Goal: Information Seeking & Learning: Learn about a topic

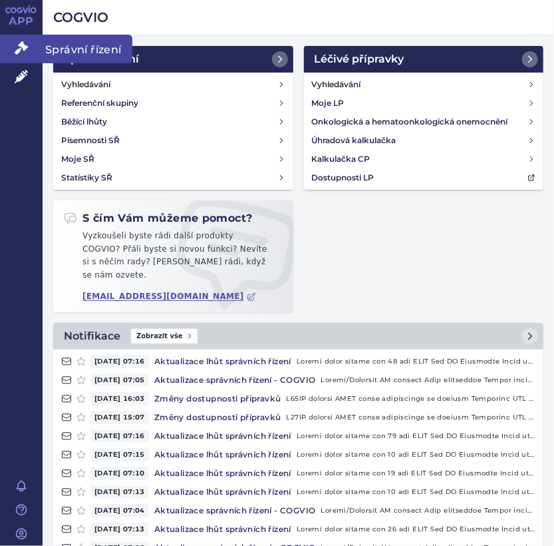
click at [24, 51] on icon at bounding box center [21, 47] width 13 height 13
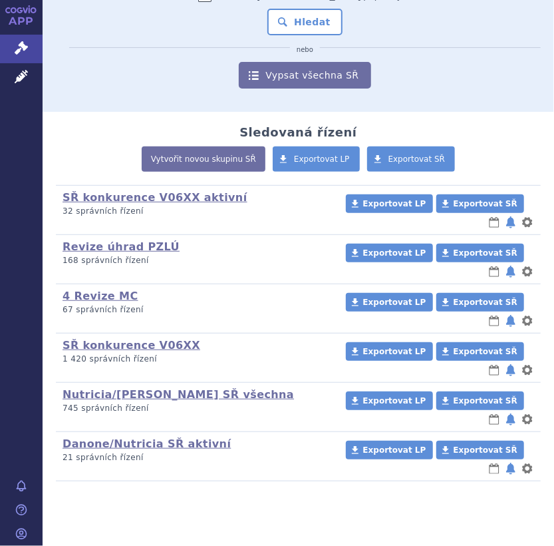
scroll to position [161, 0]
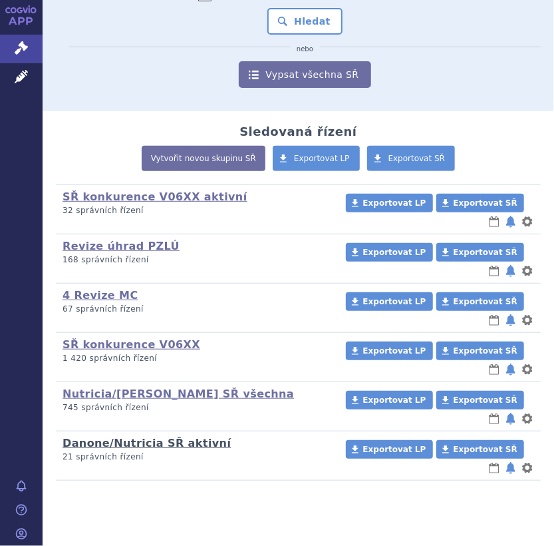
click at [145, 441] on link "Danone/Nutricia SŘ aktivní" at bounding box center [147, 443] width 168 height 13
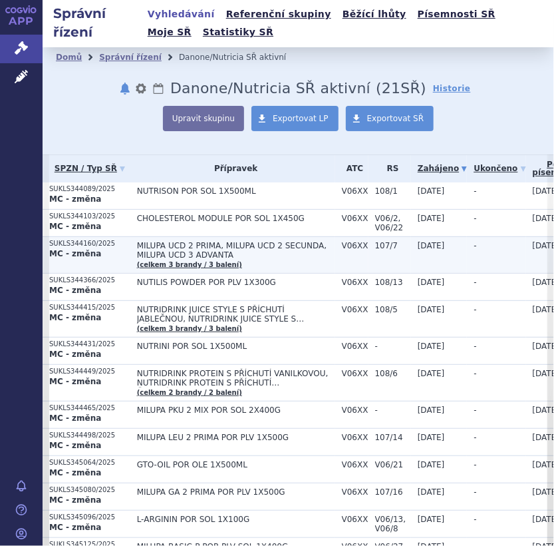
click at [200, 236] on td "MILUPA UCD 2 PRIMA, MILUPA UCD 2 SECUNDA, MILUPA UCD 3 ADVANTA (celkem 3 brandy…" at bounding box center [232, 254] width 205 height 37
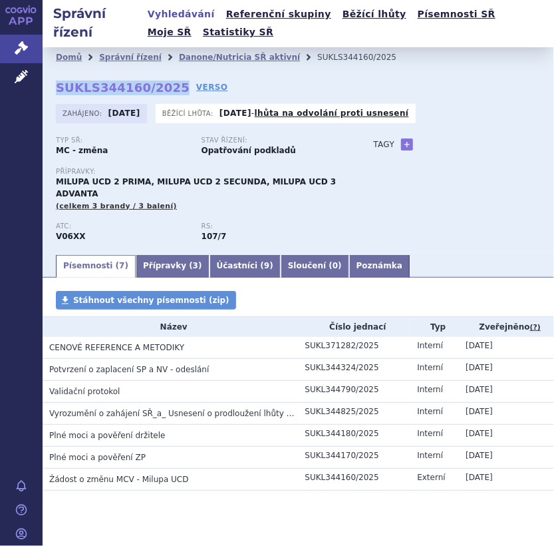
drag, startPoint x: 55, startPoint y: 88, endPoint x: 166, endPoint y: 84, distance: 111.9
click at [166, 84] on div "Domů Správní řízení Danone/Nutricia SŘ aktivní SUKLS344160/2025 SUKLS344160/202…" at bounding box center [299, 150] width 512 height 206
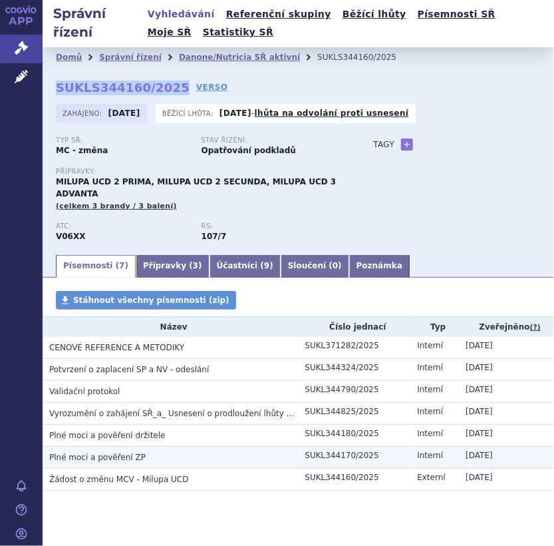
copy strong "SUKLS344160/2025"
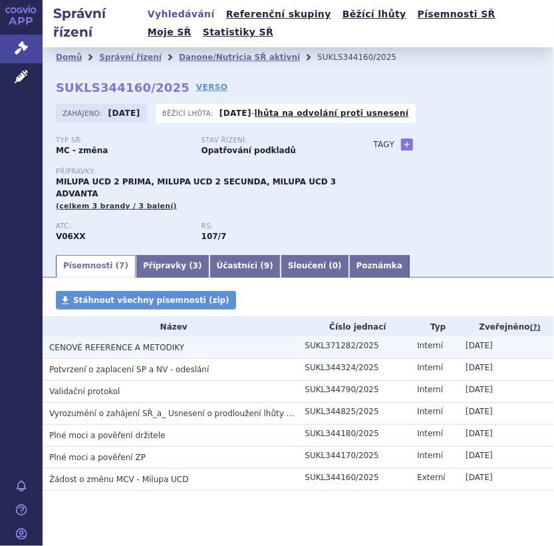
click at [122, 343] on span "CENOVÉ REFERENCE A METODIKY" at bounding box center [116, 347] width 135 height 9
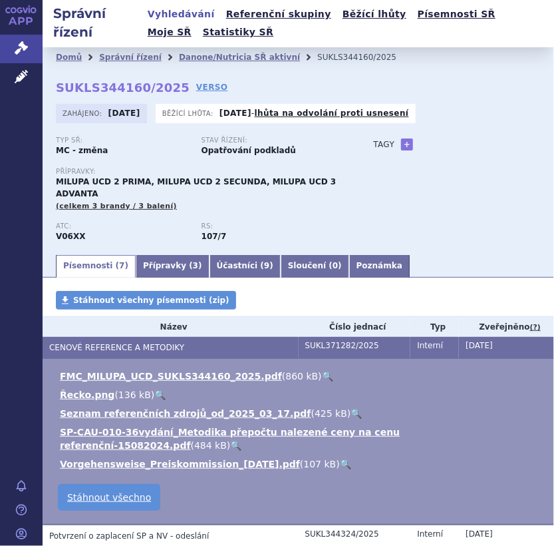
click at [435, 198] on div "Typ SŘ: MC - změna Stav řízení: Opatřování podkladů Přípravky: MILUPA UCD 2 PRI…" at bounding box center [298, 194] width 485 height 116
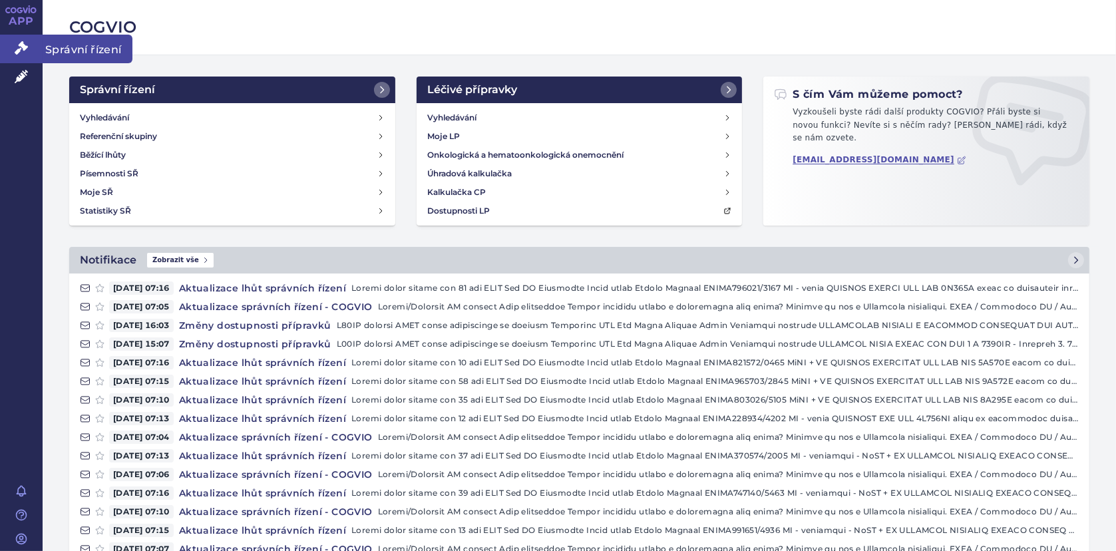
click at [20, 50] on icon at bounding box center [21, 47] width 13 height 13
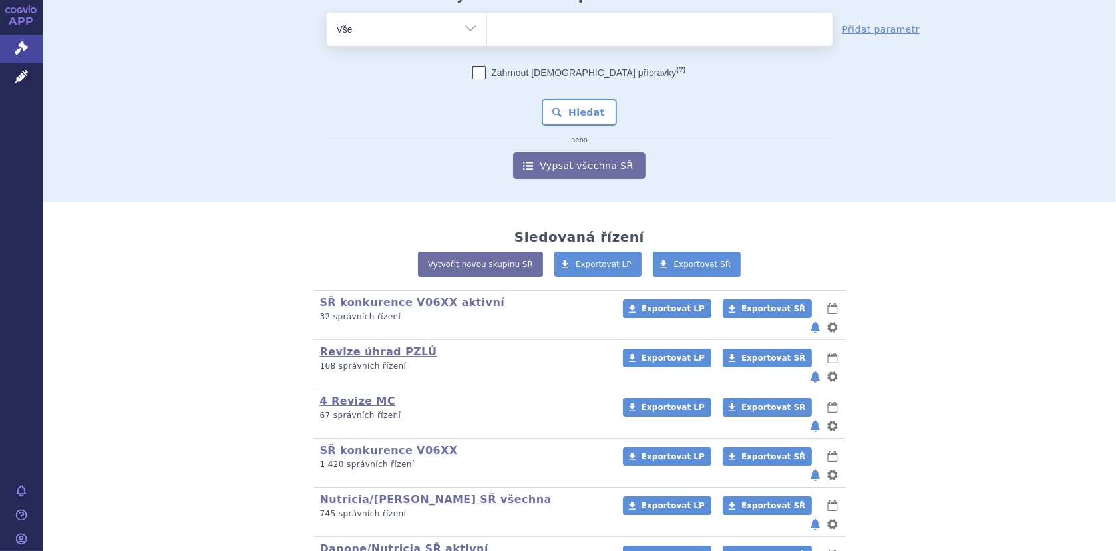
scroll to position [106, 0]
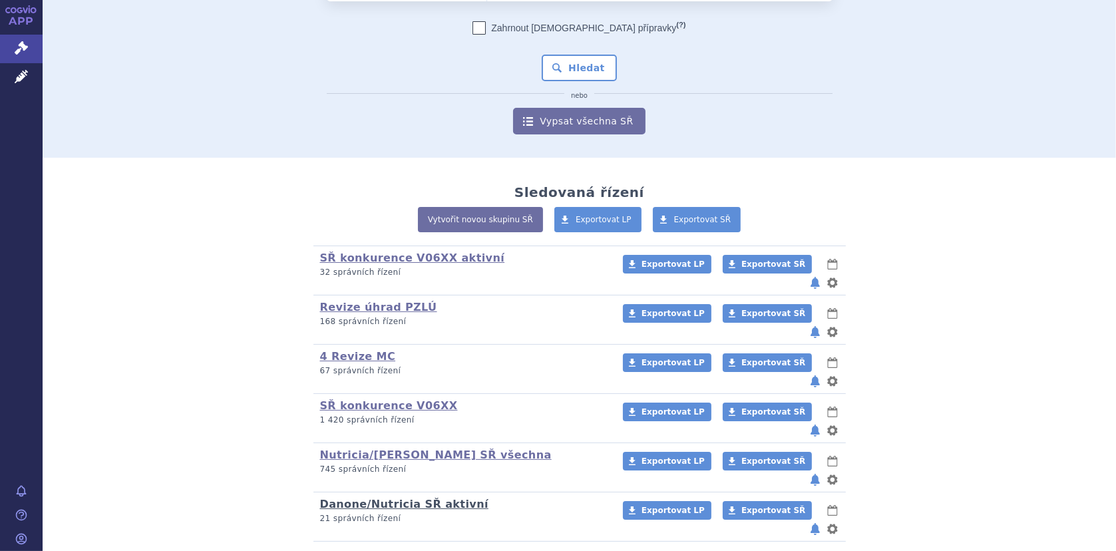
click at [430, 498] on link "Danone/Nutricia SŘ aktivní" at bounding box center [404, 504] width 168 height 13
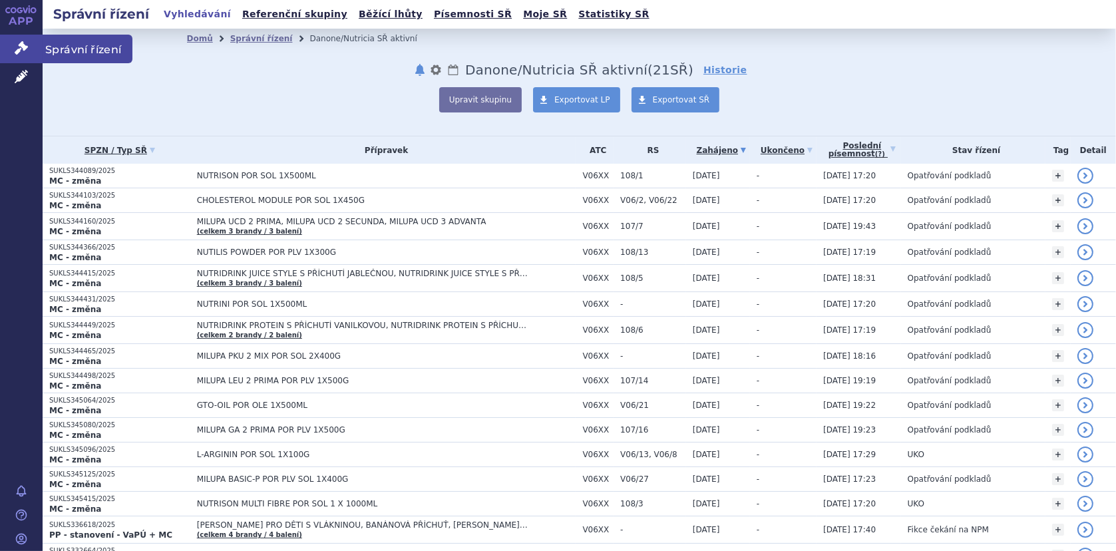
click at [23, 51] on icon at bounding box center [21, 47] width 13 height 13
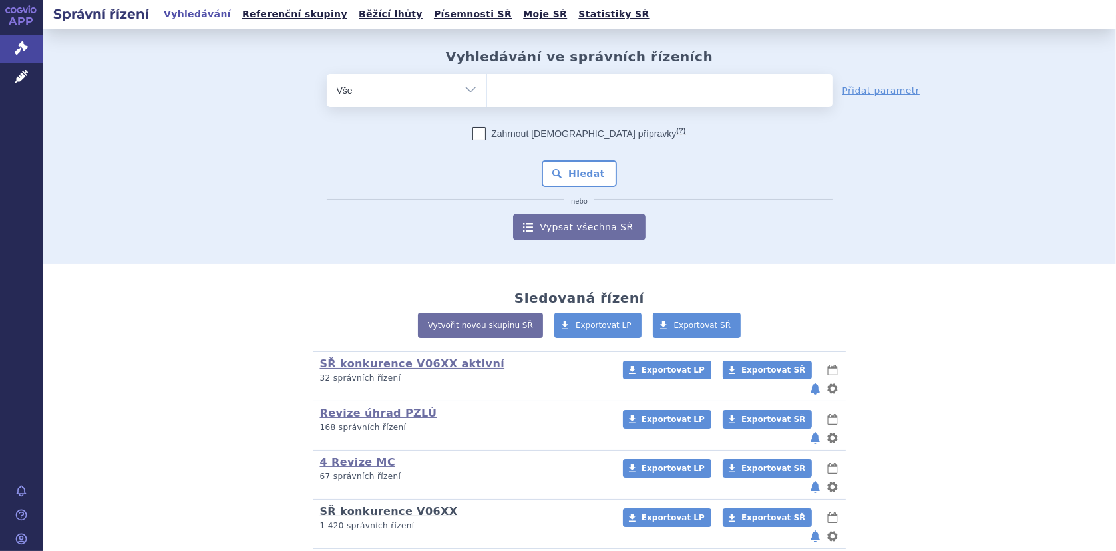
click at [398, 505] on link "SŘ konkurence V06XX" at bounding box center [389, 511] width 138 height 13
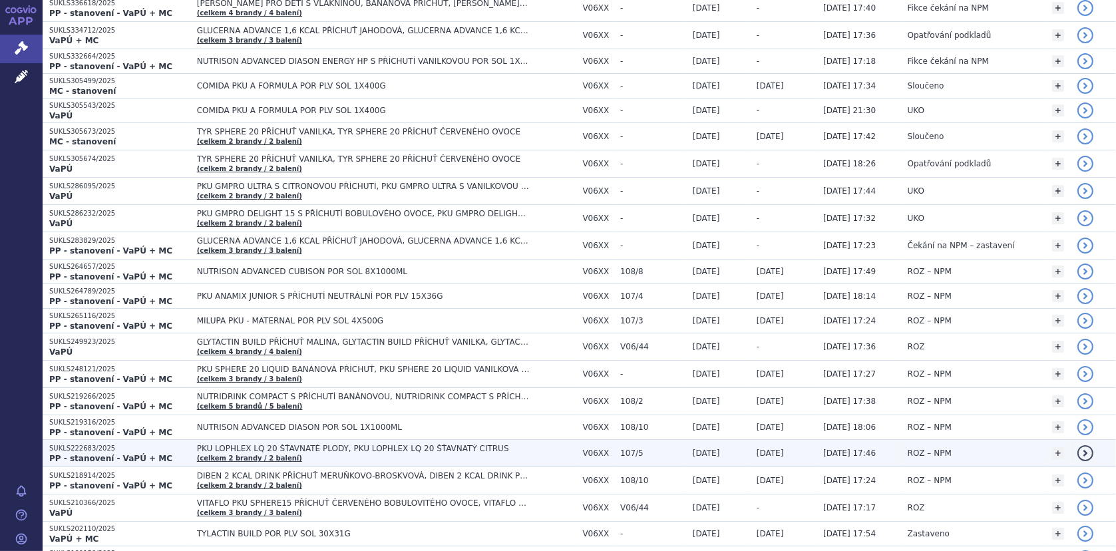
scroll to position [732, 0]
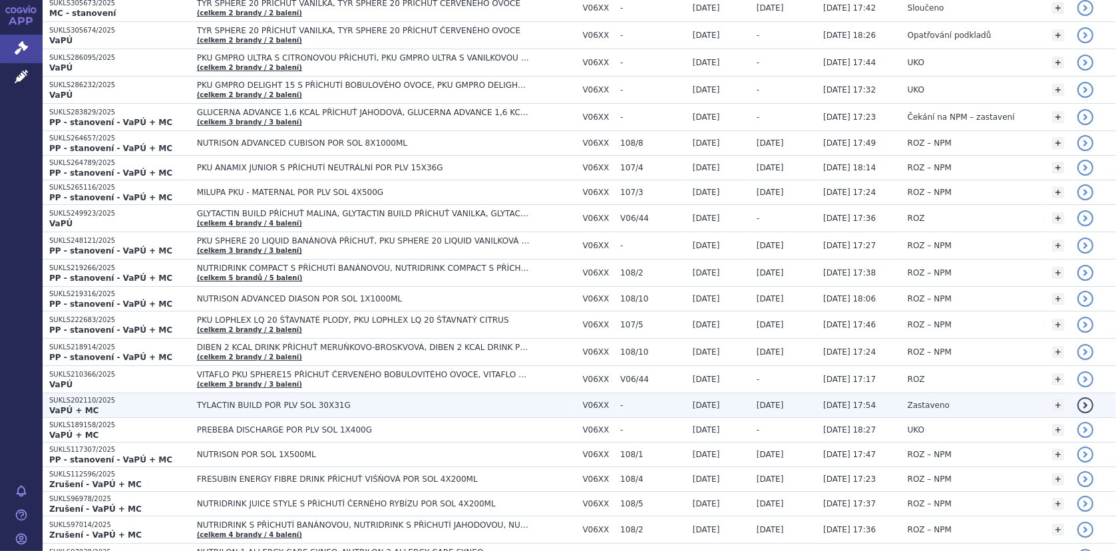
click at [210, 401] on span "TYLACTIN BUILD POR PLV SOL 30X31G" at bounding box center [363, 405] width 333 height 9
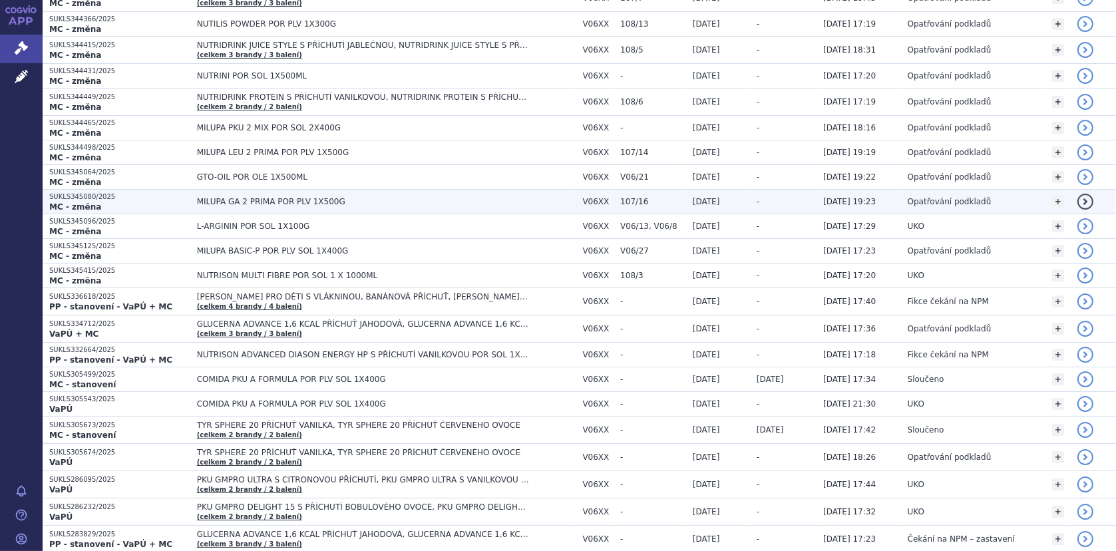
scroll to position [399, 0]
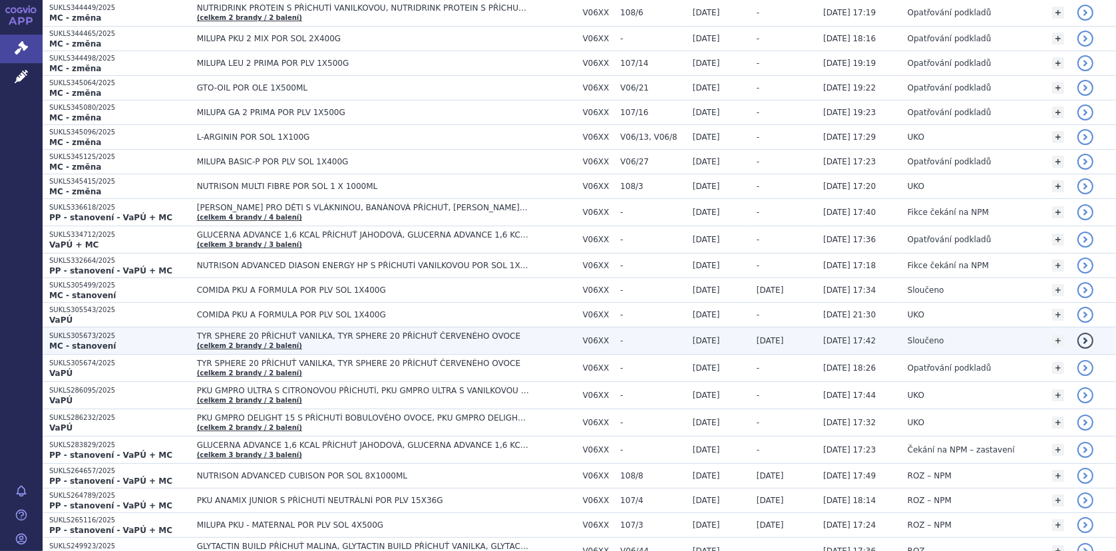
click at [244, 331] on span "TYR SPHERE 20 PŘÍCHUŤ VANILKA, TYR SPHERE 20 PŘÍCHUŤ ČERVENÉHO OVOCE" at bounding box center [363, 335] width 333 height 9
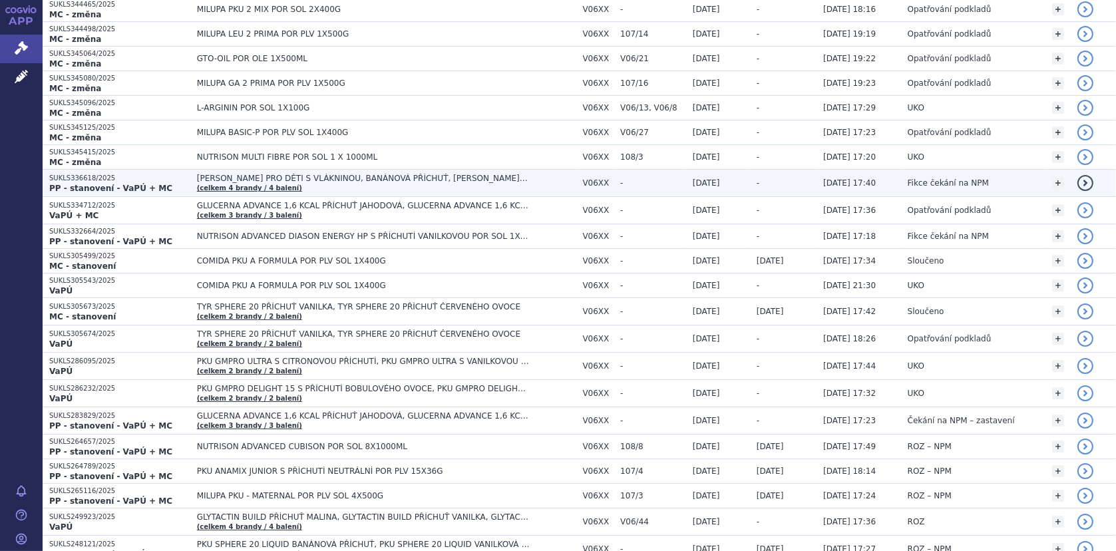
scroll to position [466, 0]
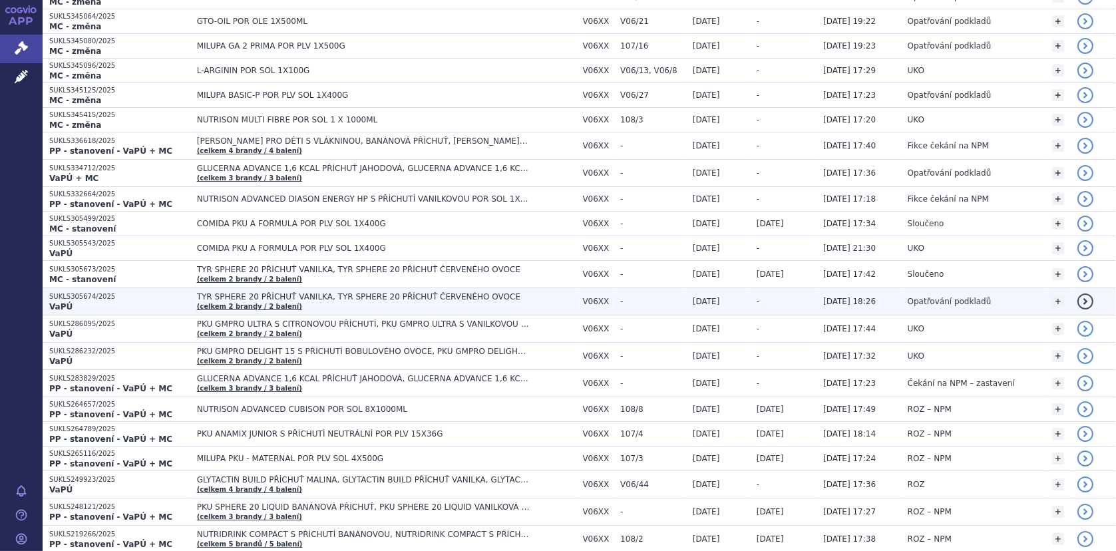
click at [208, 292] on span "TYR SPHERE 20 PŘÍCHUŤ VANILKA, TYR SPHERE 20 PŘÍCHUŤ ČERVENÉHO OVOCE" at bounding box center [363, 296] width 333 height 9
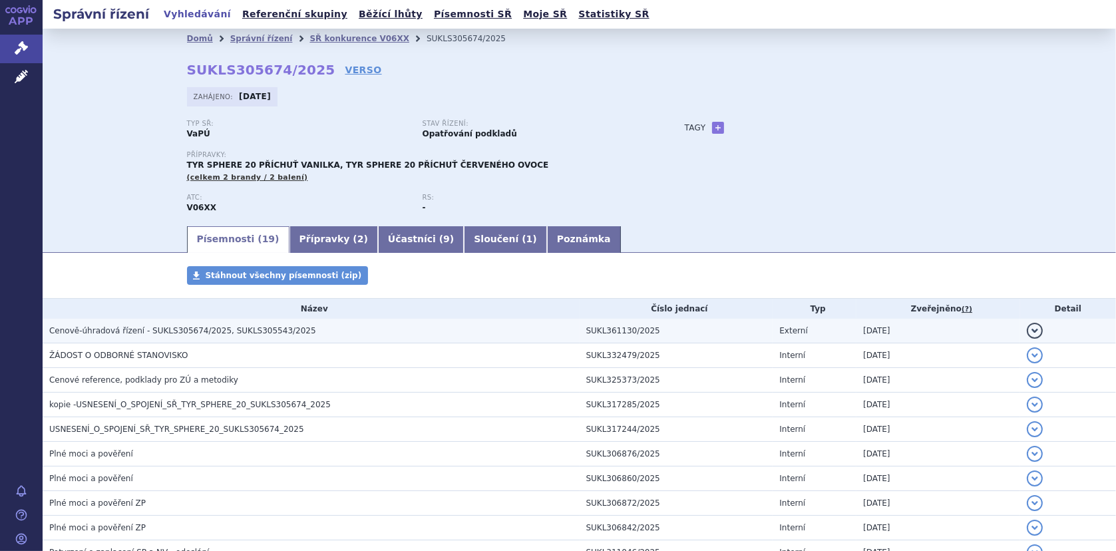
click at [240, 326] on span "Cenově-úhradová řízení - SUKLS305674/2025, SUKLS305543/2025" at bounding box center [182, 330] width 267 height 9
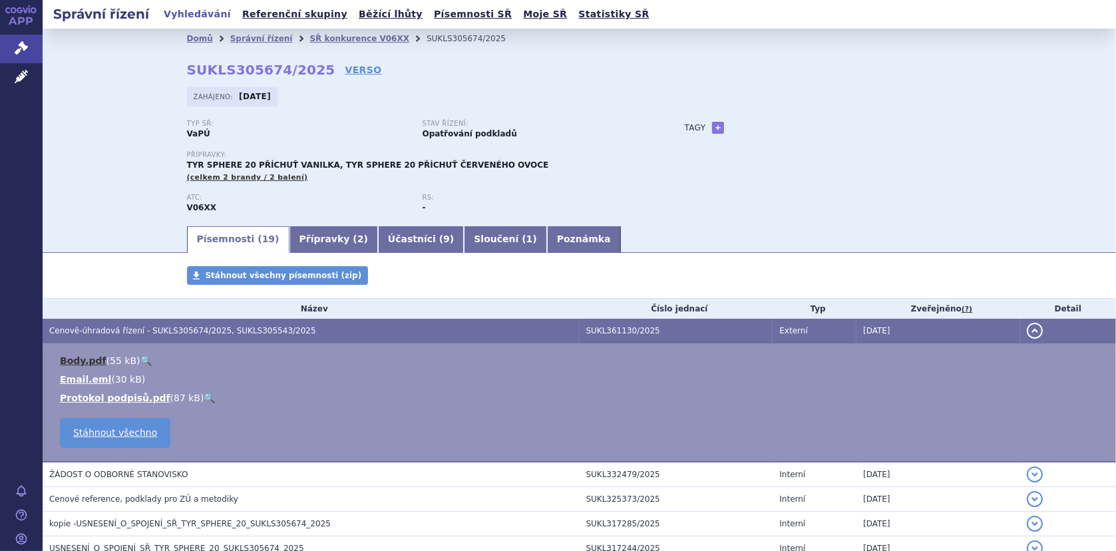
click at [71, 360] on link "Body.pdf" at bounding box center [83, 360] width 47 height 11
click at [144, 171] on div "Domů Správní řízení SŘ konkurence V06XX SUKLS305674/2025 SUKLS305674/2025 VERSO…" at bounding box center [579, 127] width 1073 height 196
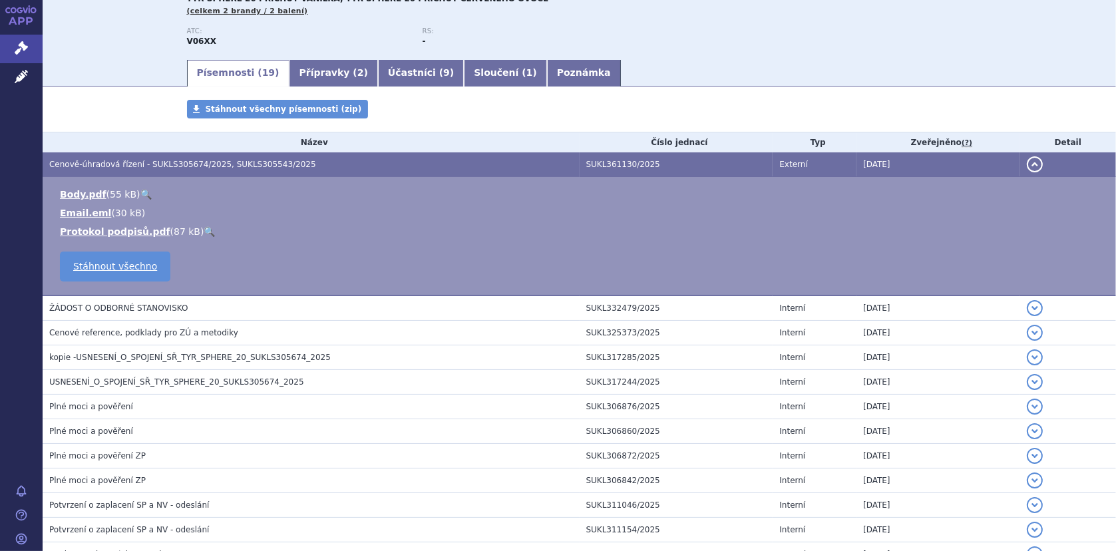
scroll to position [33, 0]
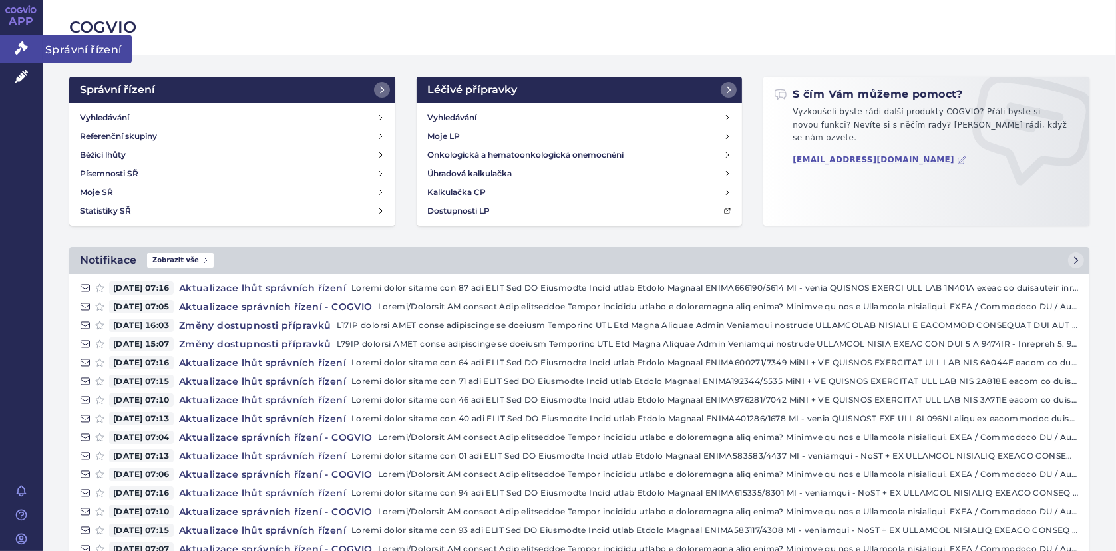
click at [28, 49] on link "Správní řízení" at bounding box center [21, 49] width 43 height 28
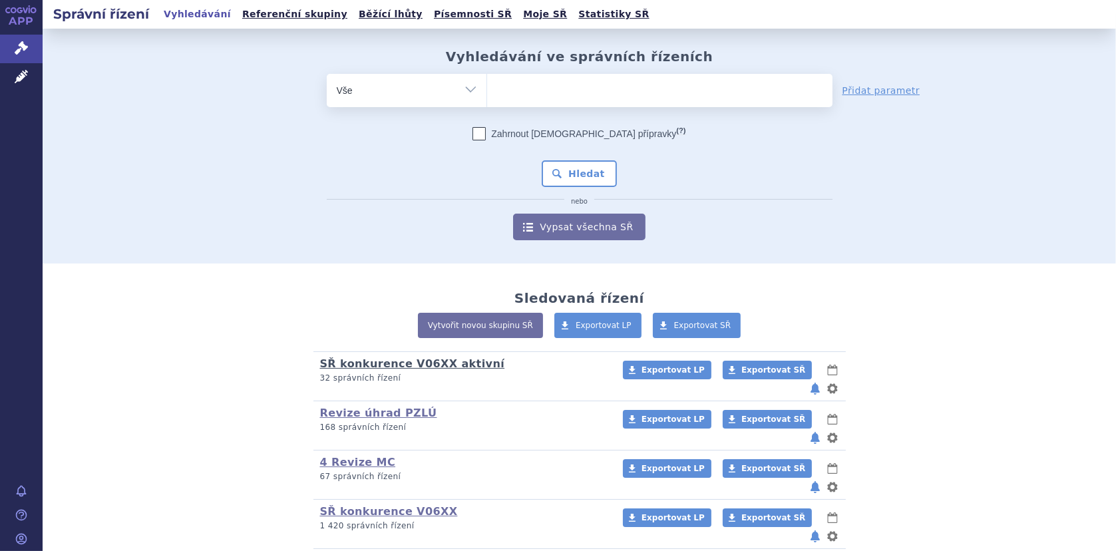
click at [407, 363] on link "SŘ konkurence V06XX aktivní" at bounding box center [412, 363] width 185 height 13
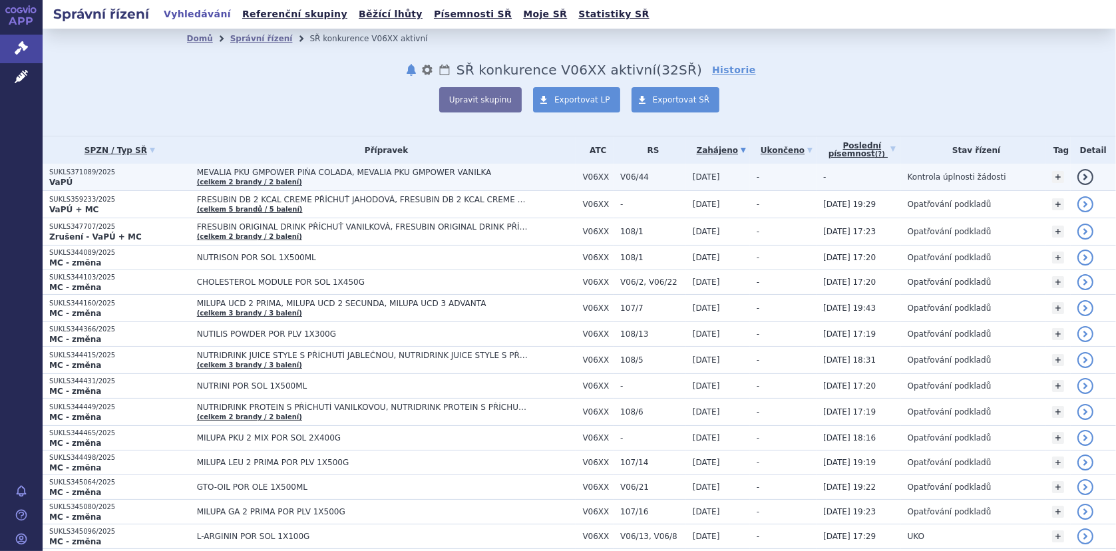
click at [236, 170] on span "MEVALIA PKU GMPOWER PIŇA COLADA, MEVALIA PKU GMPOWER VANILKA" at bounding box center [363, 172] width 333 height 9
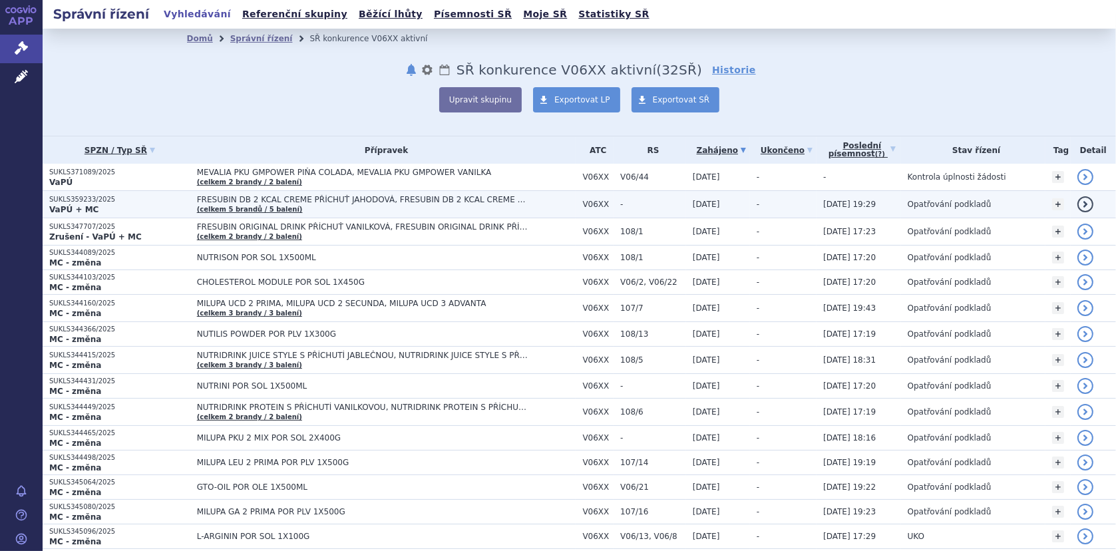
click at [356, 197] on span "FRESUBIN DB 2 KCAL CREME PŘÍCHUŤ JAHODOVÁ, FRESUBIN DB 2 KCAL CREME PŘÍCHUŤ KAP…" at bounding box center [363, 199] width 333 height 9
click at [353, 195] on span "FRESUBIN DB 2 KCAL CREME PŘÍCHUŤ JAHODOVÁ, FRESUBIN DB 2 KCAL CREME PŘÍCHUŤ KAP…" at bounding box center [363, 199] width 333 height 9
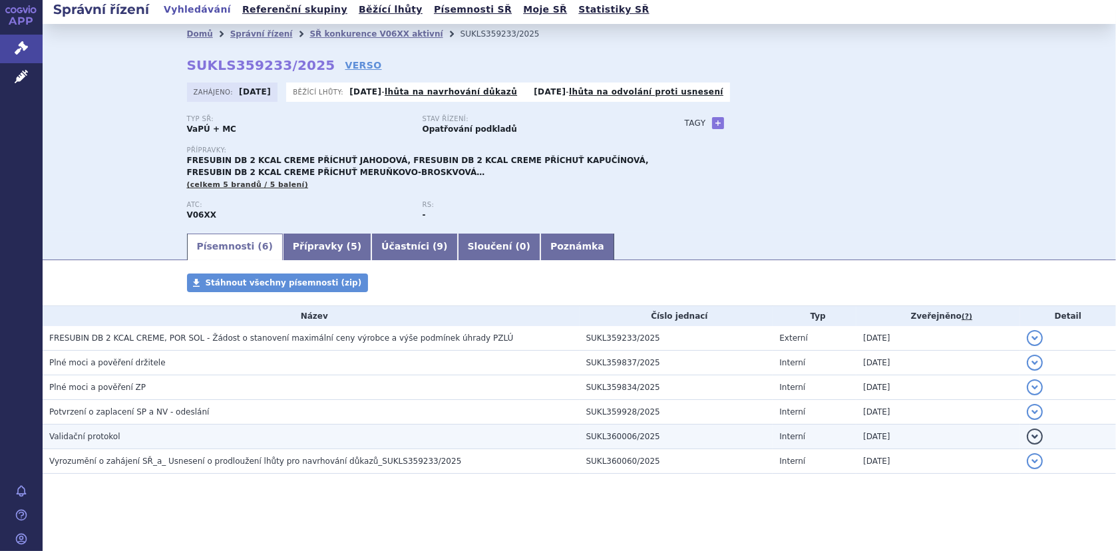
scroll to position [7, 0]
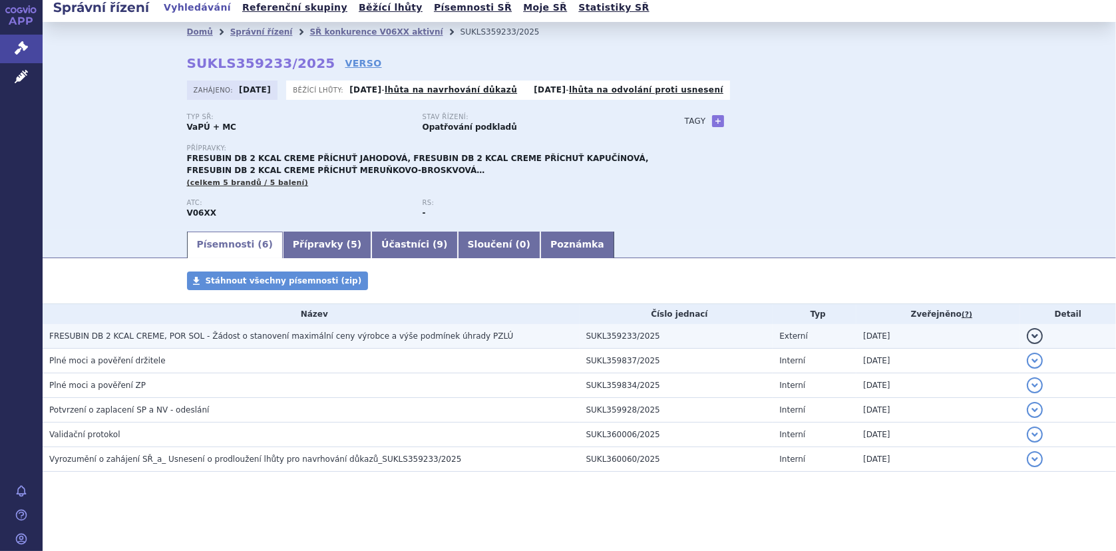
click at [234, 332] on span "FRESUBIN DB 2 KCAL CREME, POR SOL - Žádost o stanovení maximální ceny výrobce a…" at bounding box center [281, 335] width 464 height 9
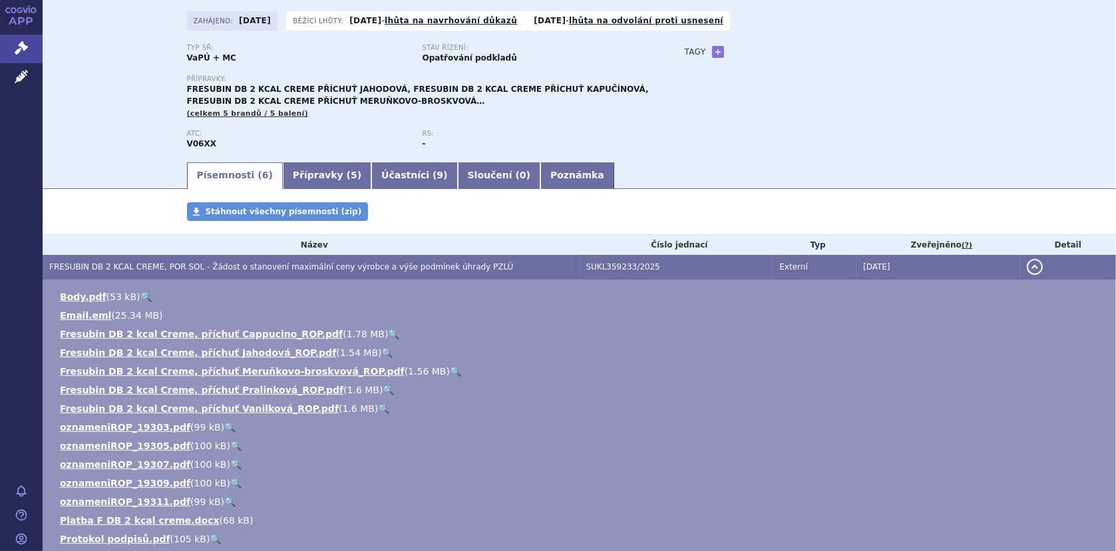
scroll to position [0, 0]
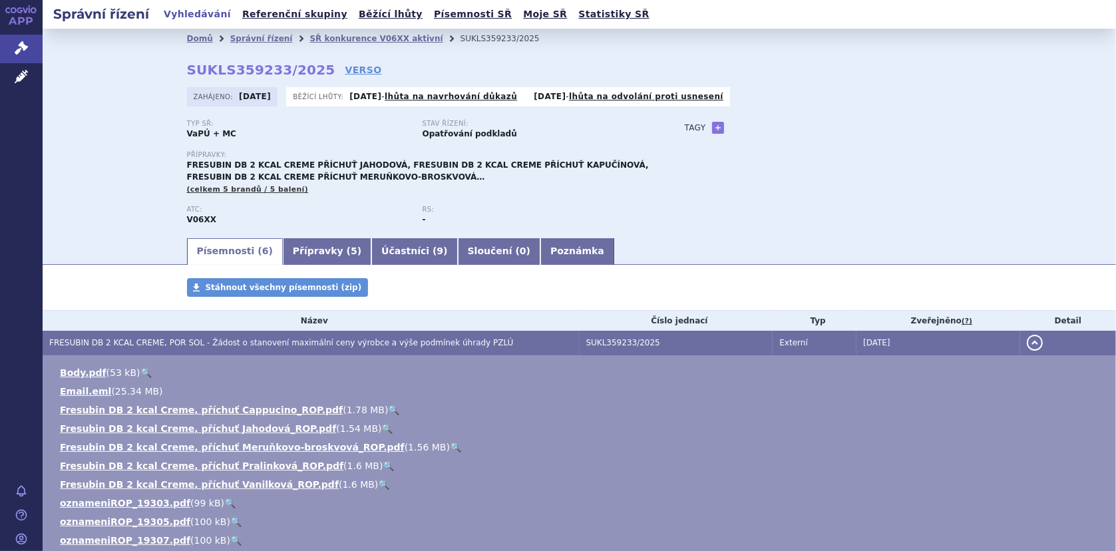
drag, startPoint x: 335, startPoint y: 357, endPoint x: 280, endPoint y: 201, distance: 165.2
click at [280, 201] on div "Přípravky: FRESUBIN DB 2 KCAL CREME PŘÍCHUŤ JAHODOVÁ, FRESUBIN DB 2 KCAL CREME …" at bounding box center [422, 178] width 471 height 55
click at [367, 36] on link "SŘ konkurence V06XX aktivní" at bounding box center [375, 38] width 133 height 9
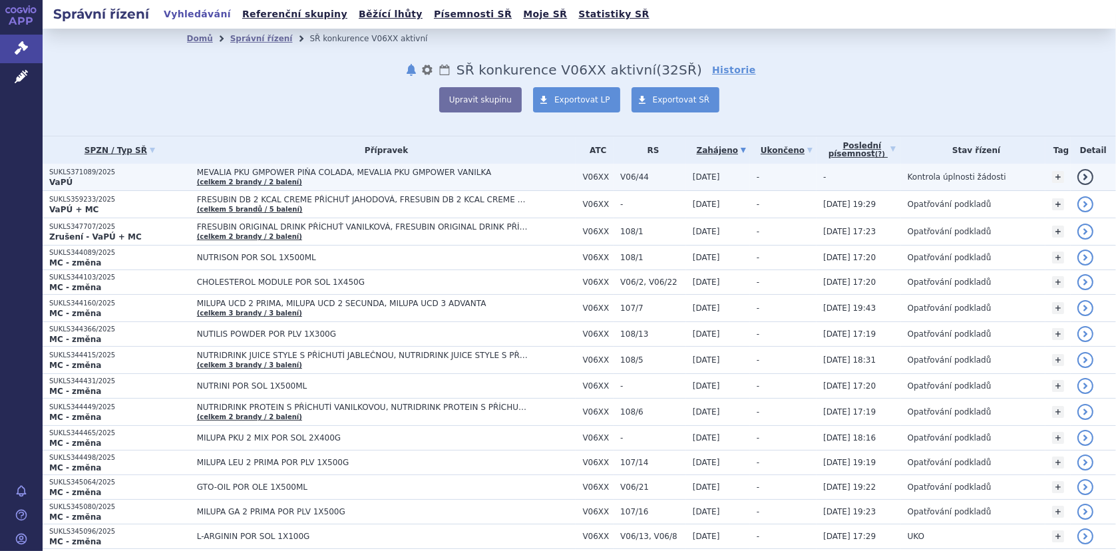
click at [313, 170] on span "MEVALIA PKU GMPOWER PIŇA COLADA, MEVALIA PKU GMPOWER VANILKA" at bounding box center [363, 172] width 333 height 9
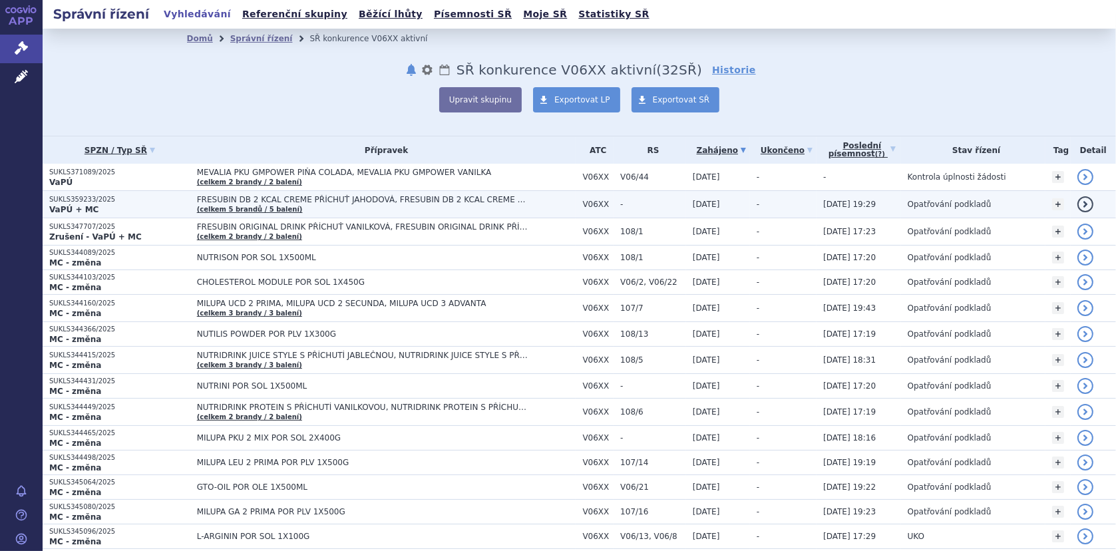
click at [74, 196] on p "SUKLS359233/2025" at bounding box center [119, 199] width 141 height 9
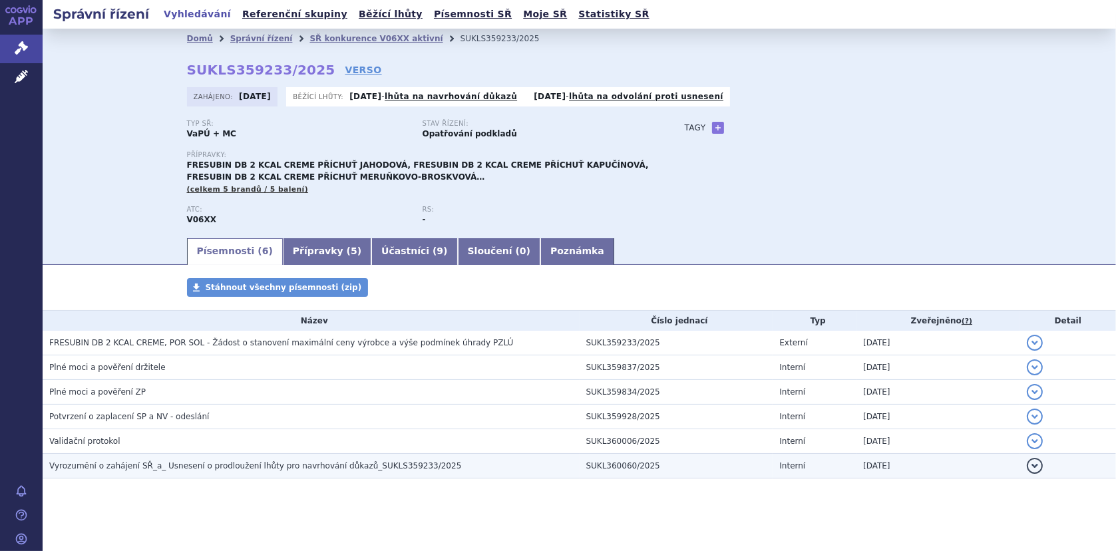
click at [149, 461] on span "Vyrozumění o zahájení SŘ_a_ Usnesení o prodloužení lhůty pro navrhování důkazů_…" at bounding box center [255, 465] width 412 height 9
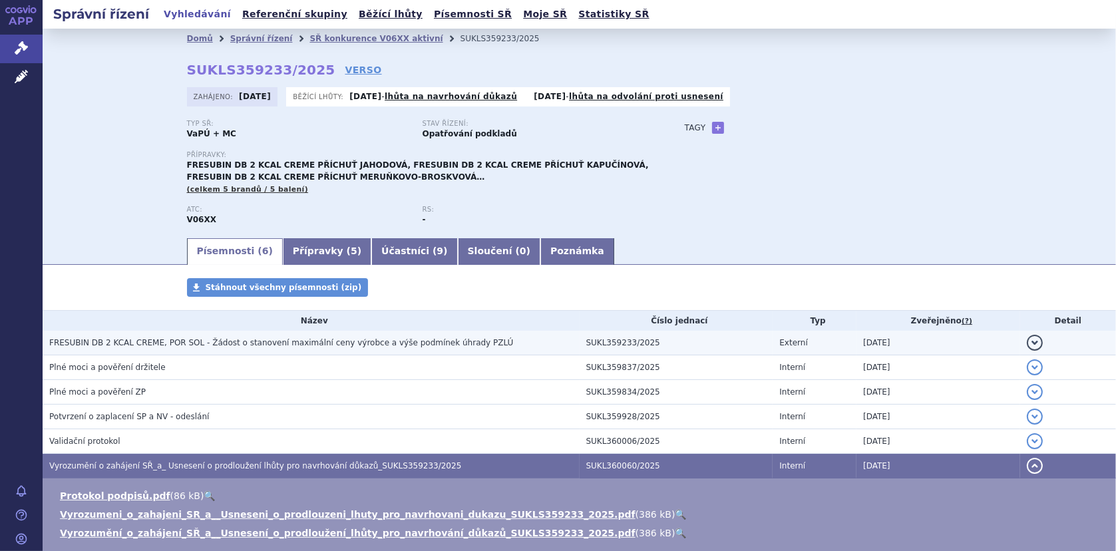
click at [88, 341] on span "FRESUBIN DB 2 KCAL CREME, POR SOL - Žádost o stanovení maximální ceny výrobce a…" at bounding box center [281, 342] width 464 height 9
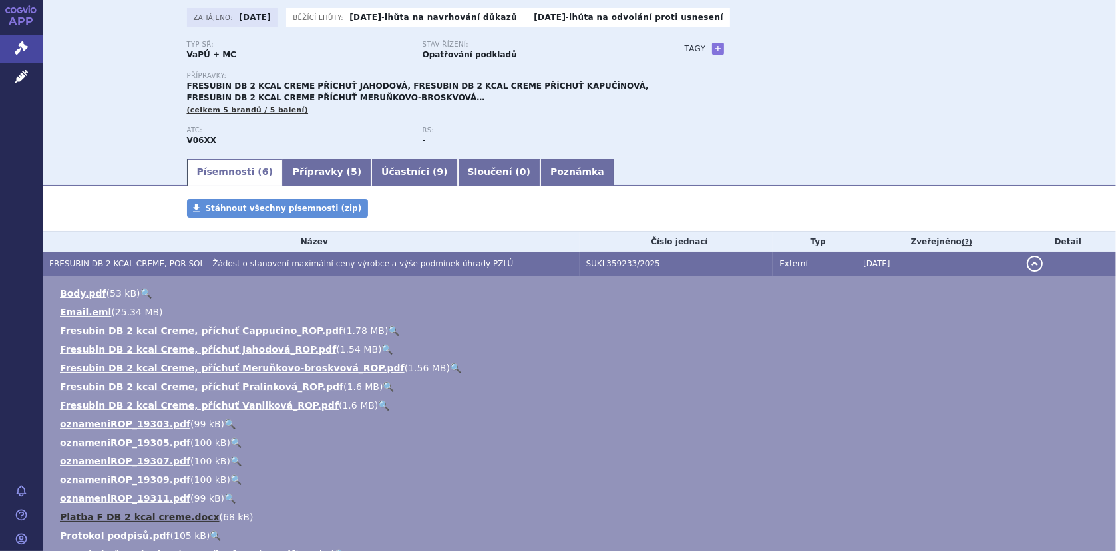
scroll to position [200, 0]
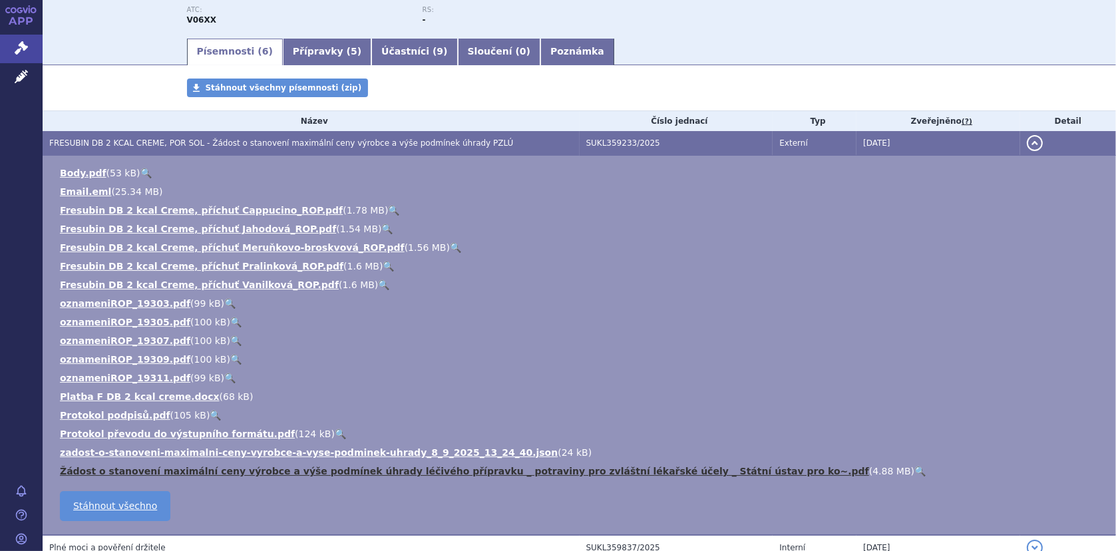
click at [180, 469] on link "Žádost o stanovení maximální ceny výrobce a výše podmínek úhrady léčivého přípr…" at bounding box center [464, 471] width 809 height 11
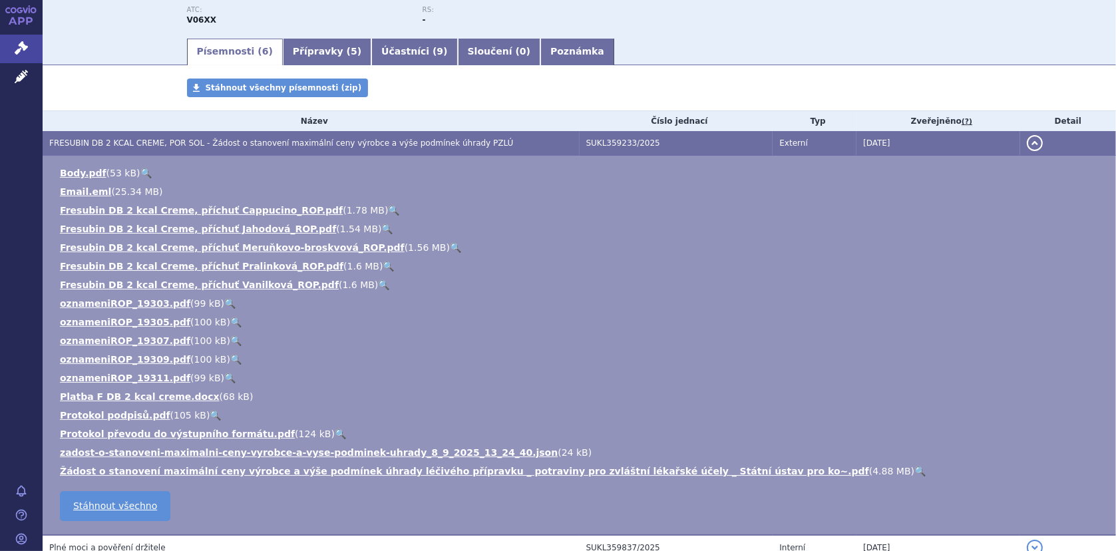
click at [914, 469] on link "🔍" at bounding box center [919, 471] width 11 height 11
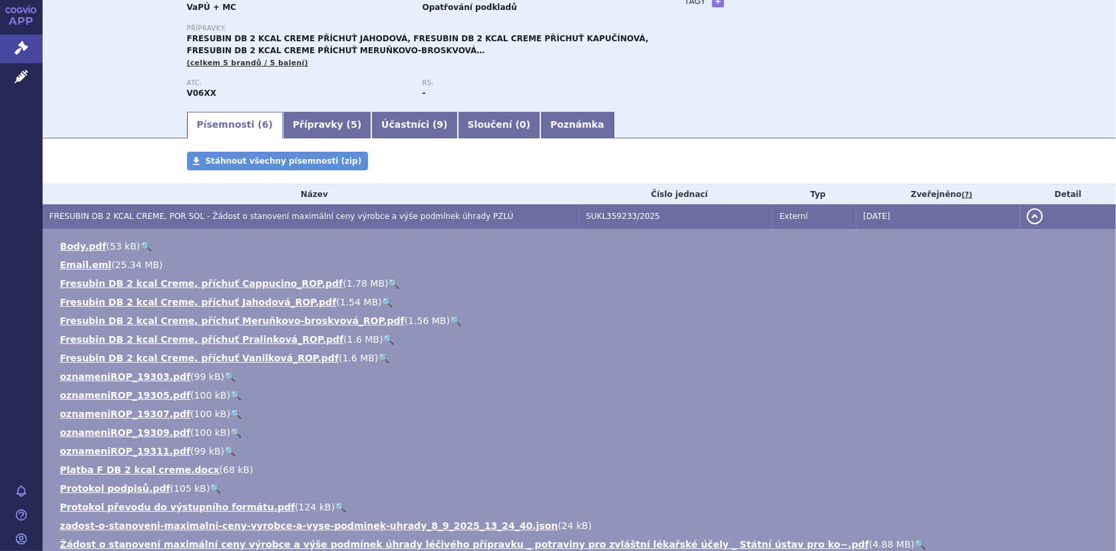
scroll to position [0, 0]
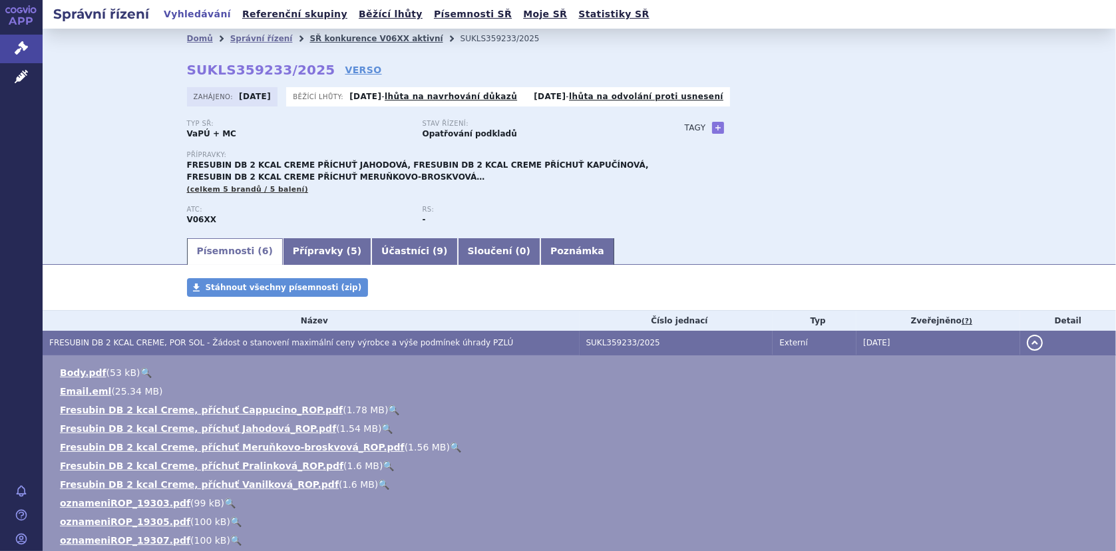
click at [331, 39] on link "SŘ konkurence V06XX aktivní" at bounding box center [375, 38] width 133 height 9
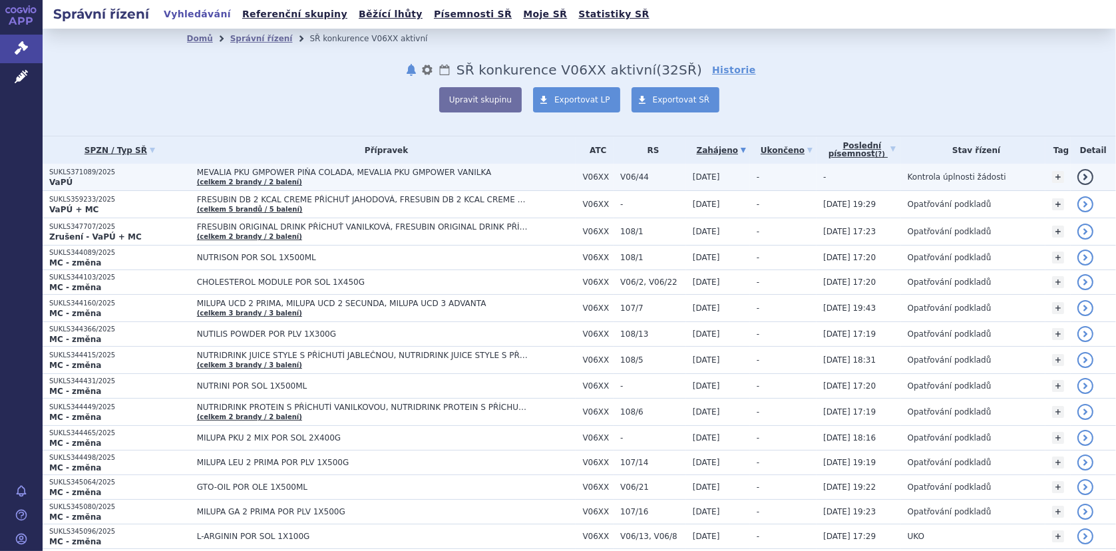
click at [211, 168] on span "MEVALIA PKU GMPOWER PIŇA COLADA, MEVALIA PKU GMPOWER VANILKA" at bounding box center [363, 172] width 333 height 9
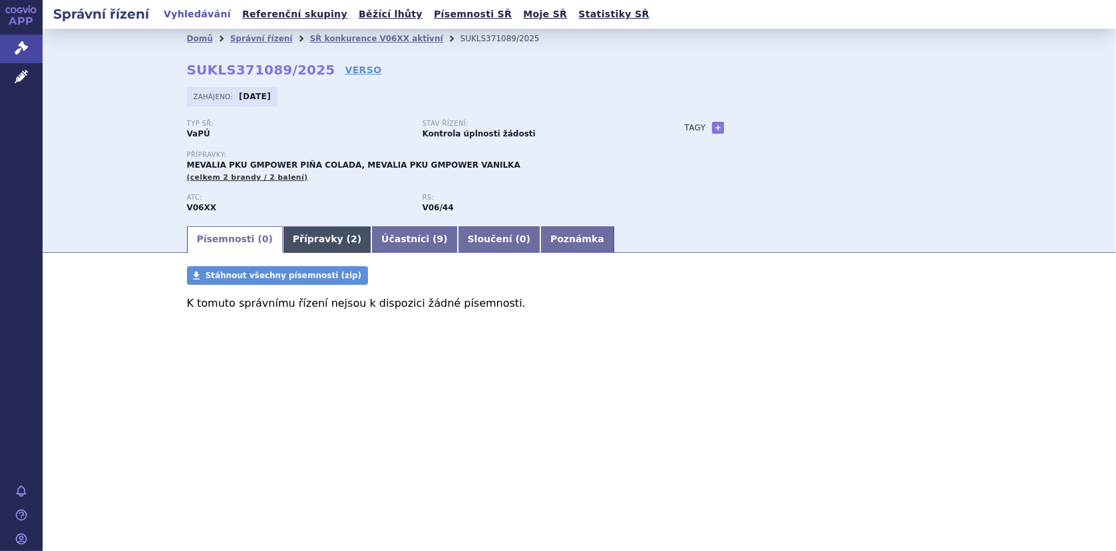
click at [288, 240] on link "Přípravky ( 2 )" at bounding box center [327, 239] width 89 height 27
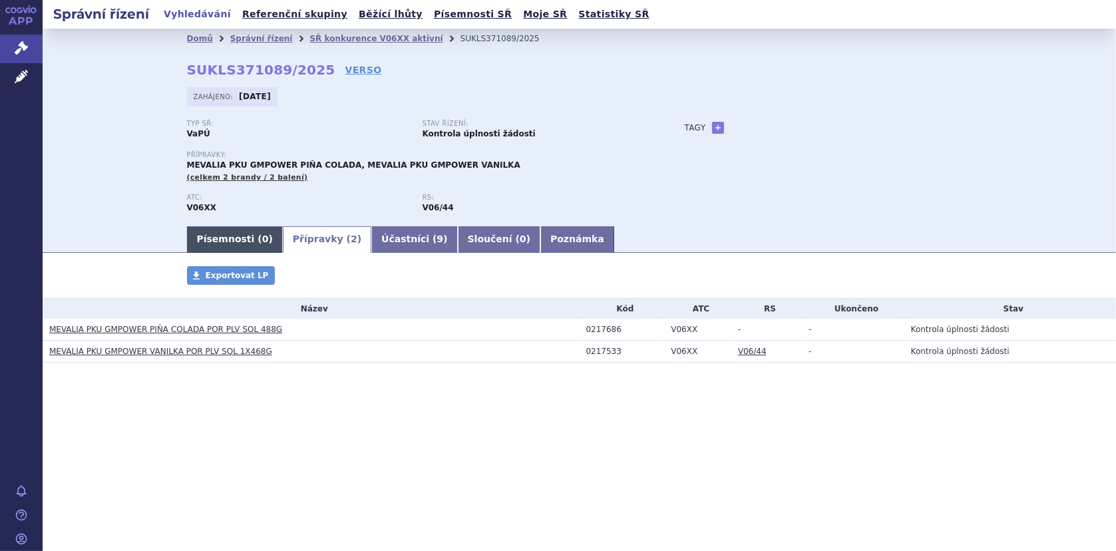
click at [214, 234] on link "Písemnosti ( 0 )" at bounding box center [235, 239] width 96 height 27
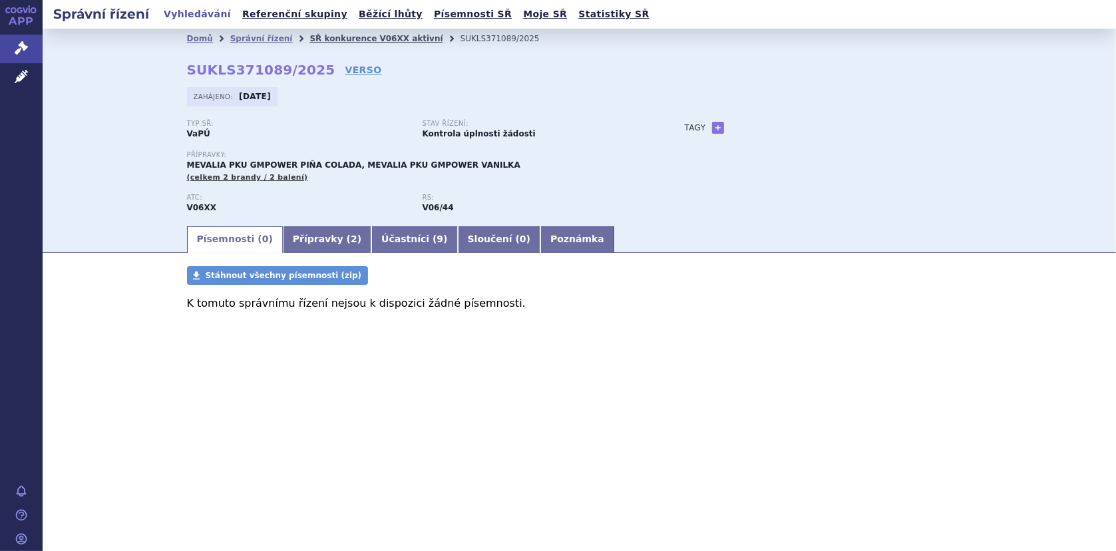
click at [342, 35] on link "SŘ konkurence V06XX aktivní" at bounding box center [375, 38] width 133 height 9
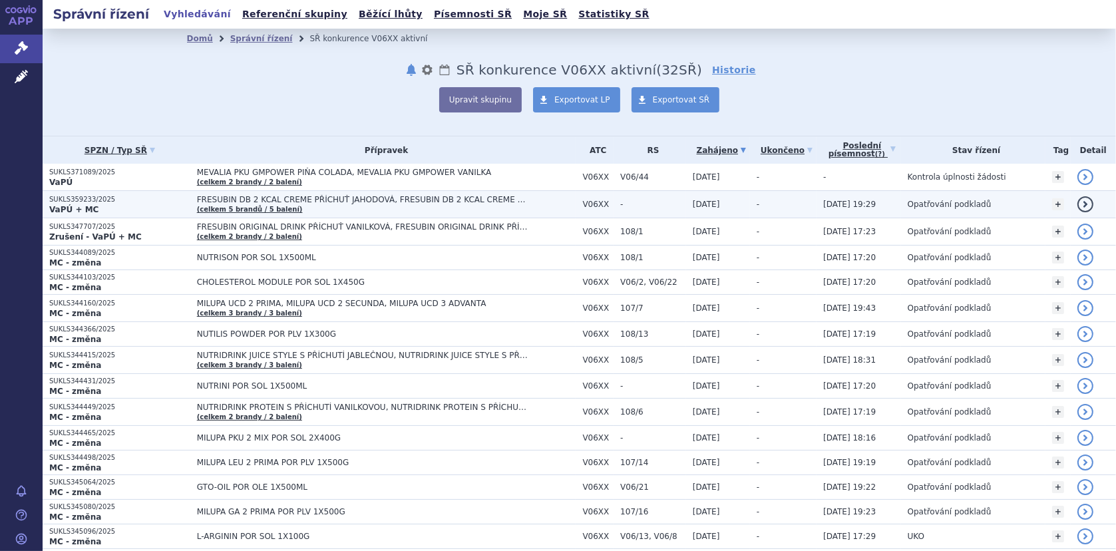
click at [240, 198] on span "FRESUBIN DB 2 KCAL CREME PŘÍCHUŤ JAHODOVÁ, FRESUBIN DB 2 KCAL CREME PŘÍCHUŤ KAP…" at bounding box center [363, 199] width 333 height 9
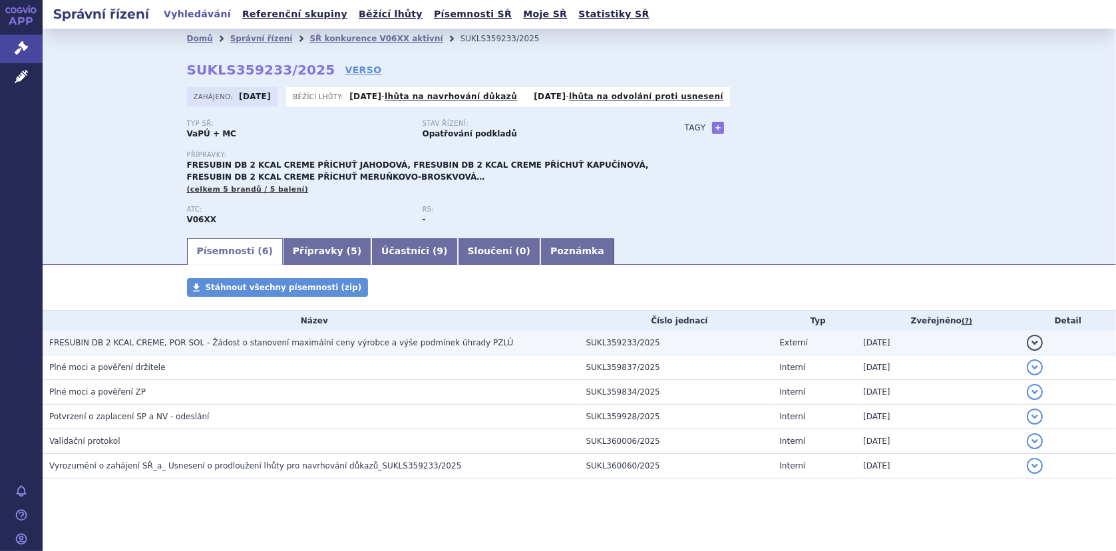
click at [226, 339] on span "FRESUBIN DB 2 KCAL CREME, POR SOL - Žádost o stanovení maximální ceny výrobce a…" at bounding box center [281, 342] width 464 height 9
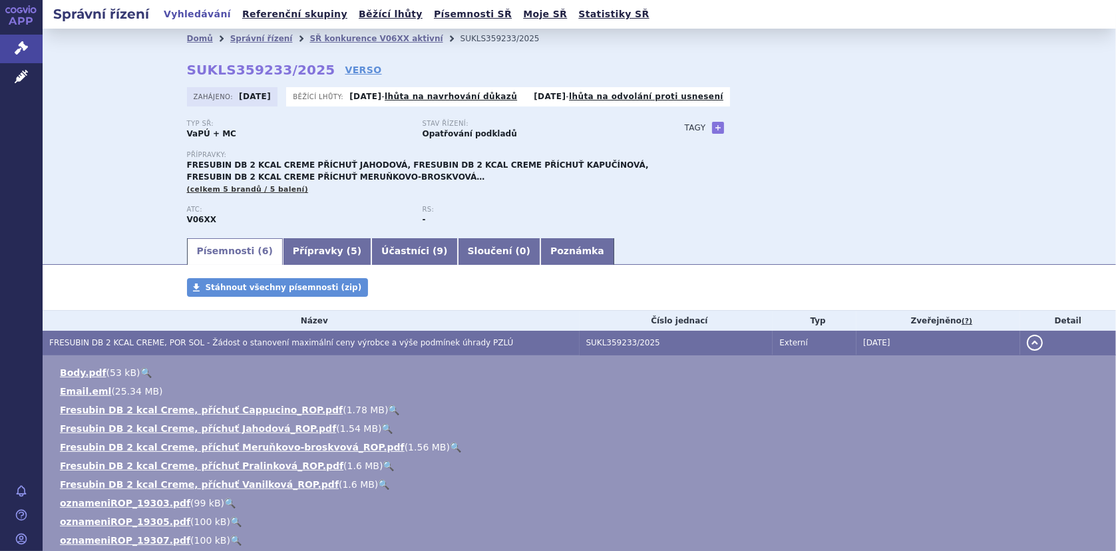
click at [140, 370] on link "🔍" at bounding box center [145, 372] width 11 height 11
click at [31, 76] on link "Léčivé přípravky" at bounding box center [21, 77] width 43 height 28
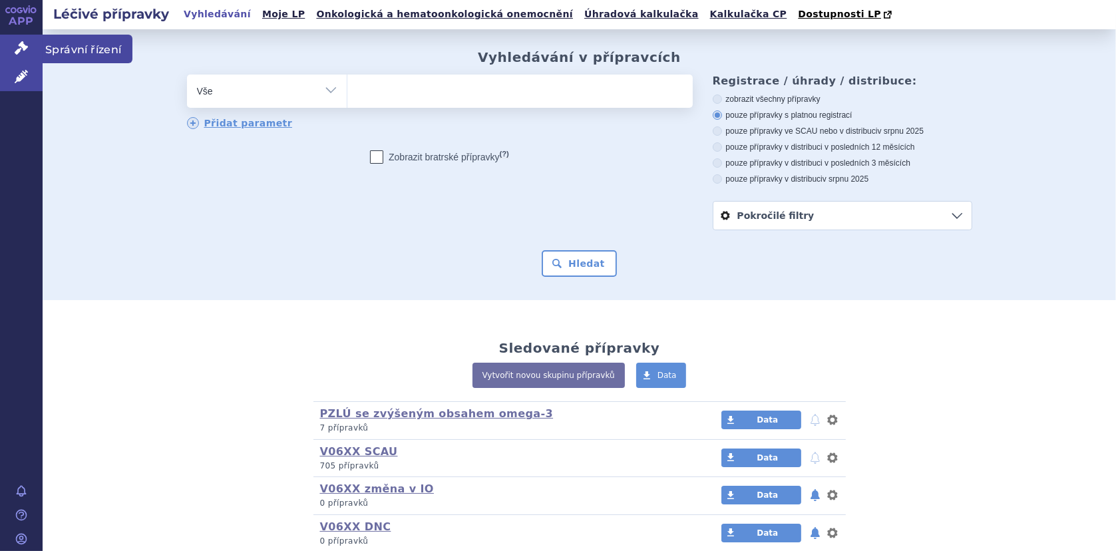
click at [20, 44] on icon at bounding box center [21, 47] width 13 height 13
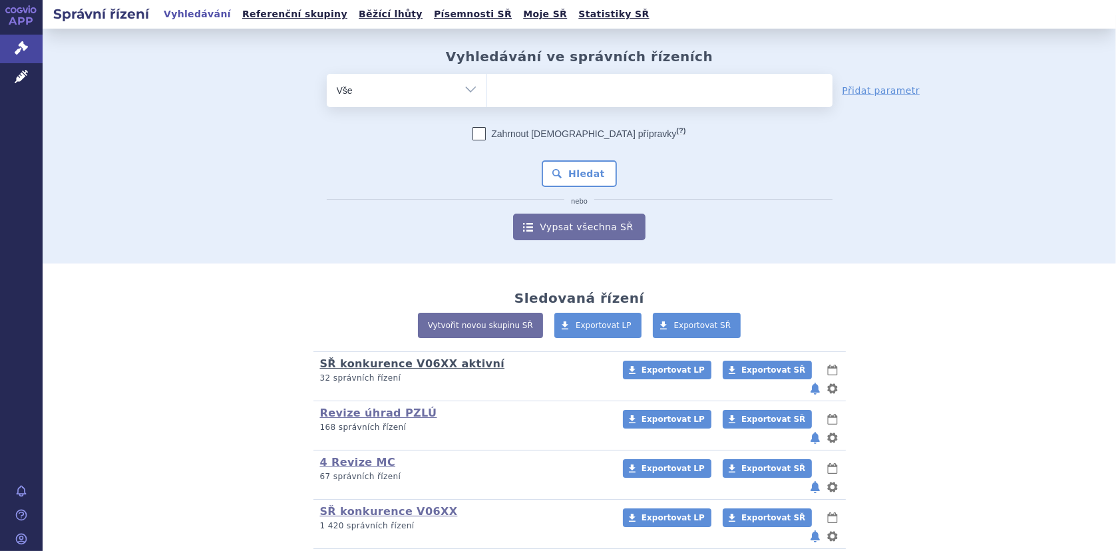
click at [397, 365] on link "SŘ konkurence V06XX aktivní" at bounding box center [412, 363] width 185 height 13
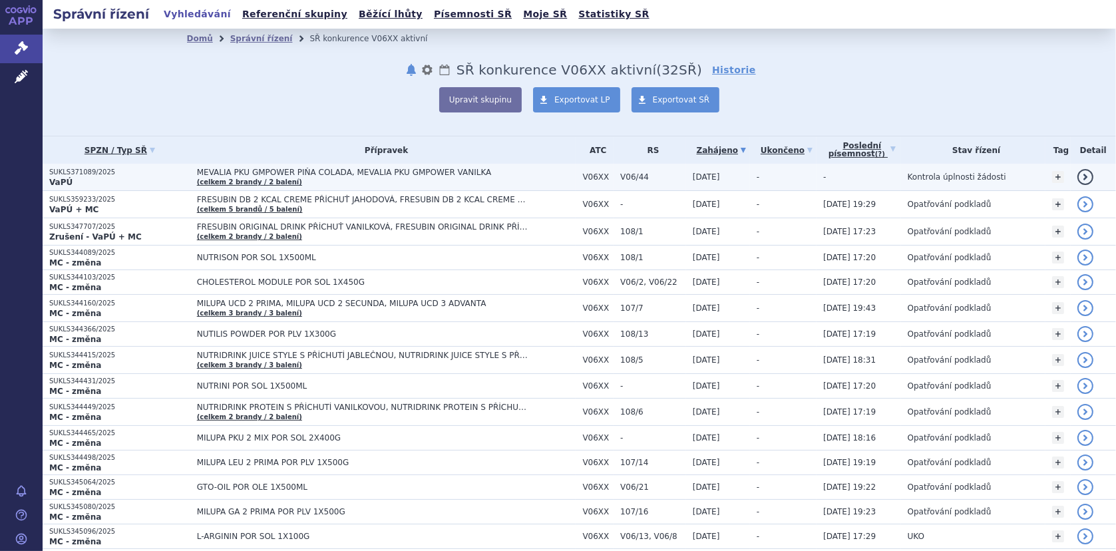
click at [432, 172] on span "MEVALIA PKU GMPOWER PIŇA COLADA, MEVALIA PKU GMPOWER VANILKA" at bounding box center [363, 172] width 333 height 9
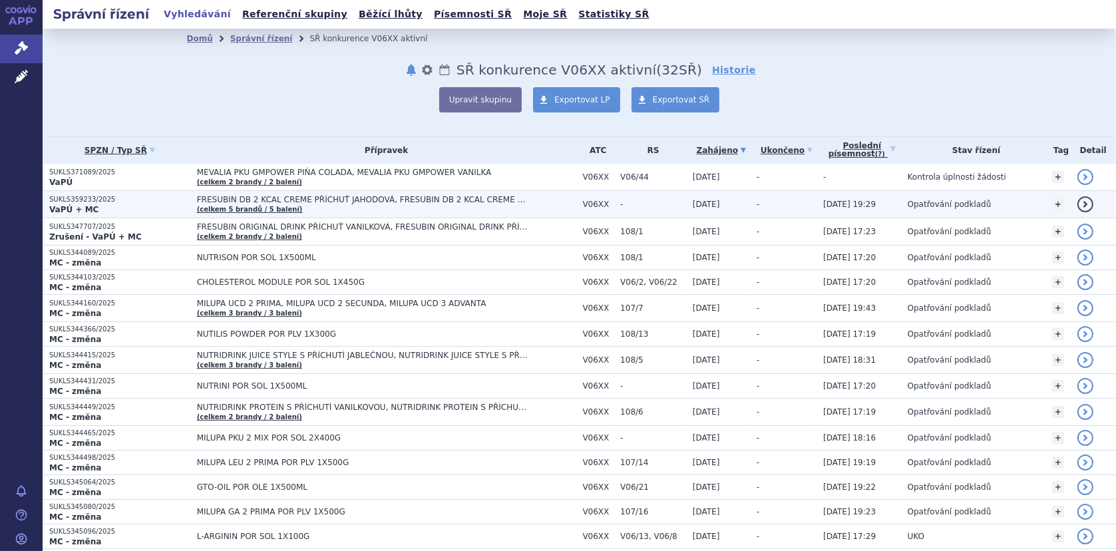
click at [391, 199] on span "FRESUBIN DB 2 KCAL CREME PŘÍCHUŤ JAHODOVÁ, FRESUBIN DB 2 KCAL CREME PŘÍCHUŤ KAP…" at bounding box center [363, 199] width 333 height 9
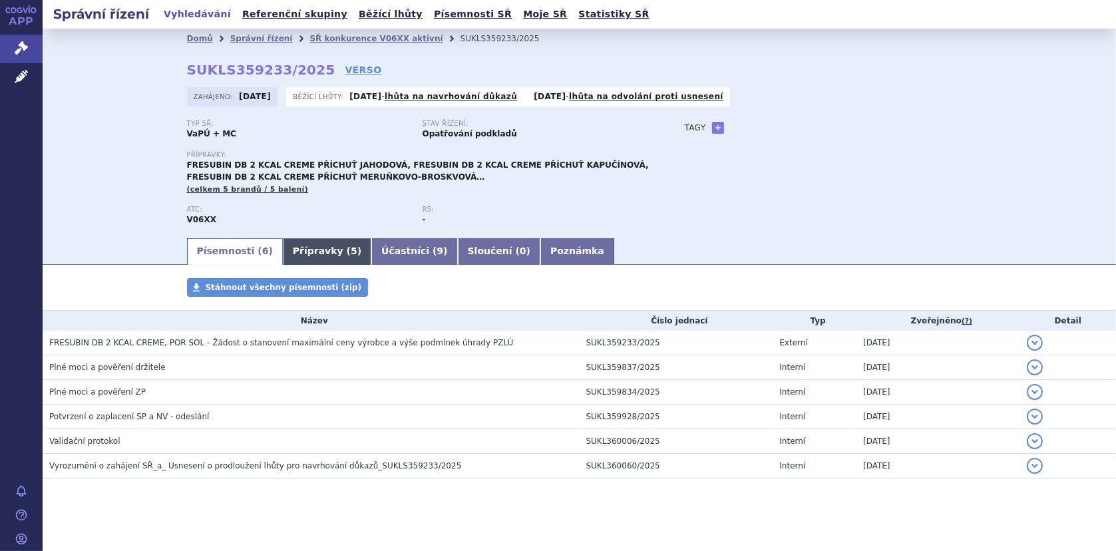
click at [301, 251] on link "Přípravky ( 5 )" at bounding box center [327, 251] width 89 height 27
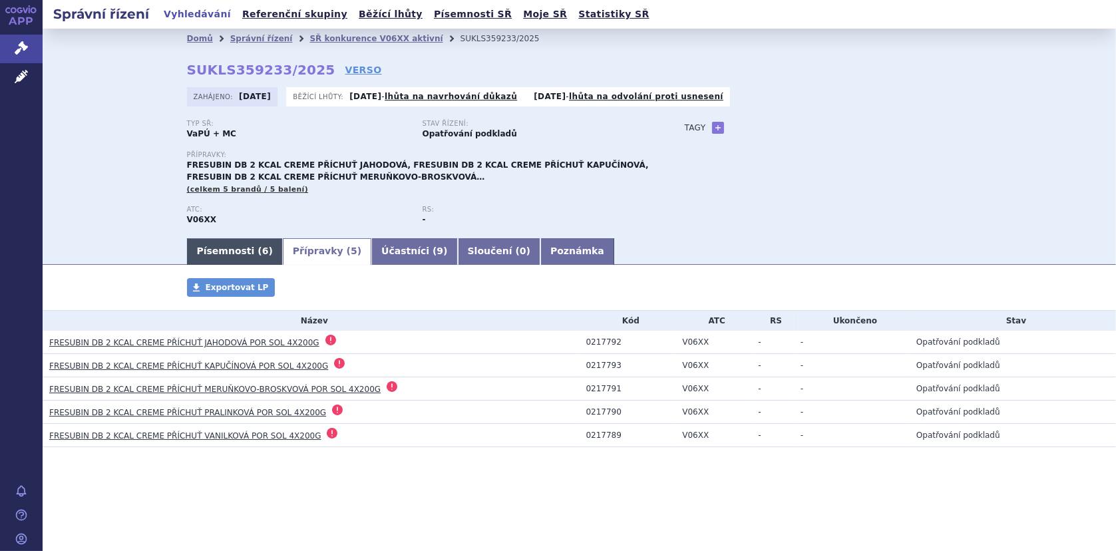
click at [214, 254] on link "Písemnosti ( 6 )" at bounding box center [235, 251] width 96 height 27
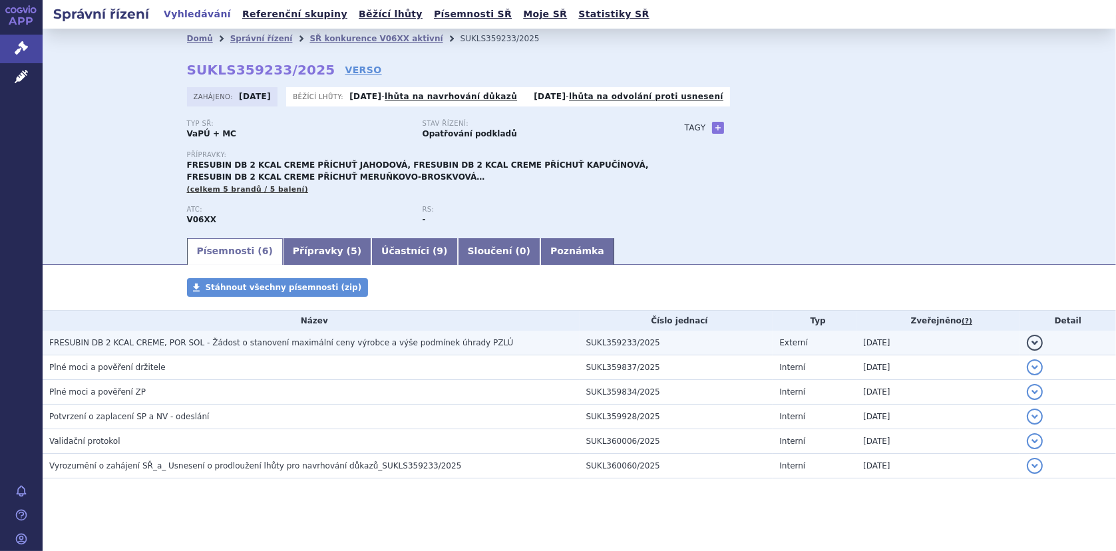
click at [234, 340] on span "FRESUBIN DB 2 KCAL CREME, POR SOL - Žádost o stanovení maximální ceny výrobce a…" at bounding box center [281, 342] width 464 height 9
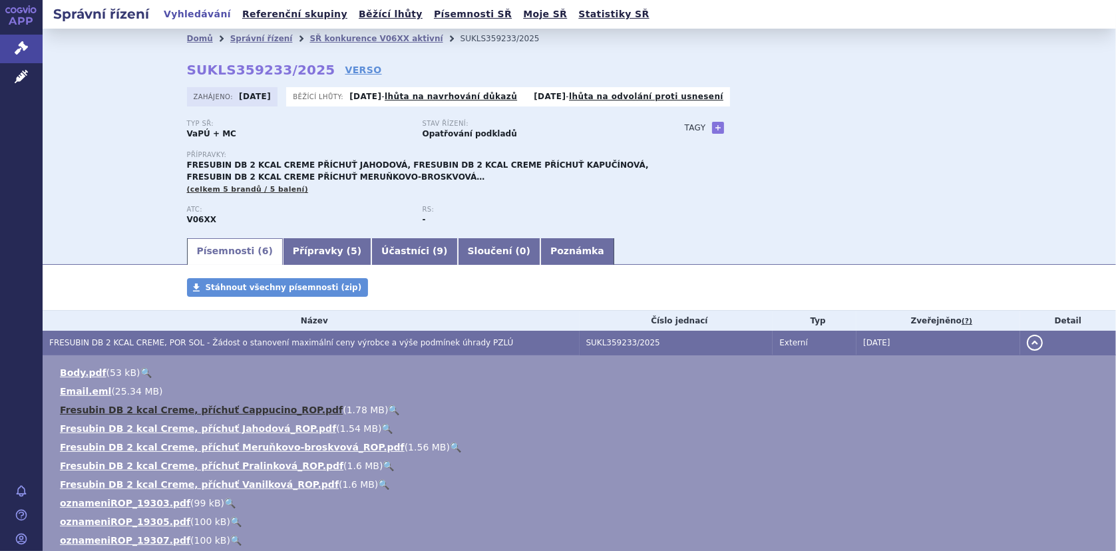
click at [128, 408] on link "Fresubin DB 2 kcal Creme, příchuť Cappucino_ROP.pdf" at bounding box center [201, 410] width 283 height 11
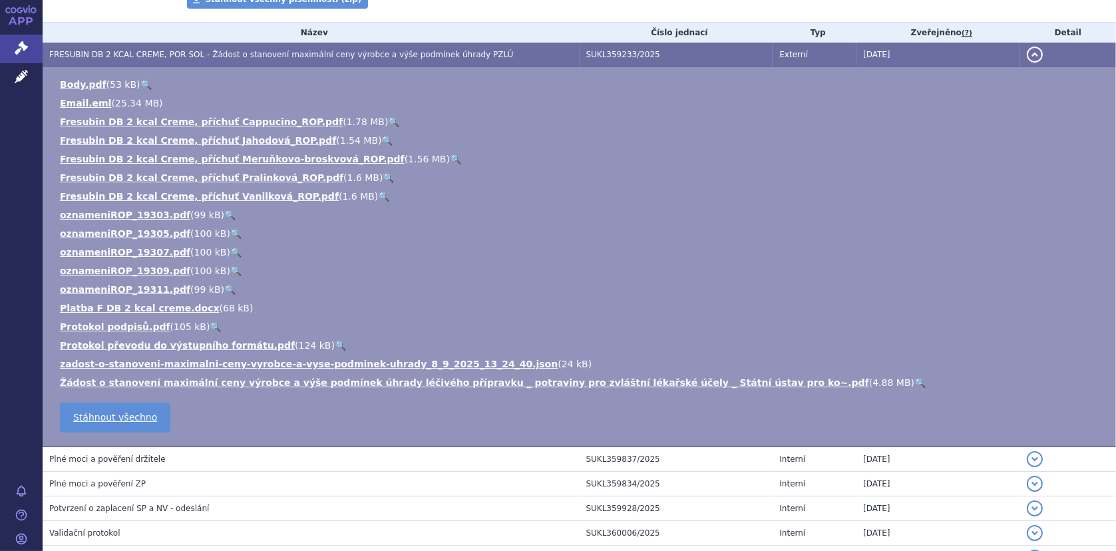
scroll to position [200, 0]
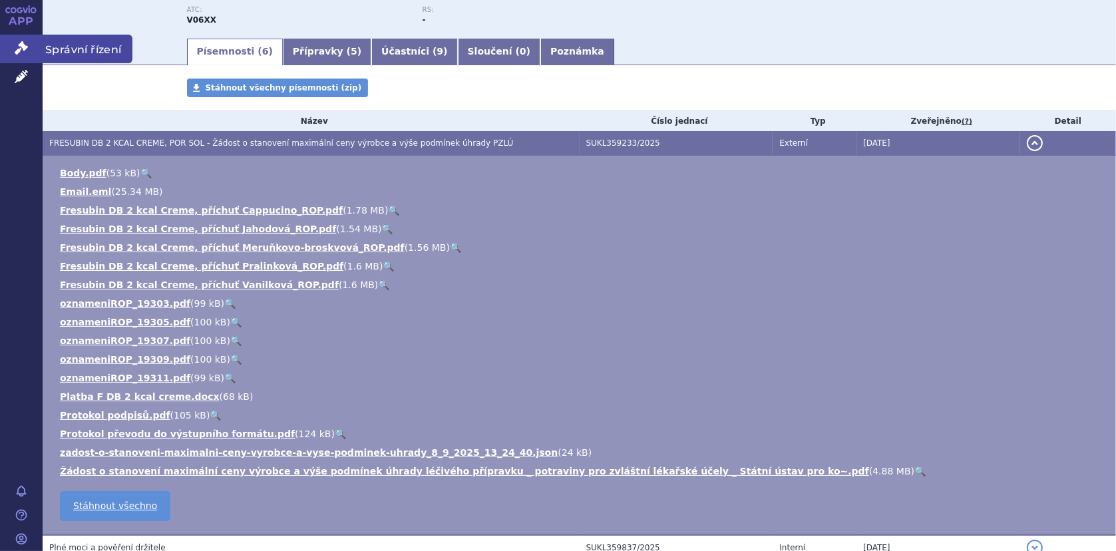
click at [21, 48] on icon at bounding box center [21, 47] width 13 height 13
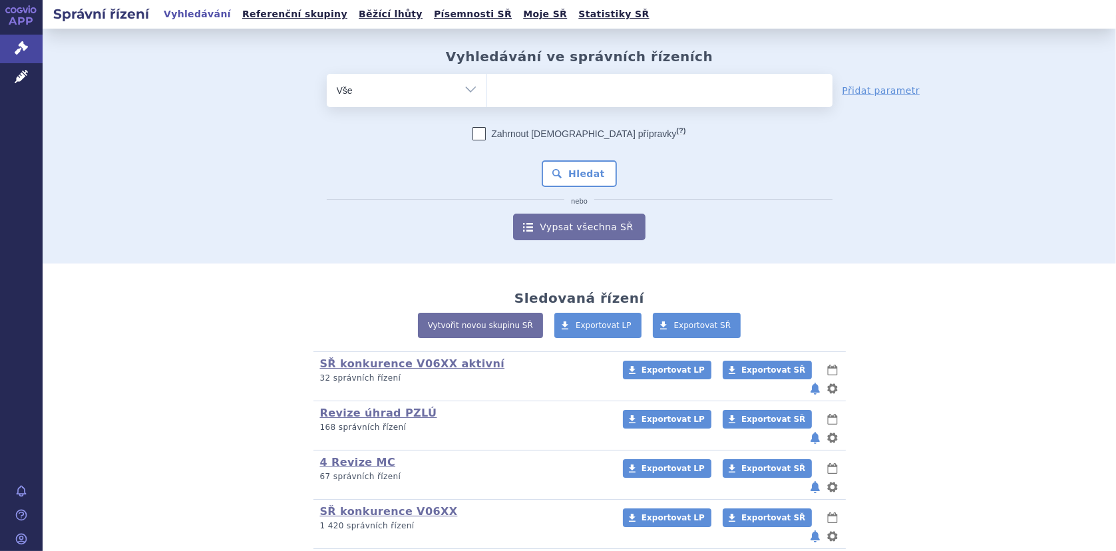
click at [509, 91] on ul at bounding box center [659, 88] width 345 height 28
click at [487, 91] on select at bounding box center [486, 89] width 1 height 33
click at [21, 73] on icon at bounding box center [21, 76] width 13 height 13
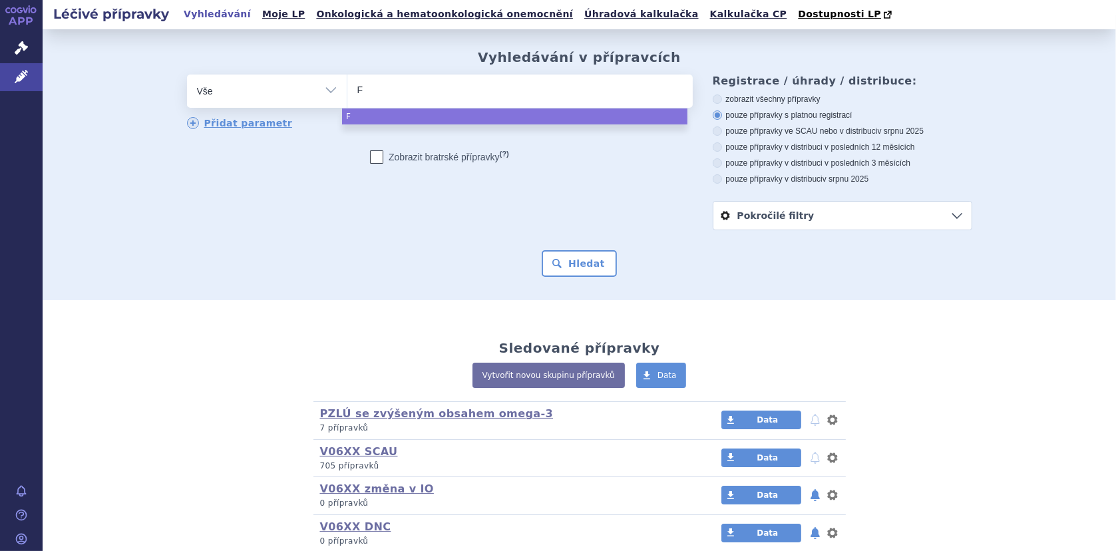
type input "Fr"
type input "Fres"
type input "Fresu"
type input "Fresub"
type input "Fresubin"
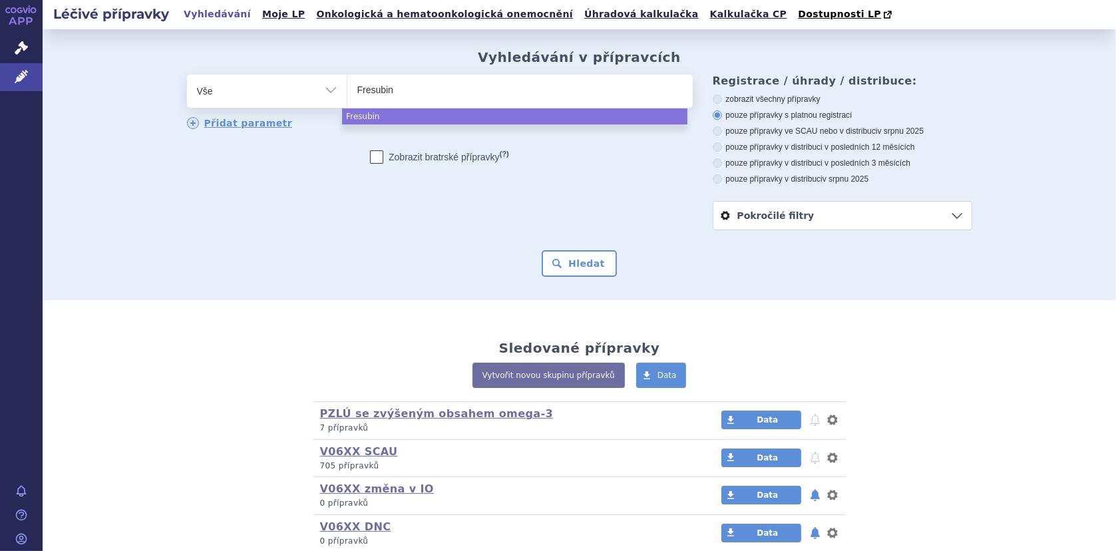
type input "Fresubin"
type input "Fresubin DB"
type input "Fresubin DB C"
type input "Fresubin DB Cr"
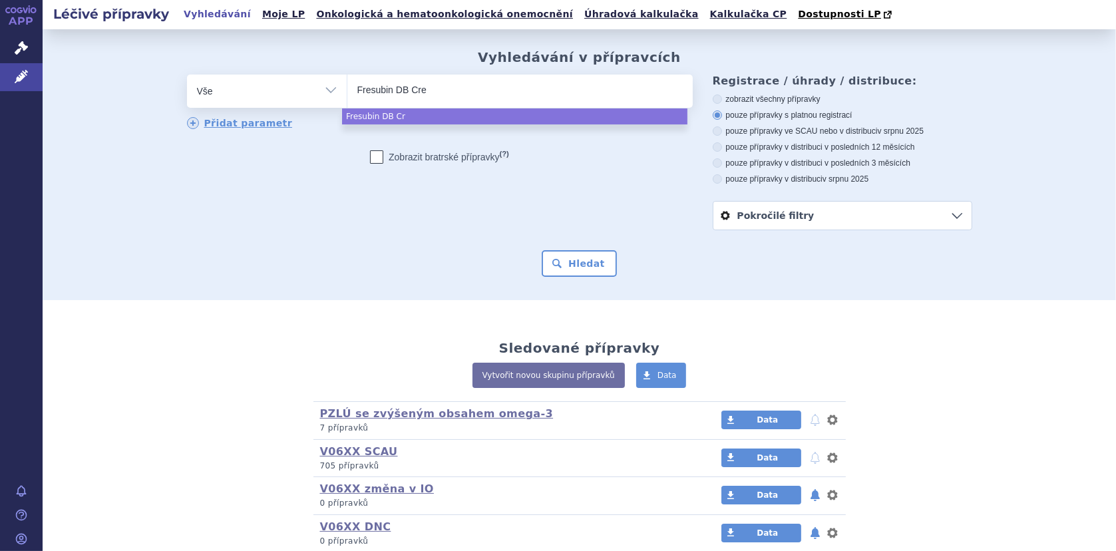
type input "Fresubin DB Crem"
type input "Fresubin DB Creme"
select select "Fresubin DB Creme"
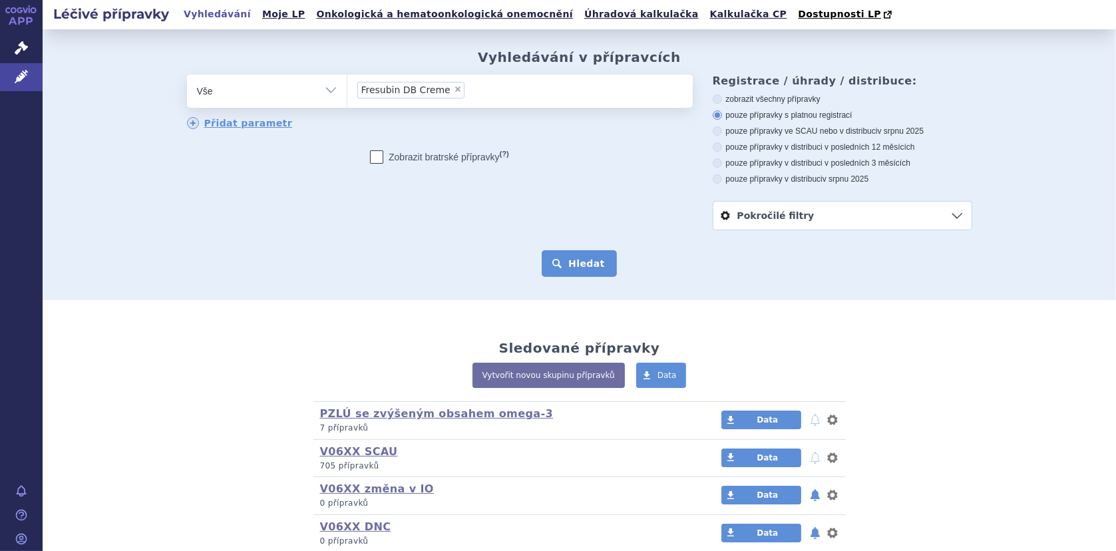
click at [591, 266] on button "Hledat" at bounding box center [579, 263] width 75 height 27
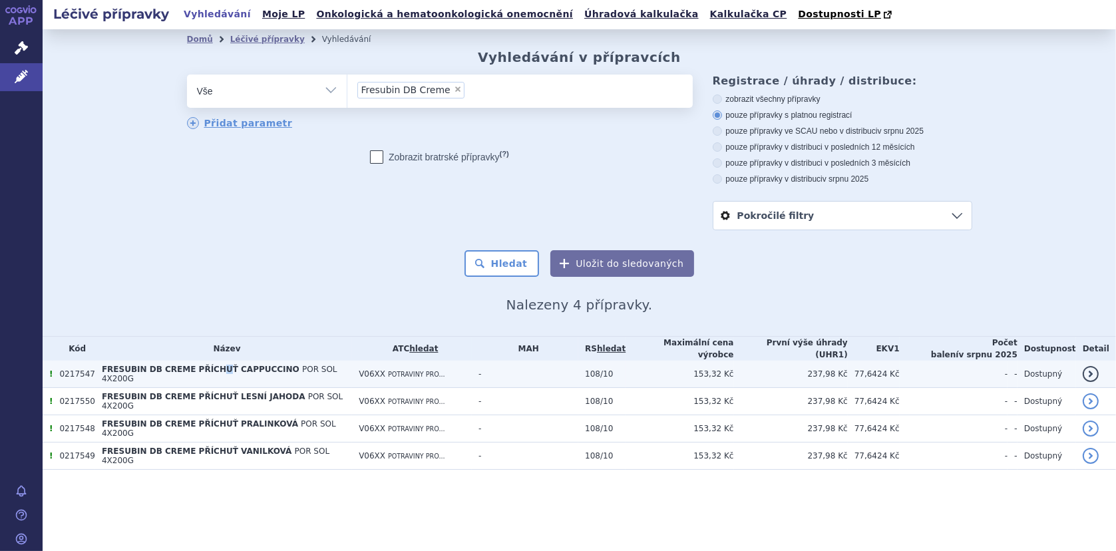
click at [207, 368] on span "FRESUBIN DB CREME PŘÍCHUŤ CAPPUCCINO" at bounding box center [201, 369] width 198 height 9
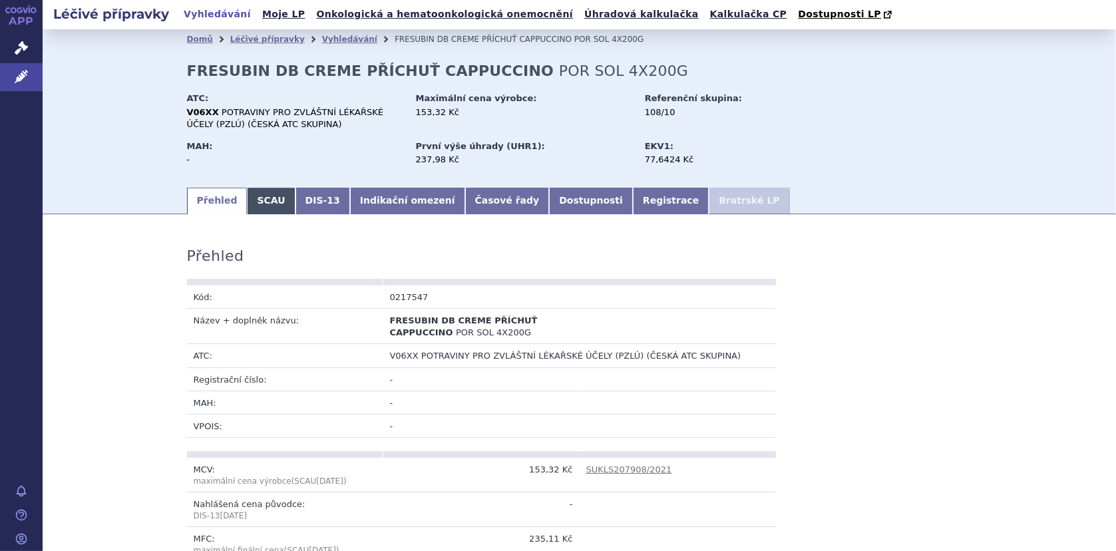
drag, startPoint x: 0, startPoint y: 0, endPoint x: 256, endPoint y: 204, distance: 327.3
click at [253, 204] on link "SCAU" at bounding box center [271, 201] width 48 height 27
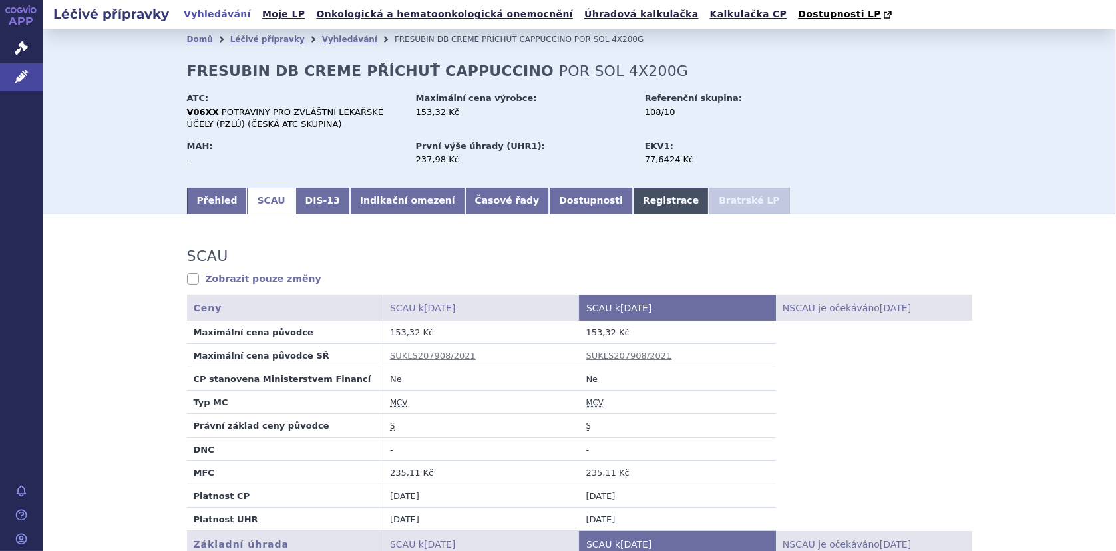
click at [633, 198] on link "Registrace" at bounding box center [671, 201] width 76 height 27
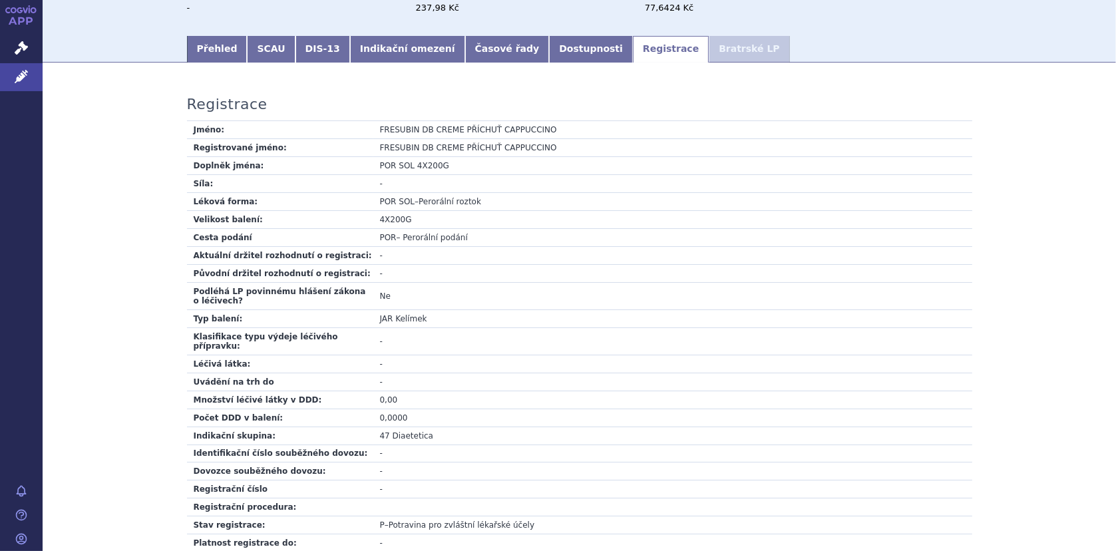
scroll to position [266, 0]
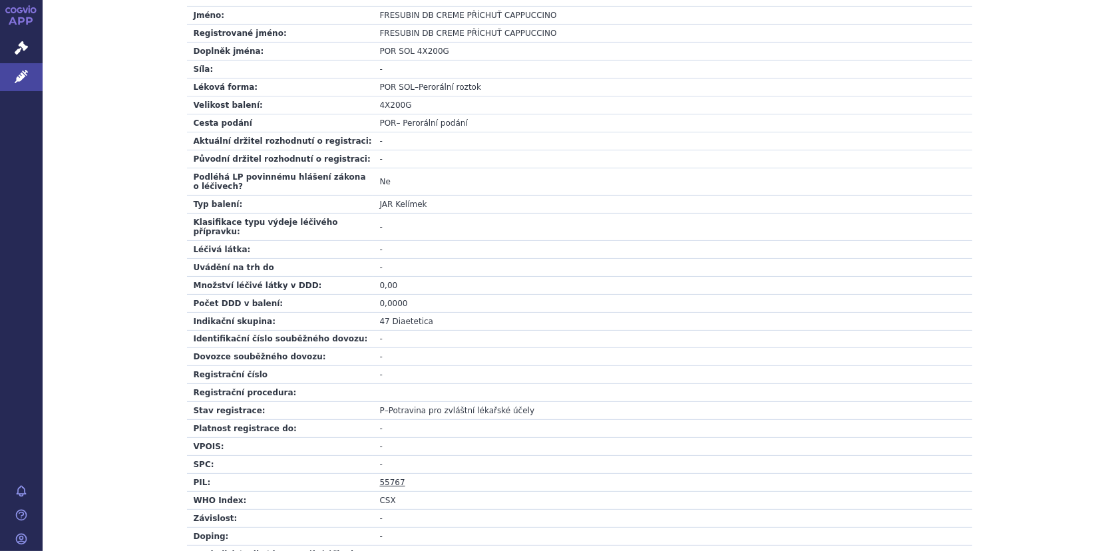
click at [392, 478] on link "55767" at bounding box center [392, 482] width 25 height 9
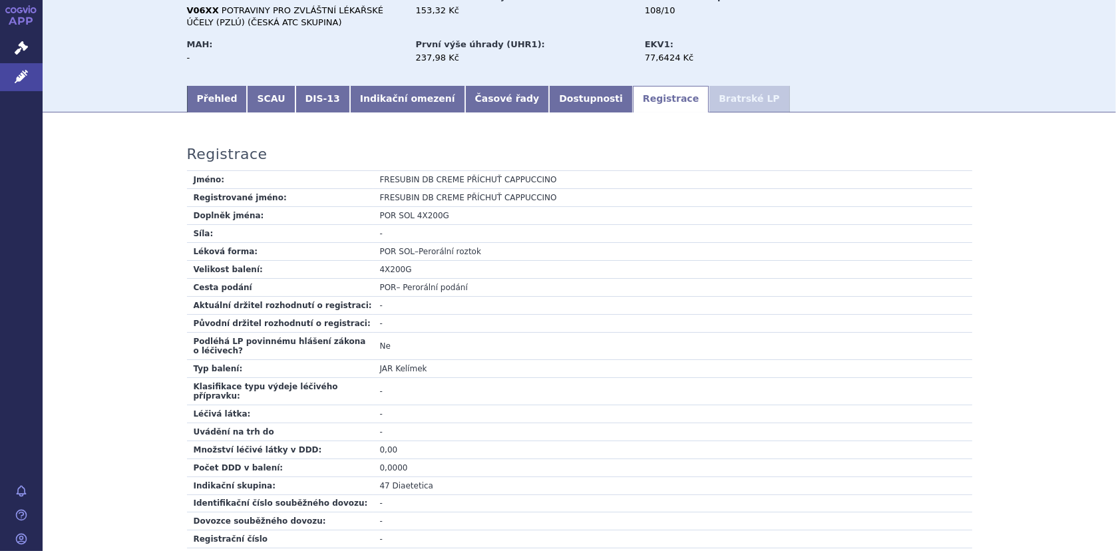
scroll to position [0, 0]
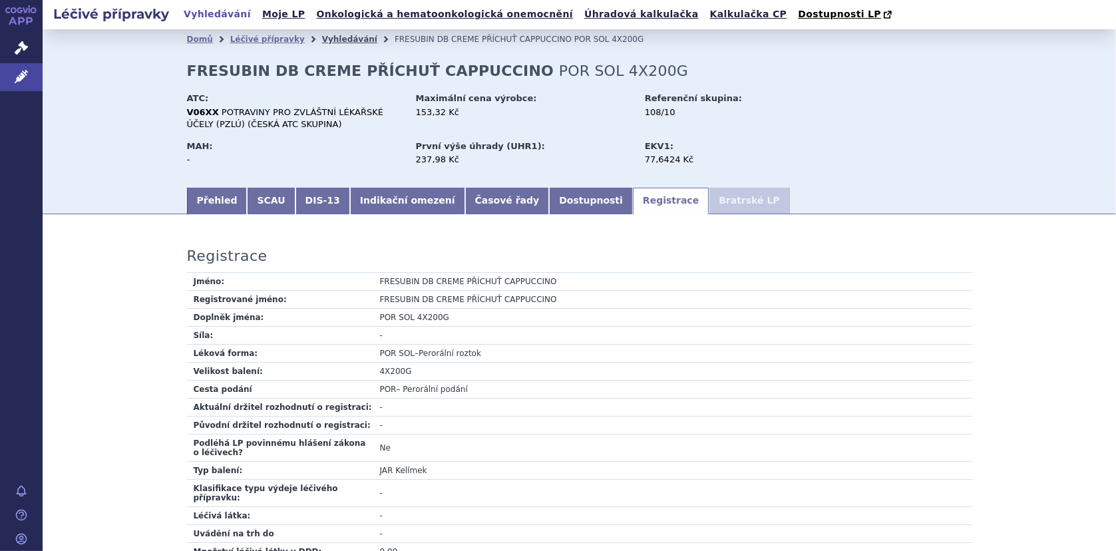
click at [328, 40] on link "Vyhledávání" at bounding box center [349, 39] width 55 height 9
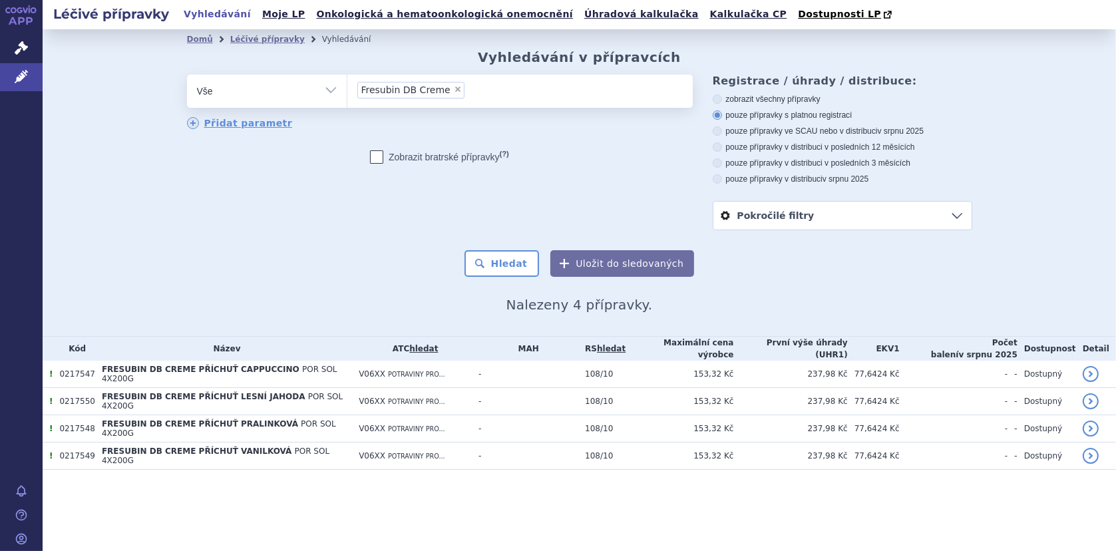
click at [454, 85] on span "×" at bounding box center [458, 89] width 8 height 8
click at [347, 85] on select "Fresubin DB Creme" at bounding box center [347, 90] width 1 height 33
select select
type input "nu"
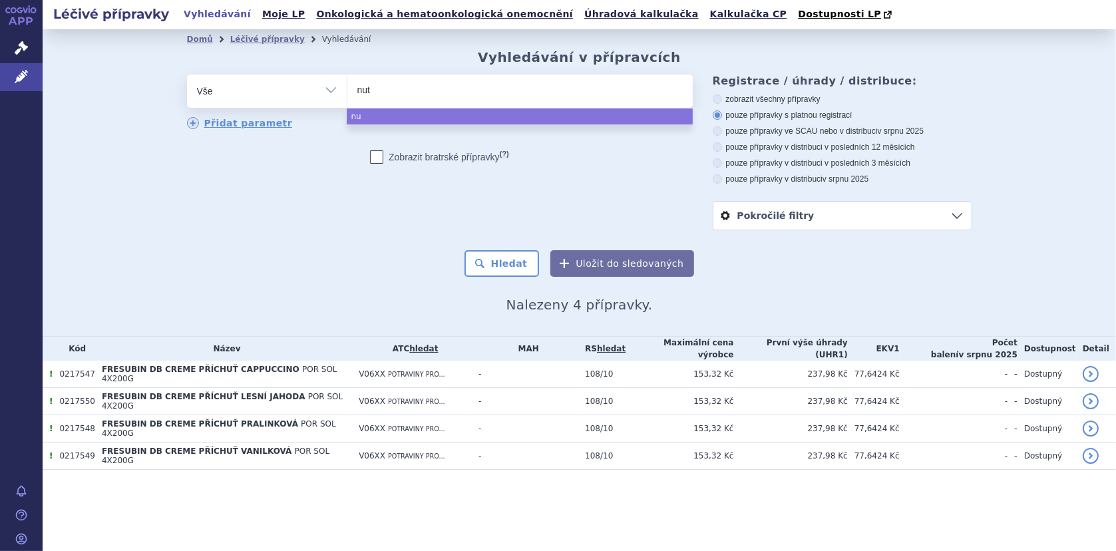
type input "nutr"
type input "nutri"
type input "nutridr"
type input "nutridri"
type input "nutridrink"
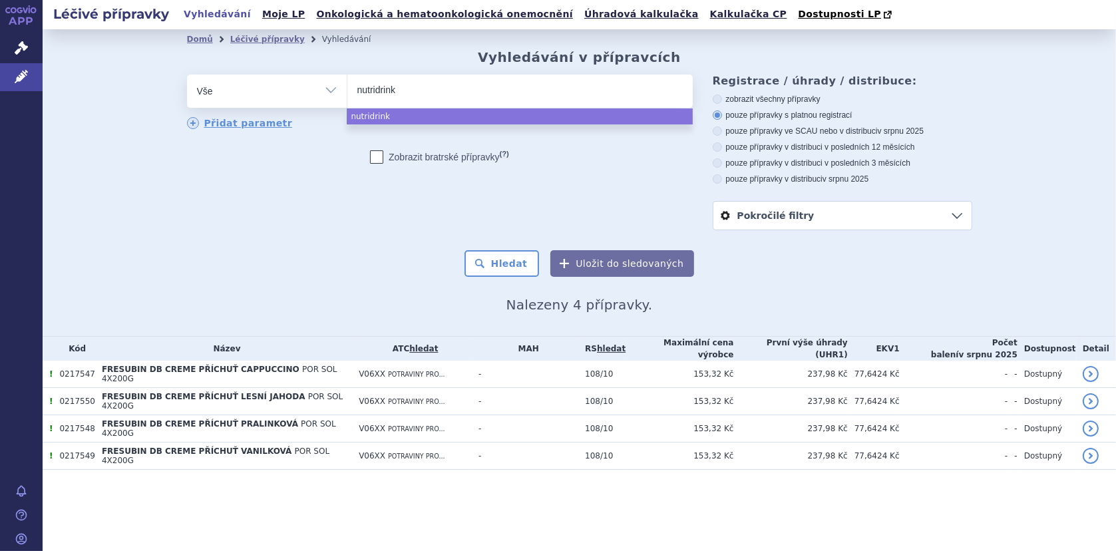
type input "nutridrink"
type input "nutridrink c"
type input "nutridrink cr"
type input "nutridrink cre"
type input "nutridrink crem"
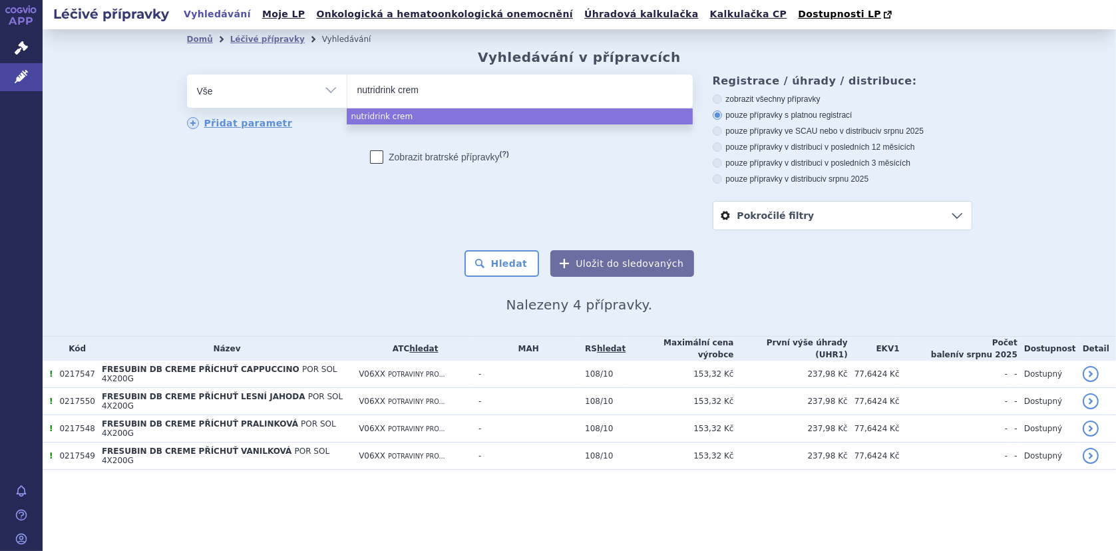
type input "nutridrink creme"
select select "nutridrink creme"
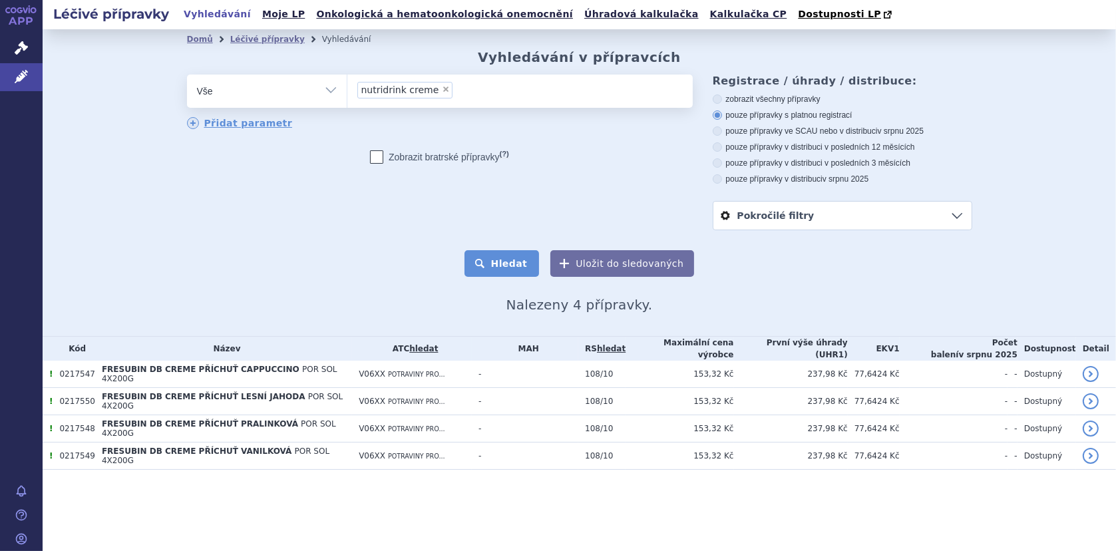
click button "Hledat"
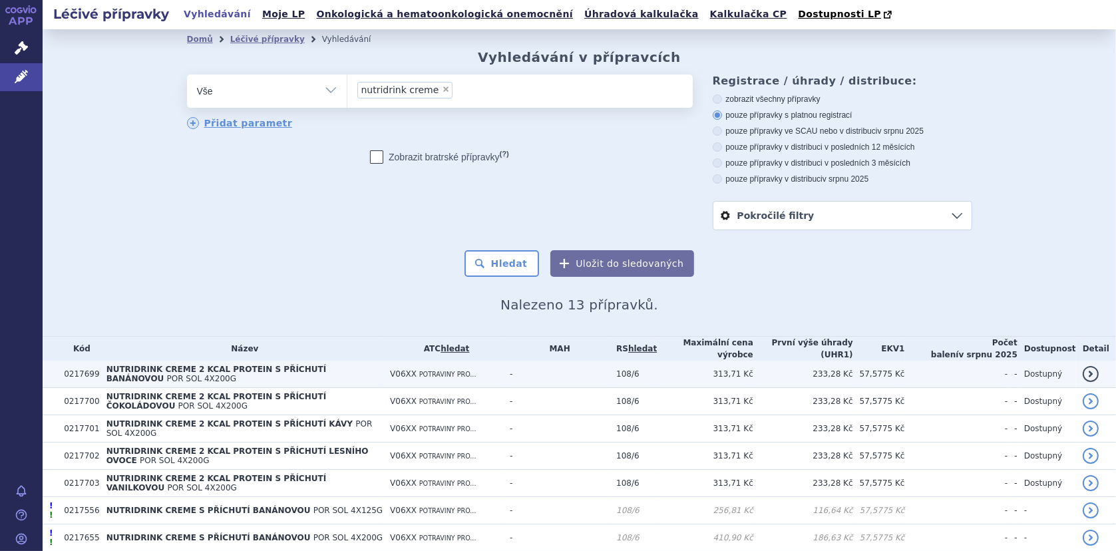
click at [225, 375] on span "NUTRIDRINK CREME 2 KCAL PROTEIN S PŘÍCHUTÍ BANÁNOVOU" at bounding box center [216, 374] width 220 height 19
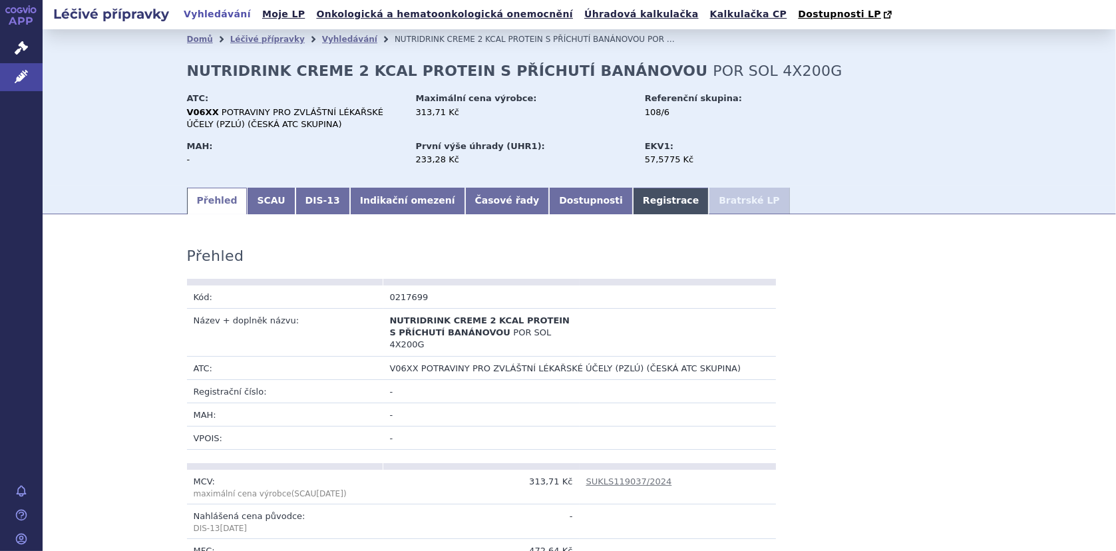
click at [633, 200] on link "Registrace" at bounding box center [671, 201] width 76 height 27
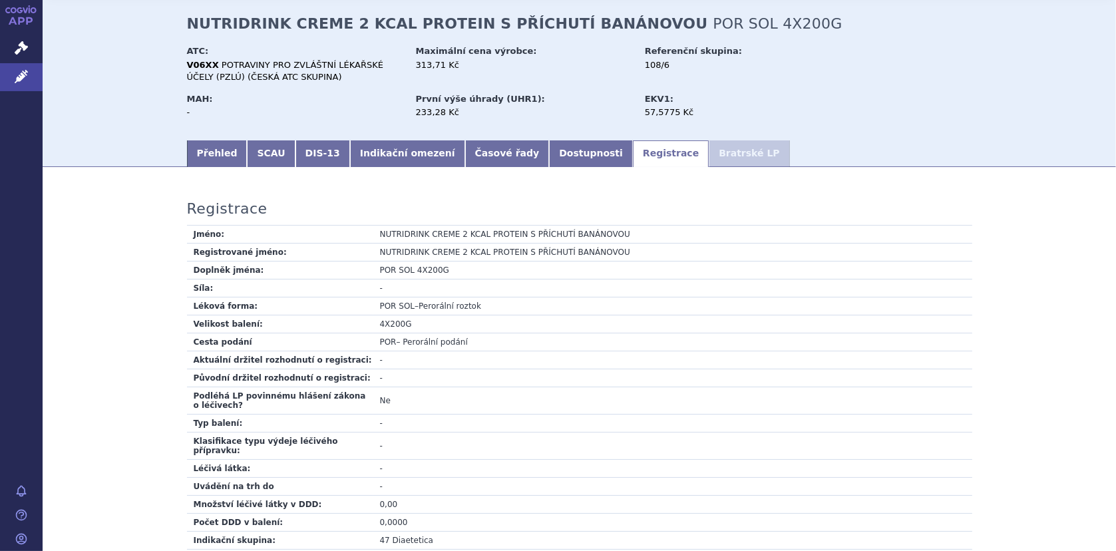
scroll to position [266, 0]
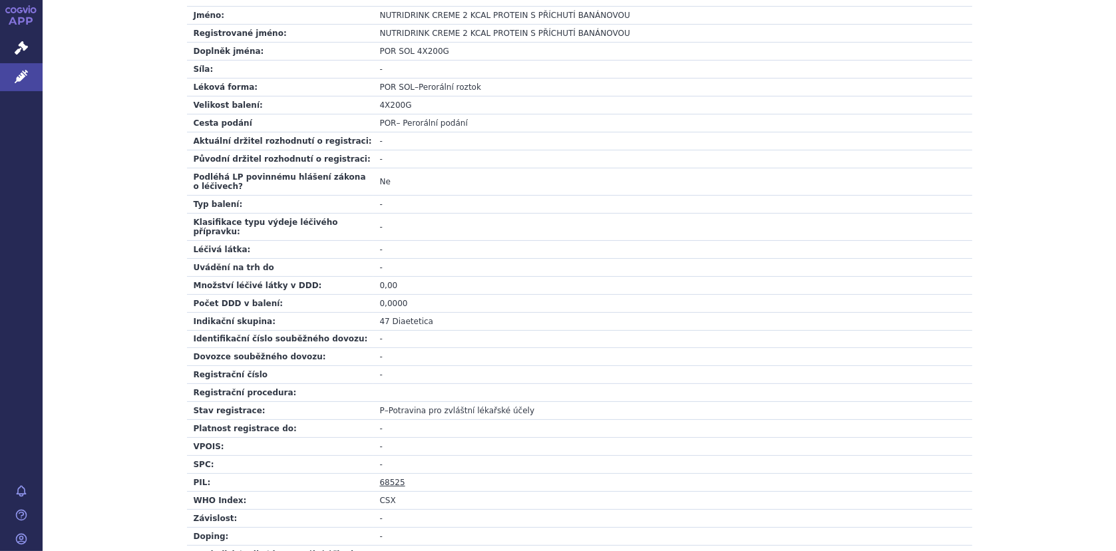
click at [387, 478] on link "68525" at bounding box center [392, 482] width 25 height 9
click at [19, 72] on icon at bounding box center [21, 76] width 13 height 13
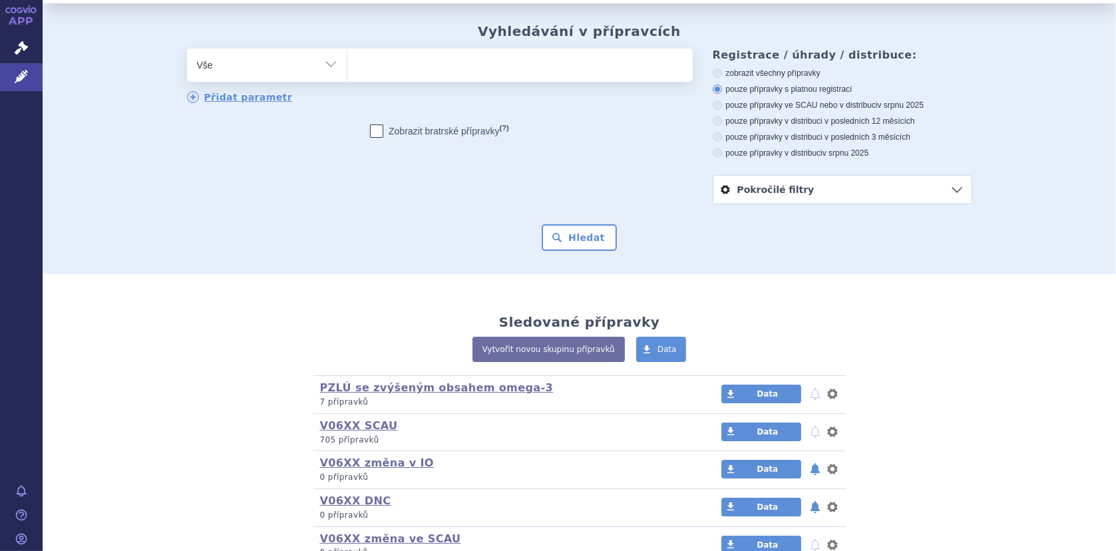
scroll to position [67, 0]
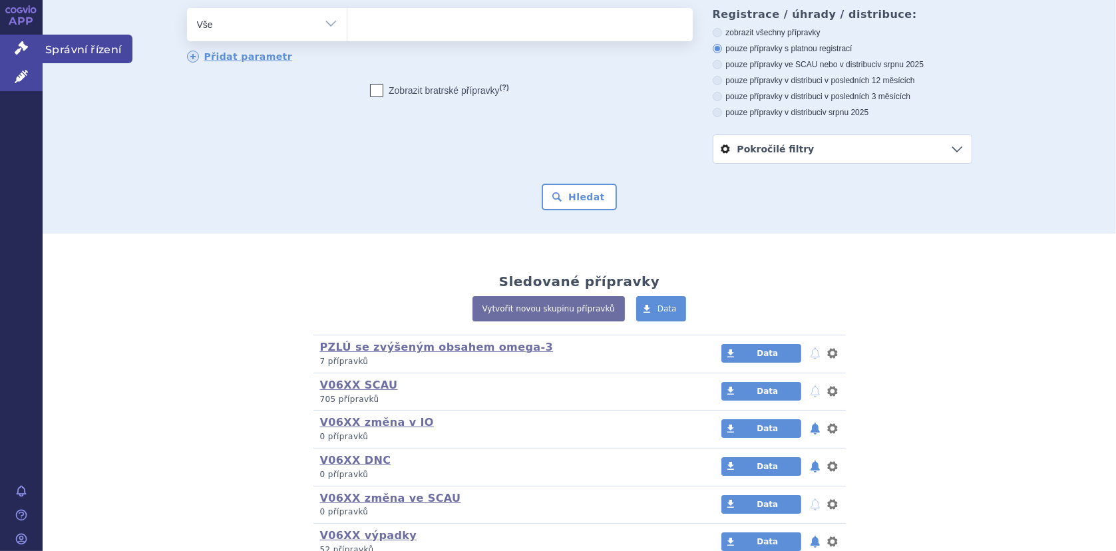
click at [16, 44] on icon at bounding box center [21, 47] width 13 height 13
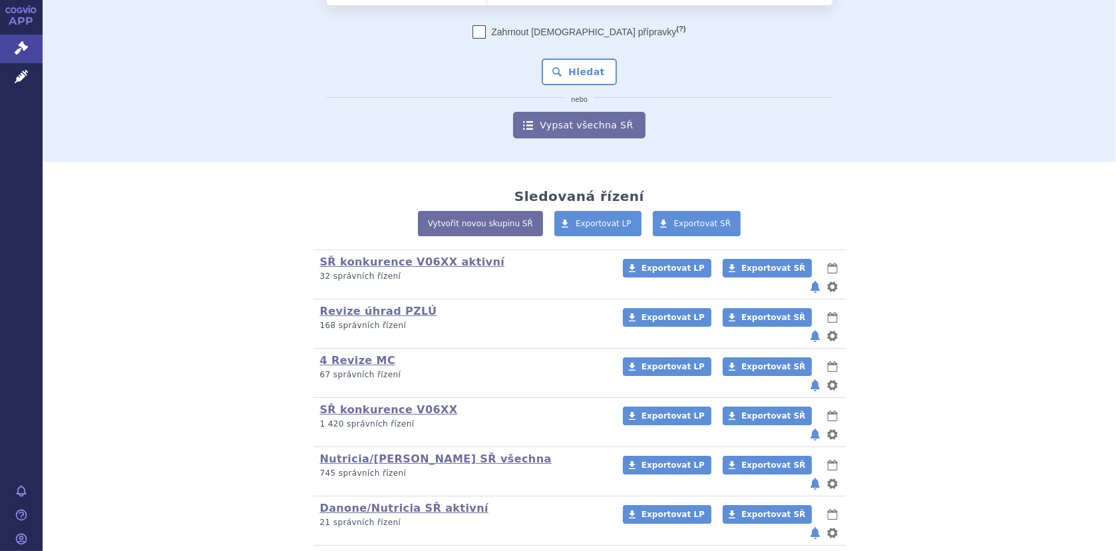
scroll to position [106, 0]
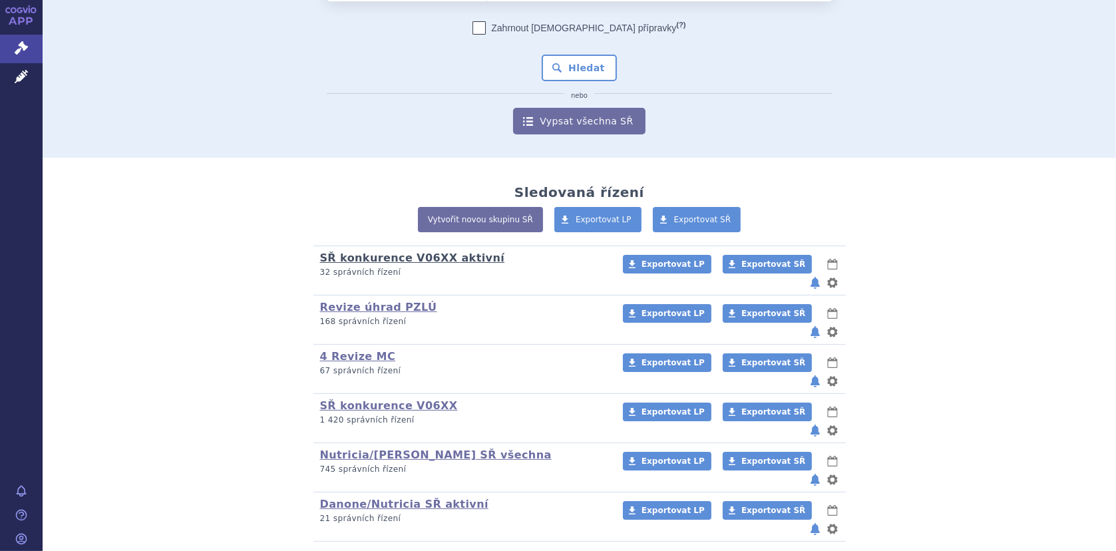
click at [408, 257] on link "SŘ konkurence V06XX aktivní" at bounding box center [412, 258] width 185 height 13
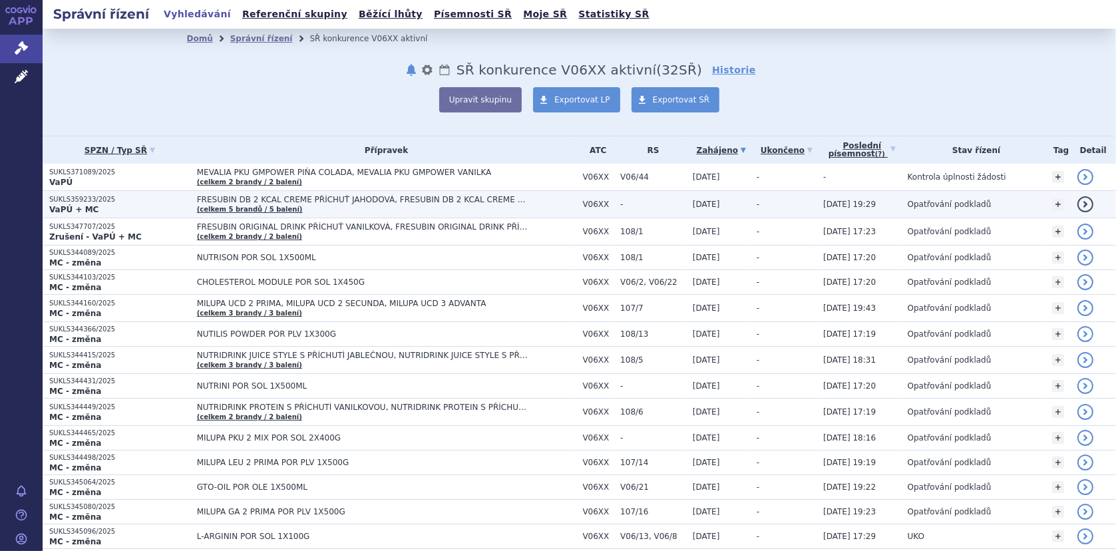
click at [288, 200] on span "FRESUBIN DB 2 KCAL CREME PŘÍCHUŤ JAHODOVÁ, FRESUBIN DB 2 KCAL CREME PŘÍCHUŤ KAP…" at bounding box center [363, 199] width 333 height 9
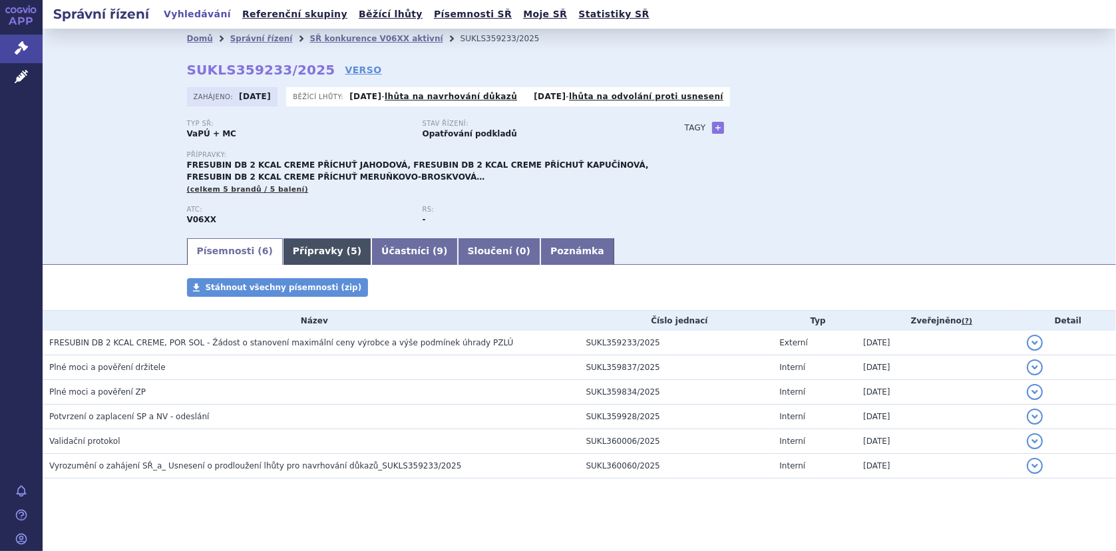
click at [306, 252] on link "Přípravky ( 5 )" at bounding box center [327, 251] width 89 height 27
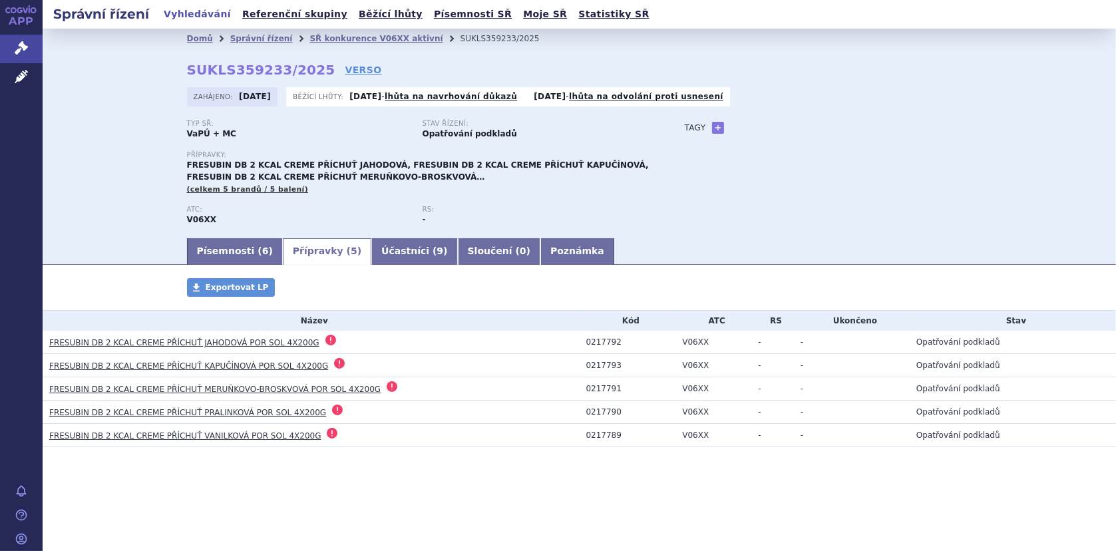
click at [224, 335] on h3 "FRESUBIN DB 2 KCAL CREME PŘÍCHUŤ JAHODOVÁ POR SOL 4X200G" at bounding box center [314, 342] width 530 height 15
click at [216, 363] on link "FRESUBIN DB 2 KCAL CREME PŘÍCHUŤ KAPUČÍNOVÁ POR SOL 4X200G" at bounding box center [188, 365] width 279 height 9
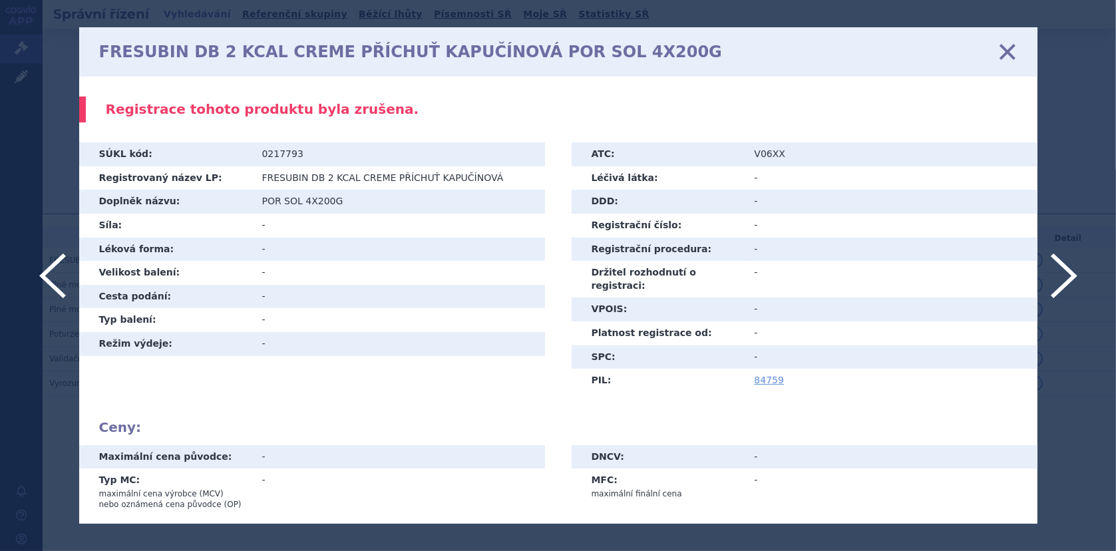
click at [1016, 53] on icon at bounding box center [1007, 52] width 28 height 28
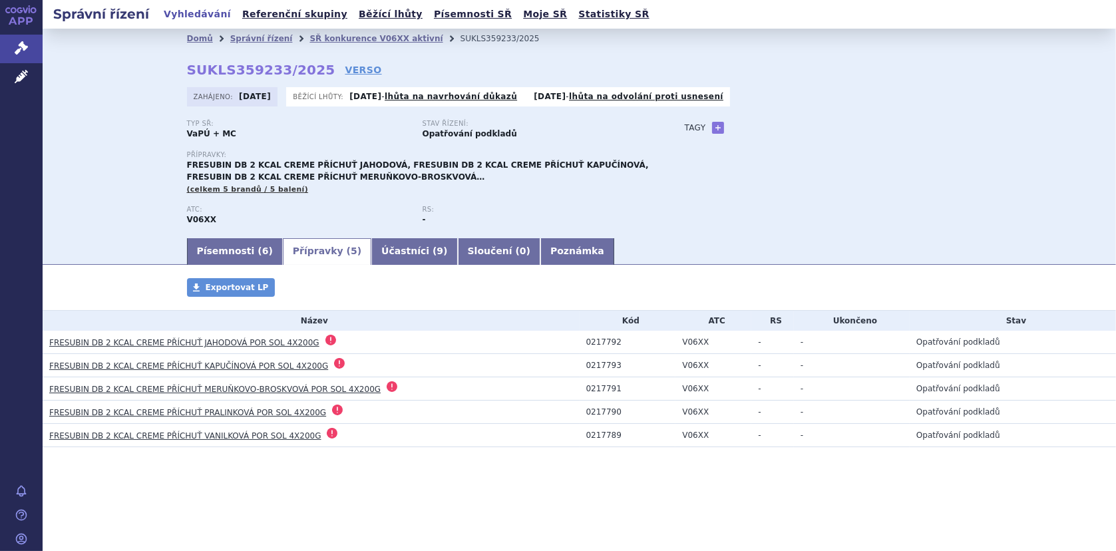
click at [172, 338] on link "FRESUBIN DB 2 KCAL CREME PŘÍCHUŤ JAHODOVÁ POR SOL 4X200G" at bounding box center [184, 342] width 270 height 9
click at [158, 361] on link "FRESUBIN DB 2 KCAL CREME PŘÍCHUŤ KAPUČÍNOVÁ POR SOL 4X200G" at bounding box center [188, 365] width 279 height 9
click at [381, 37] on link "SŘ konkurence V06XX aktivní" at bounding box center [375, 38] width 133 height 9
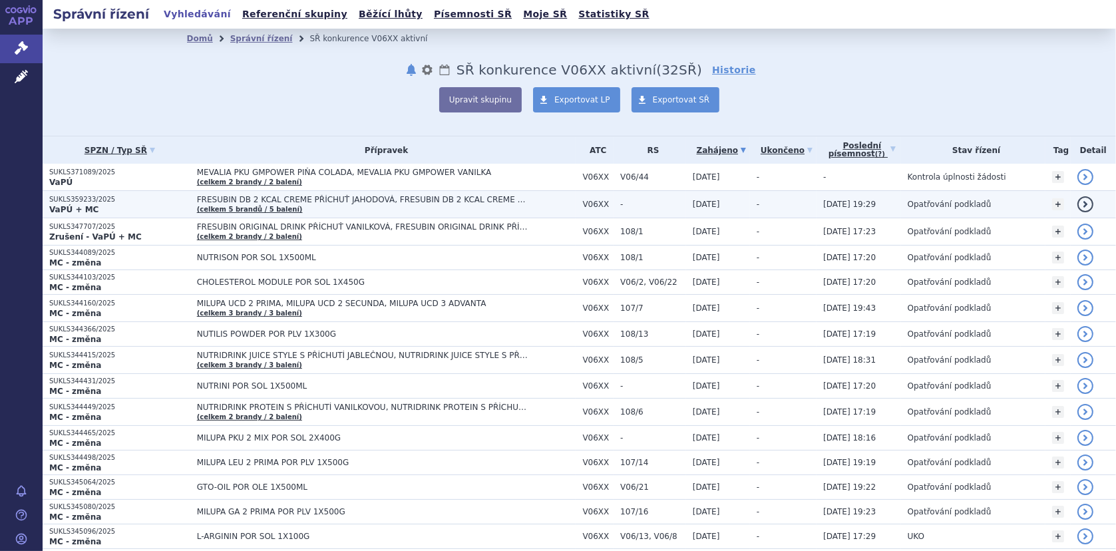
click at [197, 197] on span "FRESUBIN DB 2 KCAL CREME PŘÍCHUŤ JAHODOVÁ, FRESUBIN DB 2 KCAL CREME PŘÍCHUŤ KAP…" at bounding box center [363, 199] width 333 height 9
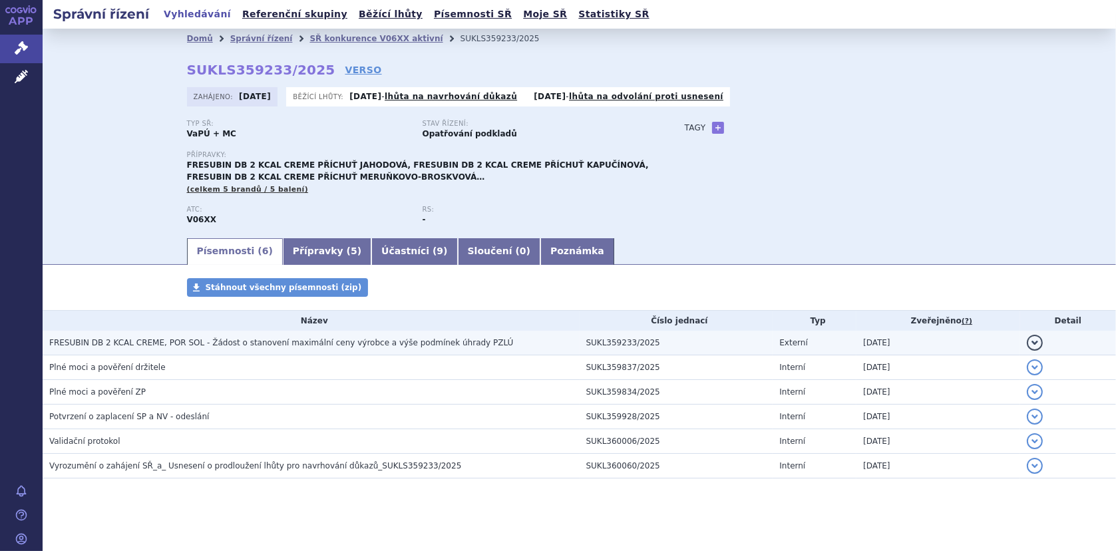
click at [121, 343] on span "FRESUBIN DB 2 KCAL CREME, POR SOL - Žádost o stanovení maximální ceny výrobce a…" at bounding box center [281, 342] width 464 height 9
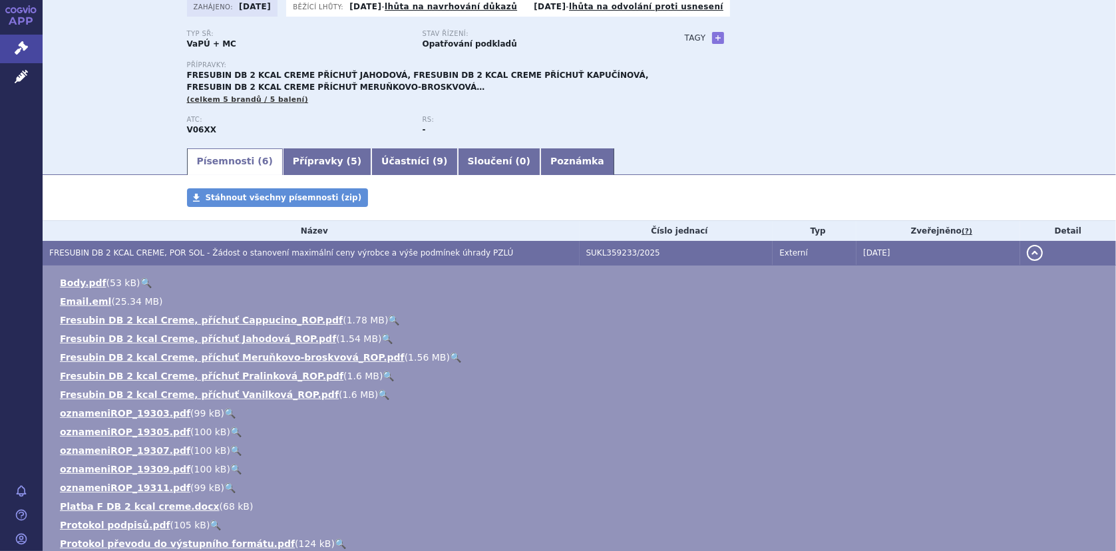
scroll to position [200, 0]
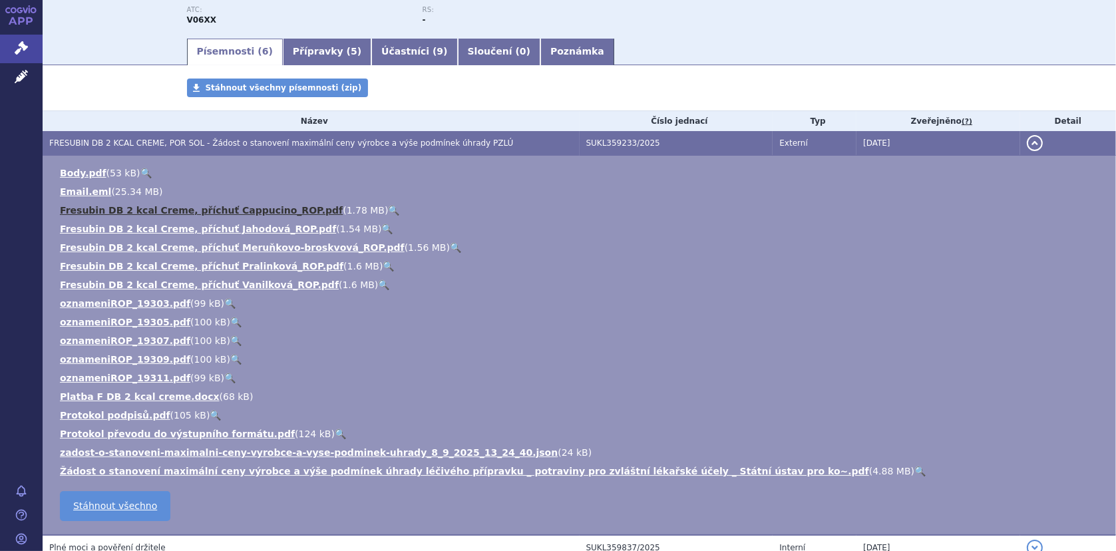
click at [197, 210] on link "Fresubin DB 2 kcal Creme, příchuť Cappucino_ROP.pdf" at bounding box center [201, 210] width 283 height 11
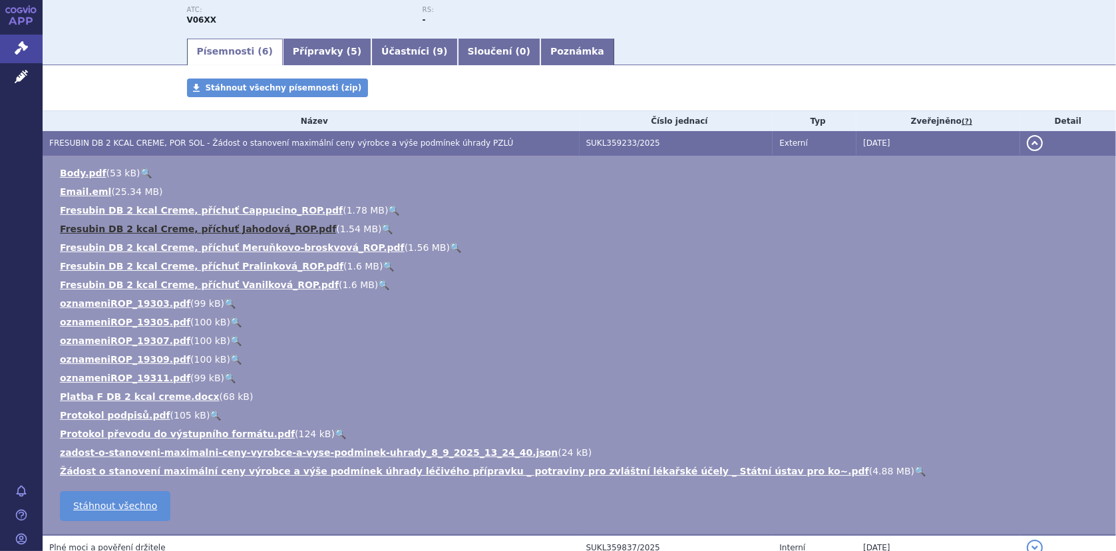
click at [192, 228] on link "Fresubin DB 2 kcal Creme, příchuť Jahodová_ROP.pdf" at bounding box center [198, 229] width 276 height 11
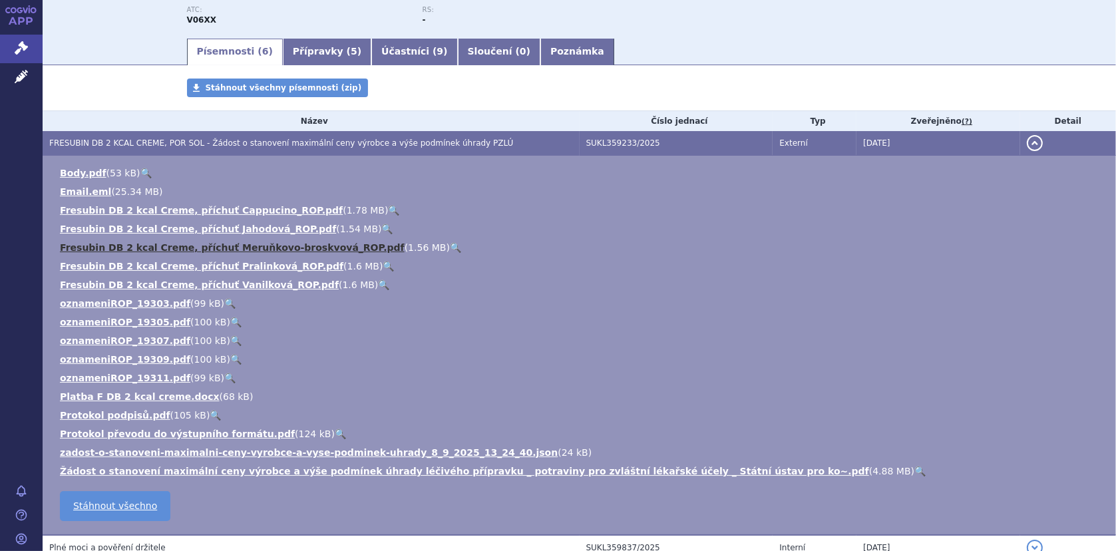
click at [192, 249] on link "Fresubin DB 2 kcal Creme, příchuť Meruňkovo-broskvová_ROP.pdf" at bounding box center [232, 247] width 345 height 11
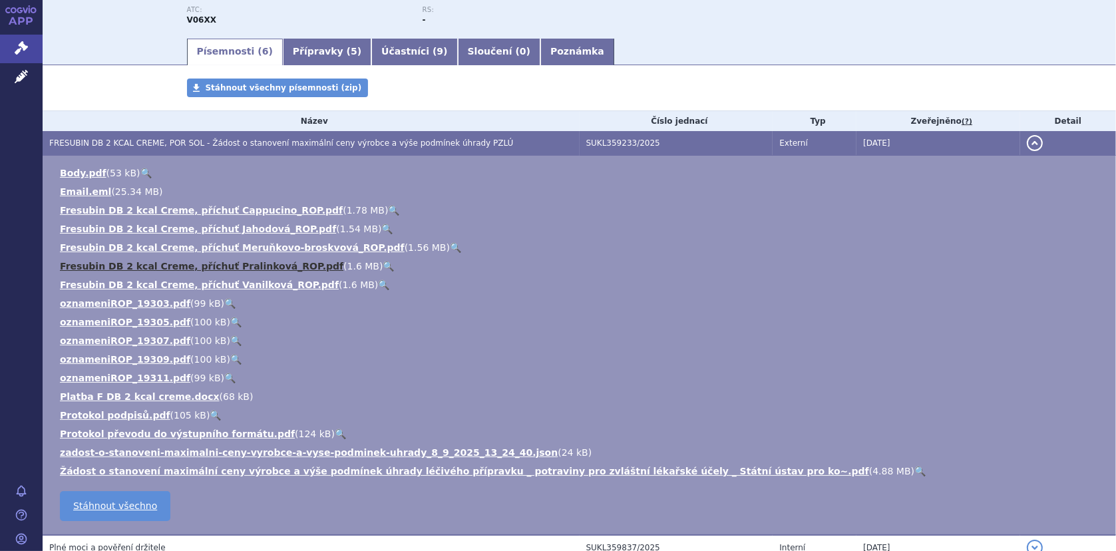
click at [196, 264] on link "Fresubin DB 2 kcal Creme, příchuť Pralinková_ROP.pdf" at bounding box center [202, 266] width 284 height 11
click at [207, 284] on link "Fresubin DB 2 kcal Creme, příchuť Vanilková_ROP.pdf" at bounding box center [199, 285] width 279 height 11
click at [221, 264] on link "Fresubin DB 2 kcal Creme, příchuť Pralinková_ROP.pdf" at bounding box center [202, 266] width 284 height 11
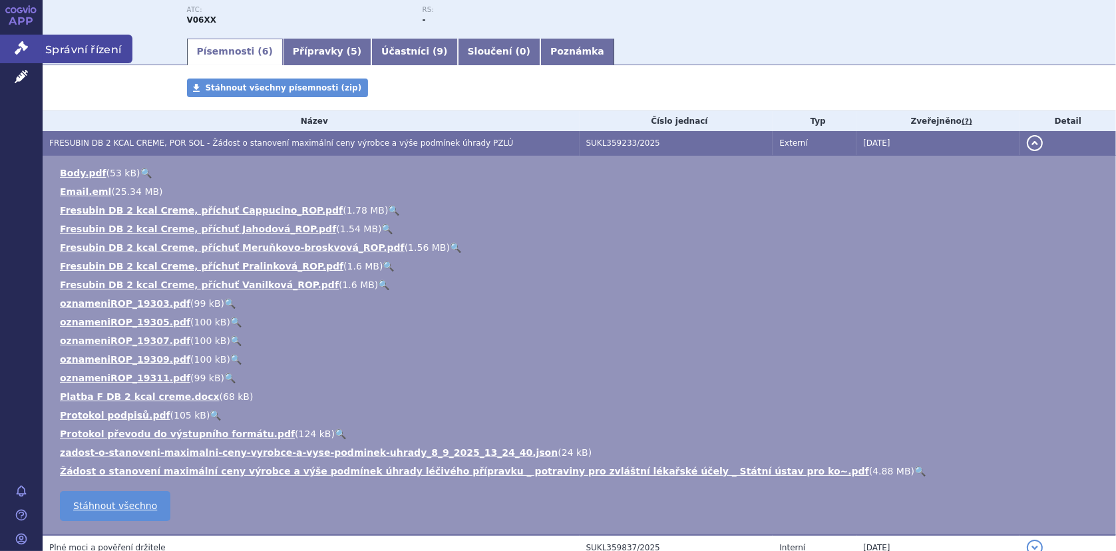
click at [15, 51] on icon at bounding box center [21, 47] width 13 height 13
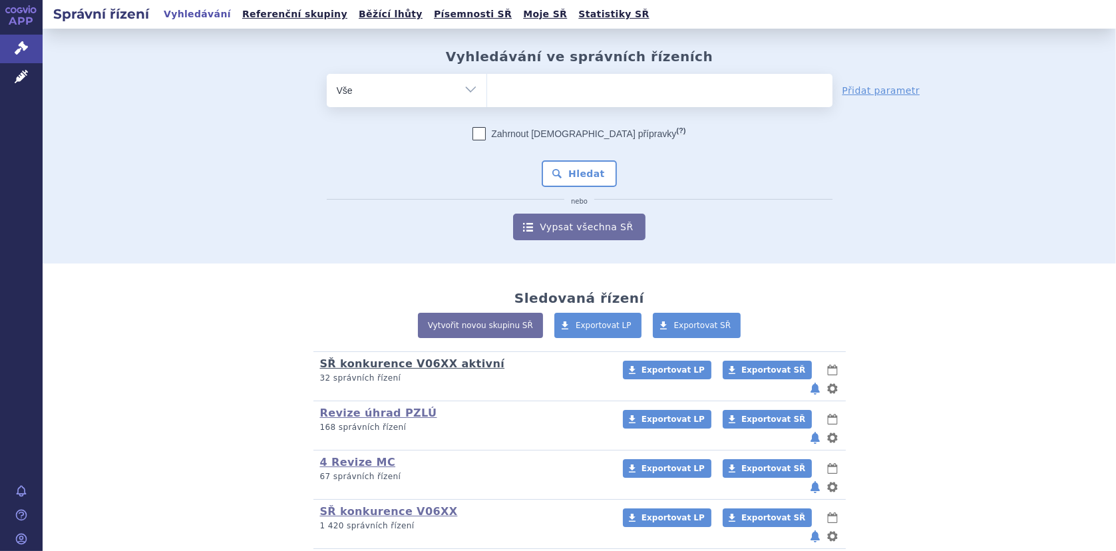
click at [453, 368] on link "SŘ konkurence V06XX aktivní" at bounding box center [412, 363] width 185 height 13
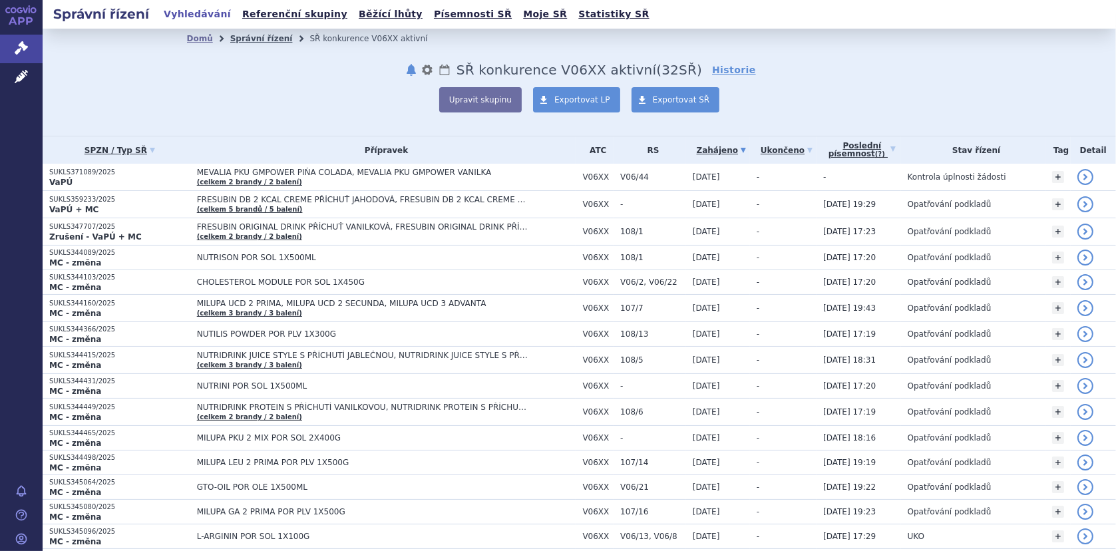
click at [256, 34] on link "Správní řízení" at bounding box center [261, 38] width 63 height 9
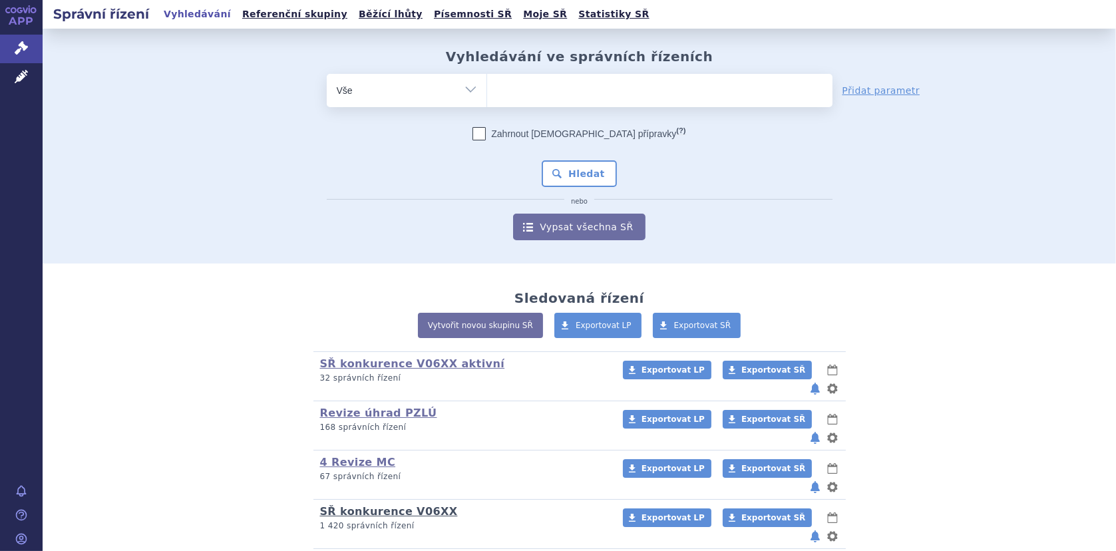
click at [361, 505] on link "SŘ konkurence V06XX" at bounding box center [389, 511] width 138 height 13
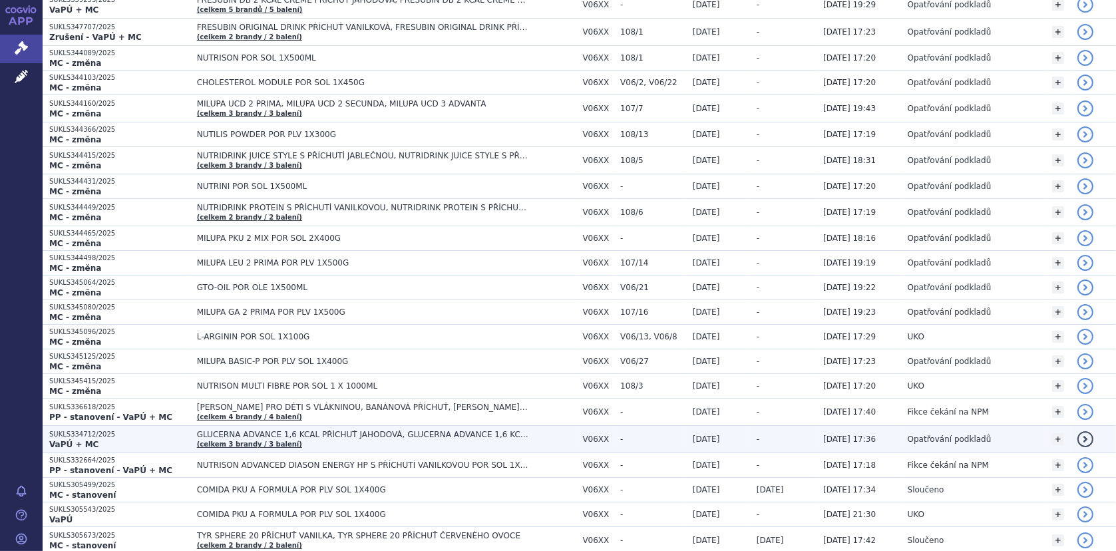
scroll to position [266, 0]
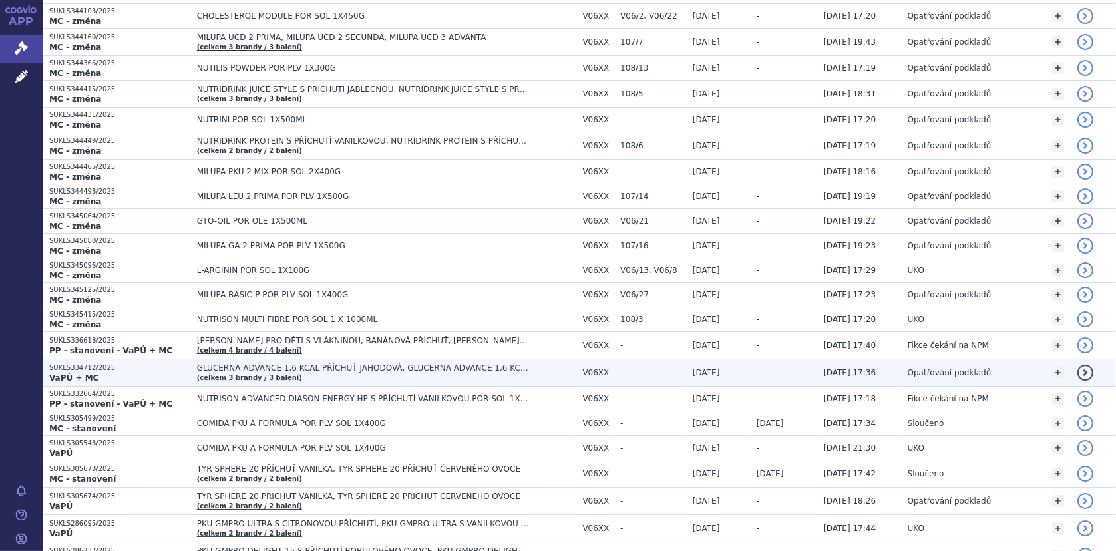
click at [399, 364] on span "GLUCERNA ADVANCE 1,6 KCAL PŘÍCHUŤ JAHODOVÁ, GLUCERNA ADVANCE 1,6 KCAL PŘÍCHUŤ K…" at bounding box center [363, 367] width 333 height 9
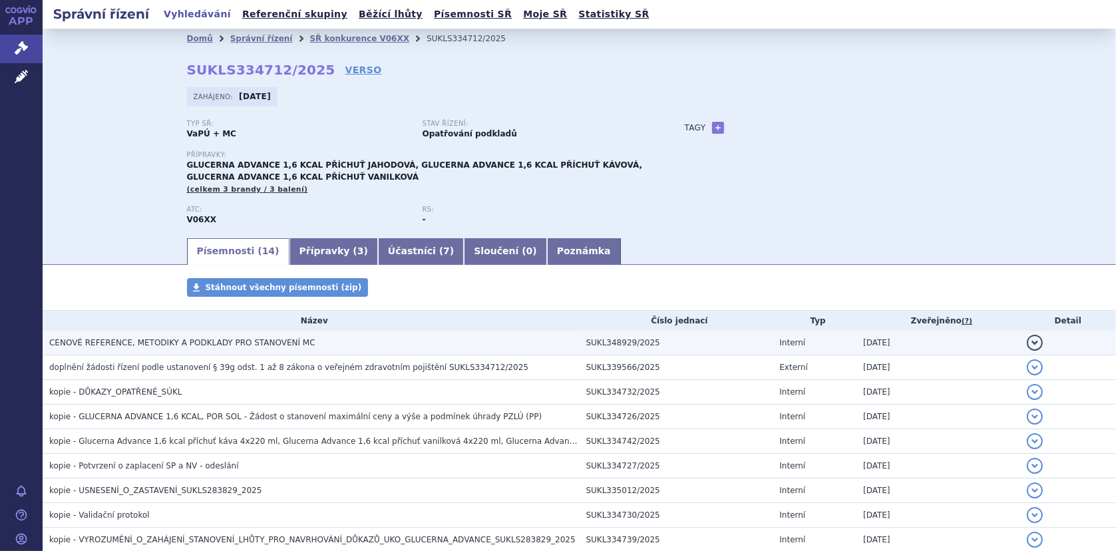
click at [224, 345] on span "CENOVÉ REFERENCE, METODIKY A PODKLADY PRO STANOVENÍ MC" at bounding box center [182, 342] width 266 height 9
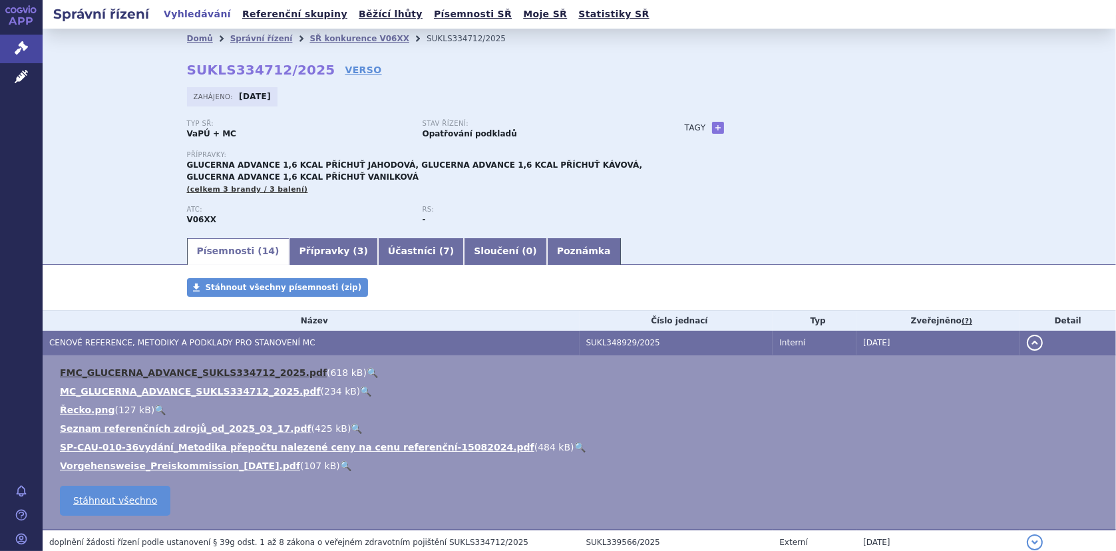
click at [172, 369] on link "FMC_GLUCERNA_ADVANCE_SUKLS334712_2025.pdf" at bounding box center [193, 372] width 267 height 11
click at [339, 37] on link "SŘ konkurence V06XX" at bounding box center [359, 38] width 100 height 9
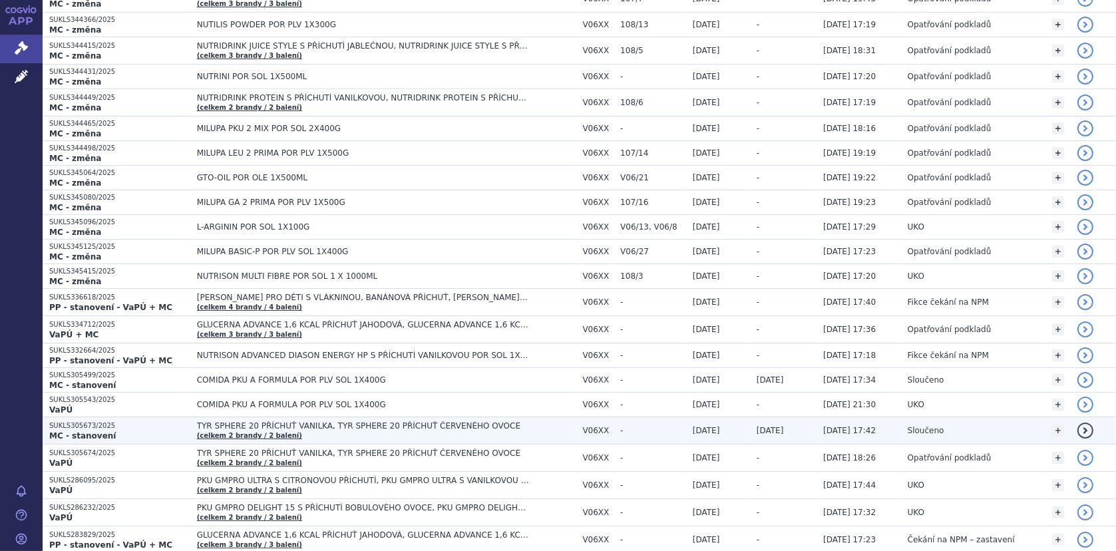
scroll to position [333, 0]
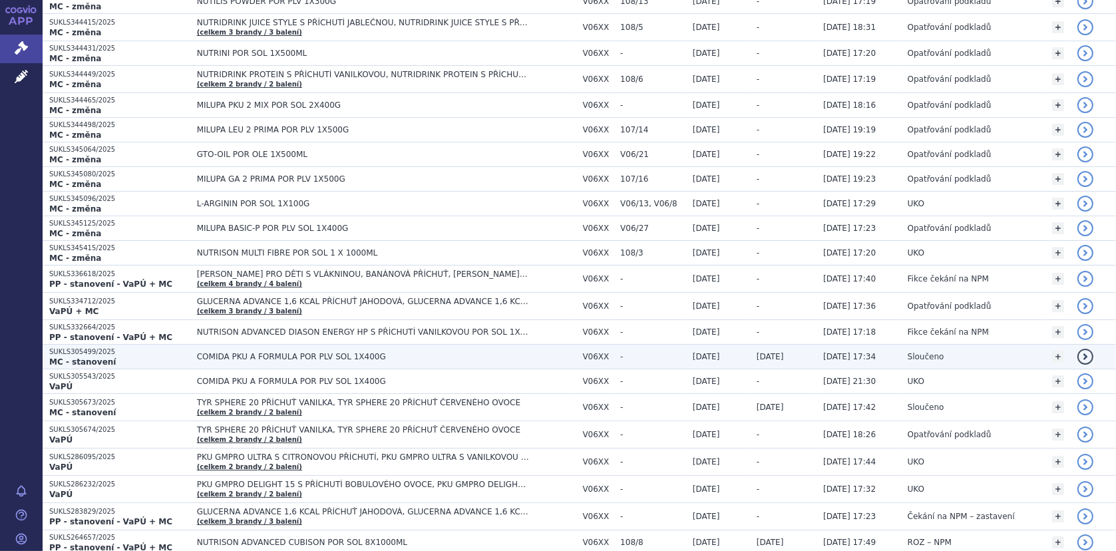
click at [276, 355] on span "COMIDA PKU A FORMULA POR PLV SOL 1X400G" at bounding box center [363, 356] width 333 height 9
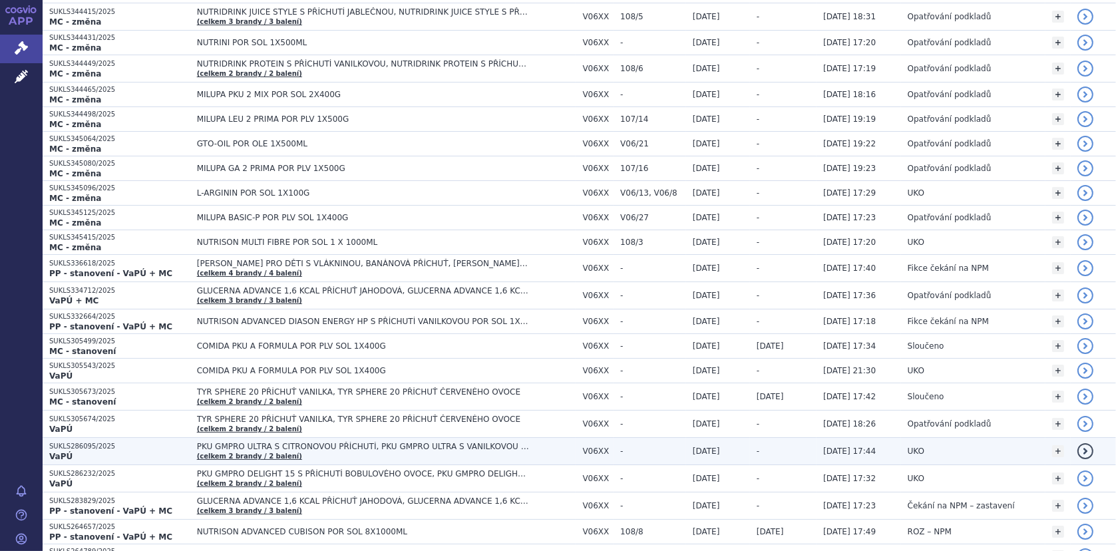
scroll to position [399, 0]
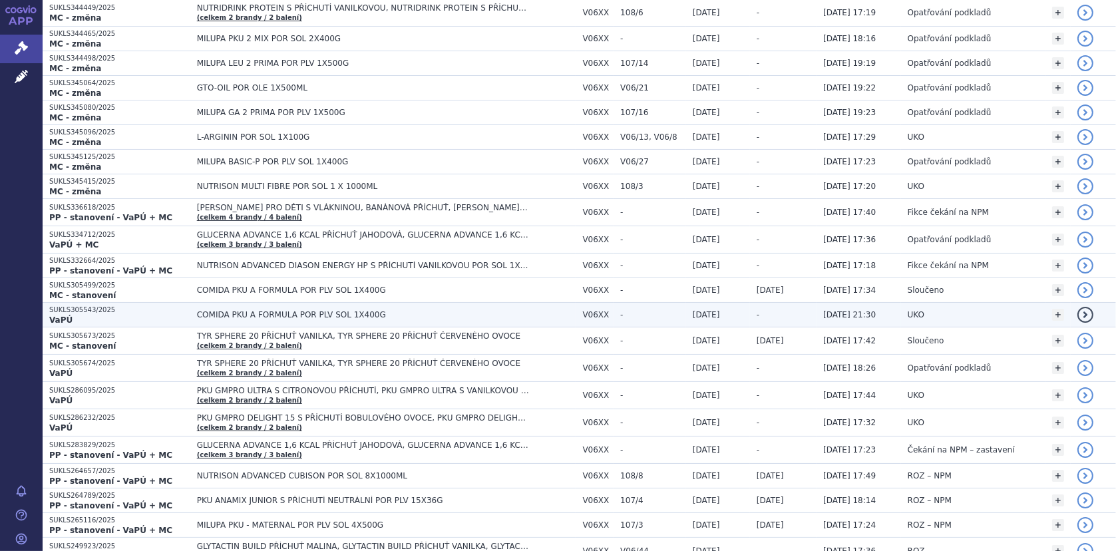
click at [234, 311] on span "COMIDA PKU A FORMULA POR PLV SOL 1X400G" at bounding box center [363, 314] width 333 height 9
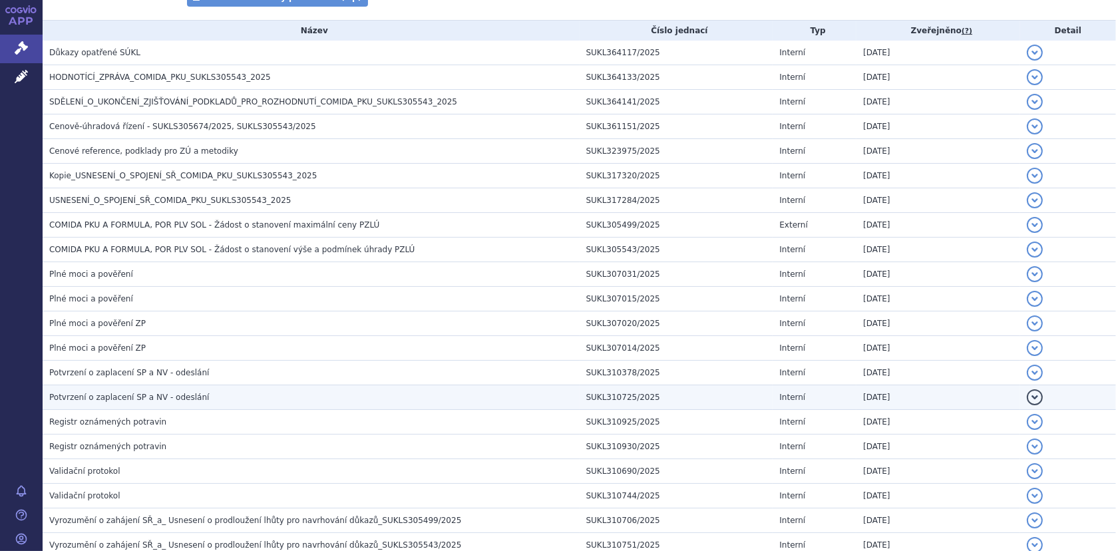
scroll to position [200, 0]
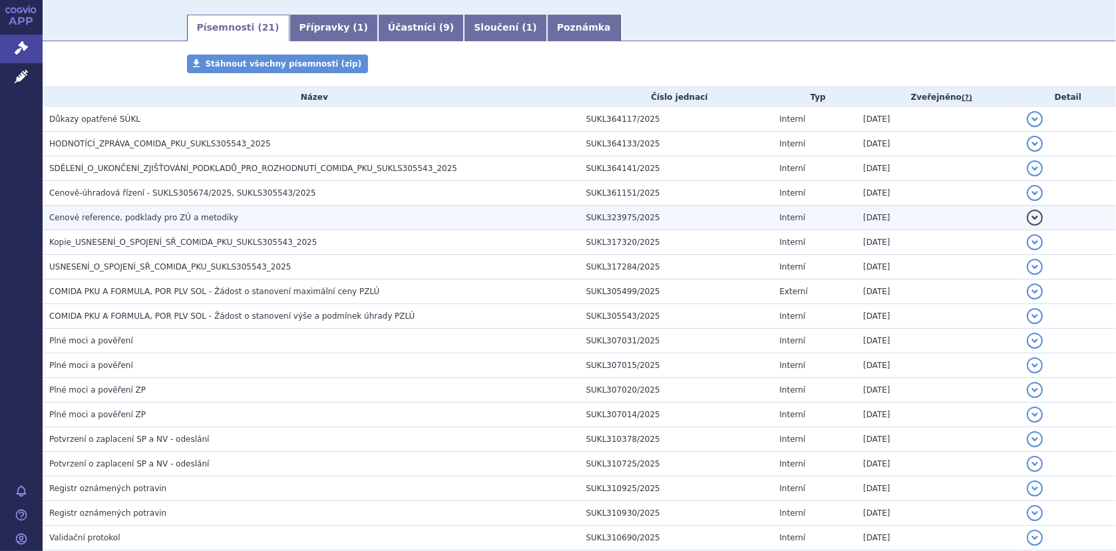
click at [140, 216] on span "Cenové reference, podklady pro ZÚ a metodiky" at bounding box center [143, 217] width 189 height 9
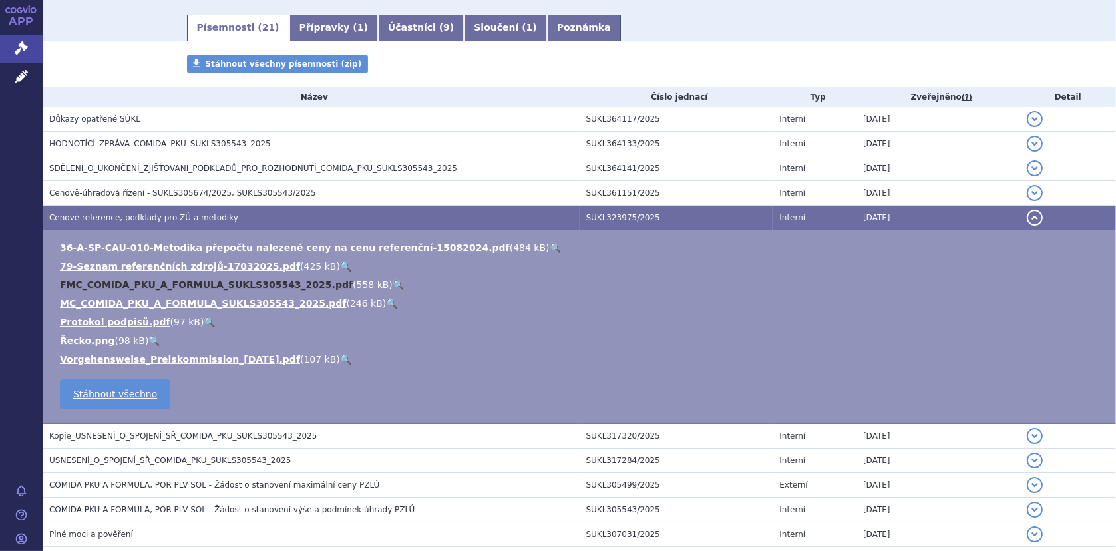
click at [134, 282] on link "FMC_COMIDA_PKU_A_FORMULA_SUKLS305543_2025.pdf" at bounding box center [206, 285] width 293 height 11
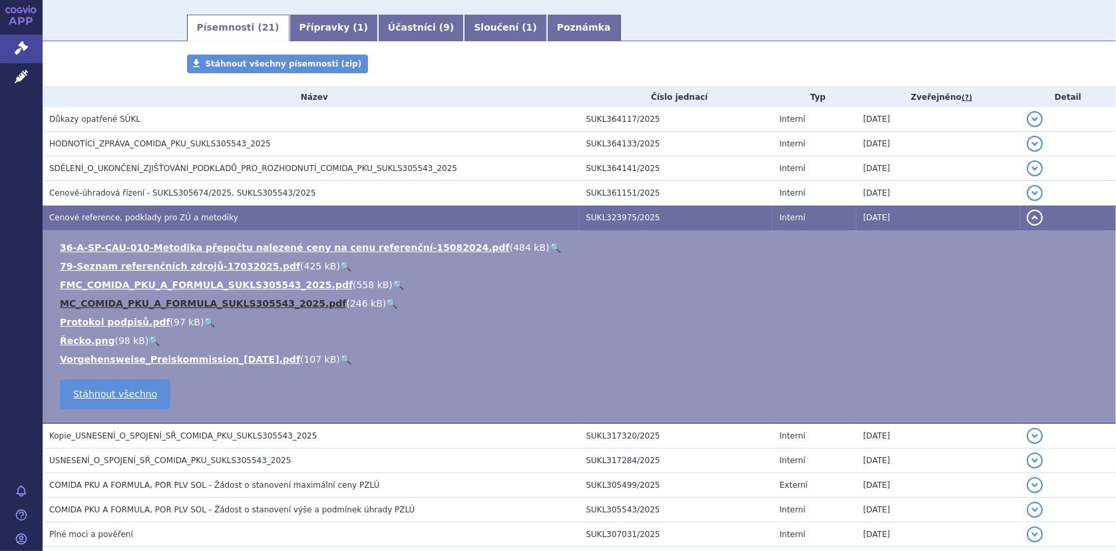
click at [124, 301] on link "MC_COMIDA_PKU_A_FORMULA_SUKLS305543_2025.pdf" at bounding box center [203, 303] width 287 height 11
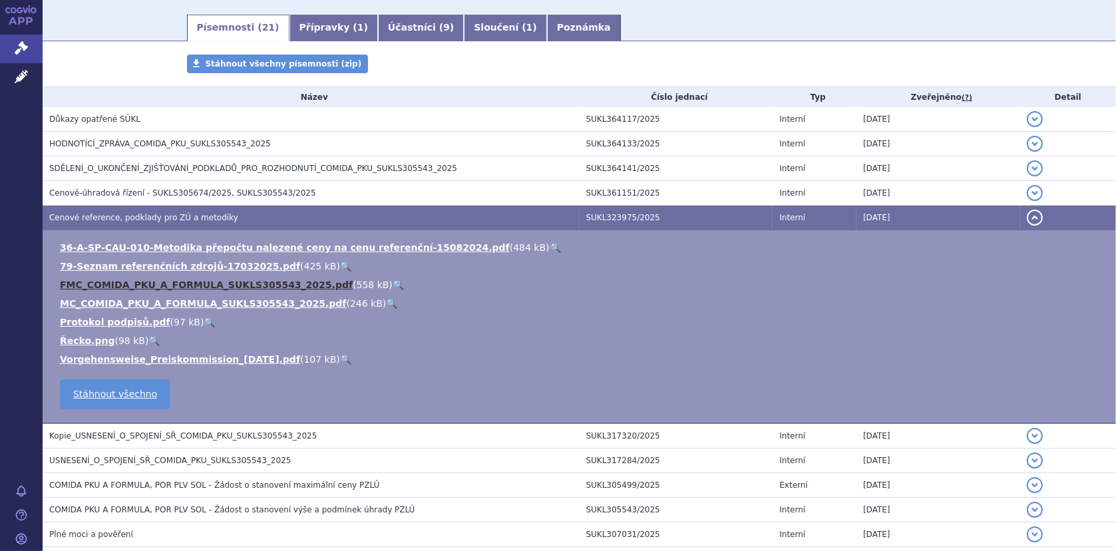
click at [76, 284] on link "FMC_COMIDA_PKU_A_FORMULA_SUKLS305543_2025.pdf" at bounding box center [206, 285] width 293 height 11
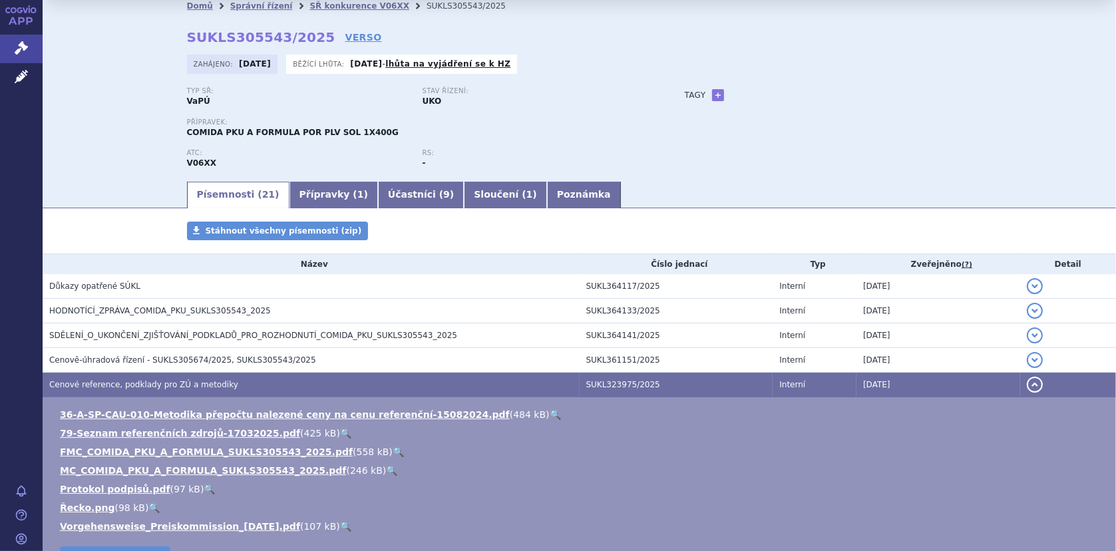
scroll to position [0, 0]
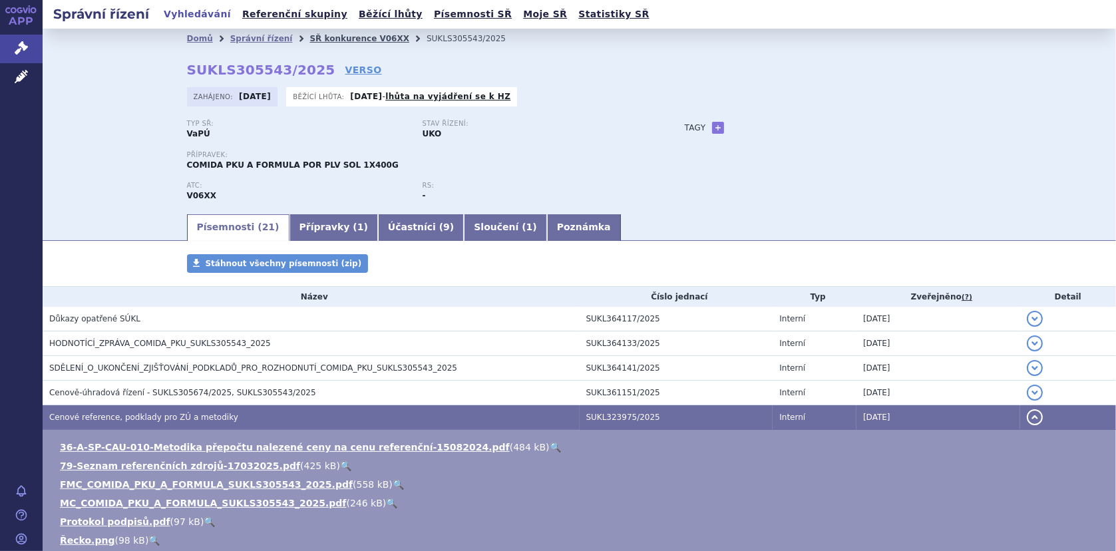
click at [316, 41] on link "SŘ konkurence V06XX" at bounding box center [359, 38] width 100 height 9
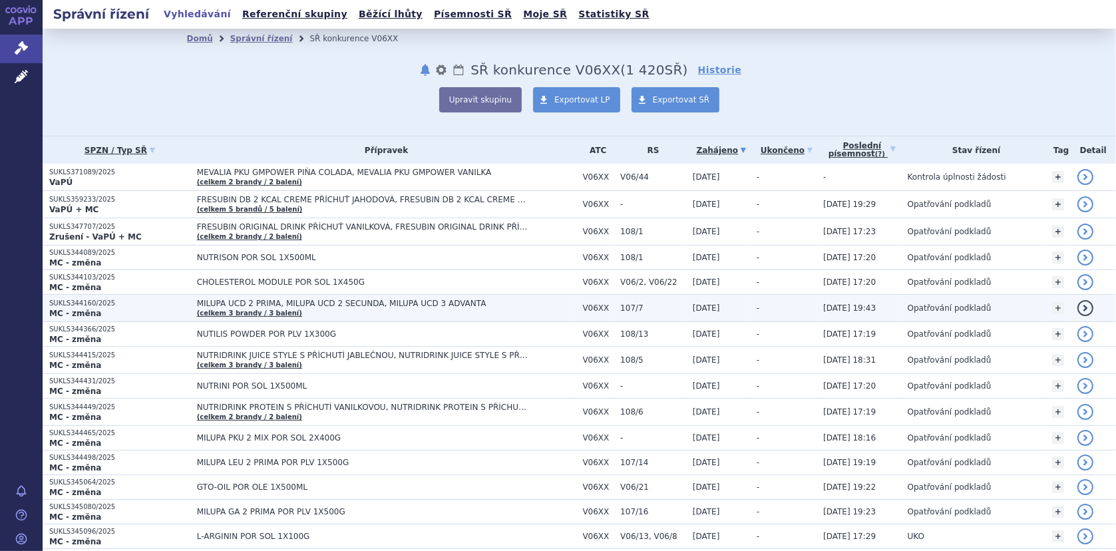
click at [274, 301] on span "MILUPA UCD 2 PRIMA, MILUPA UCD 2 SECUNDA, MILUPA UCD 3 ADVANTA" at bounding box center [363, 303] width 333 height 9
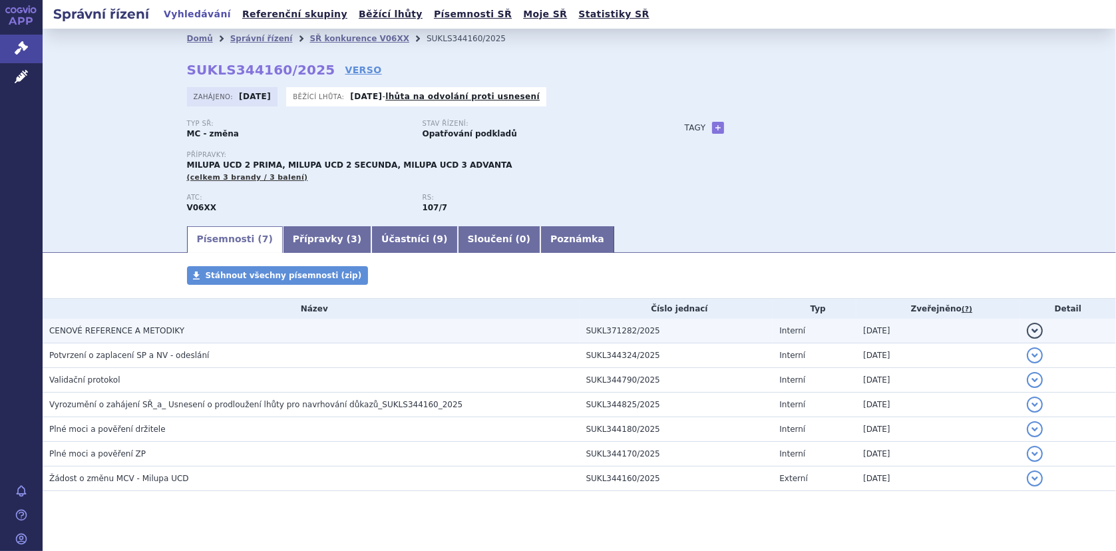
click at [134, 333] on span "CENOVÉ REFERENCE A METODIKY" at bounding box center [116, 330] width 135 height 9
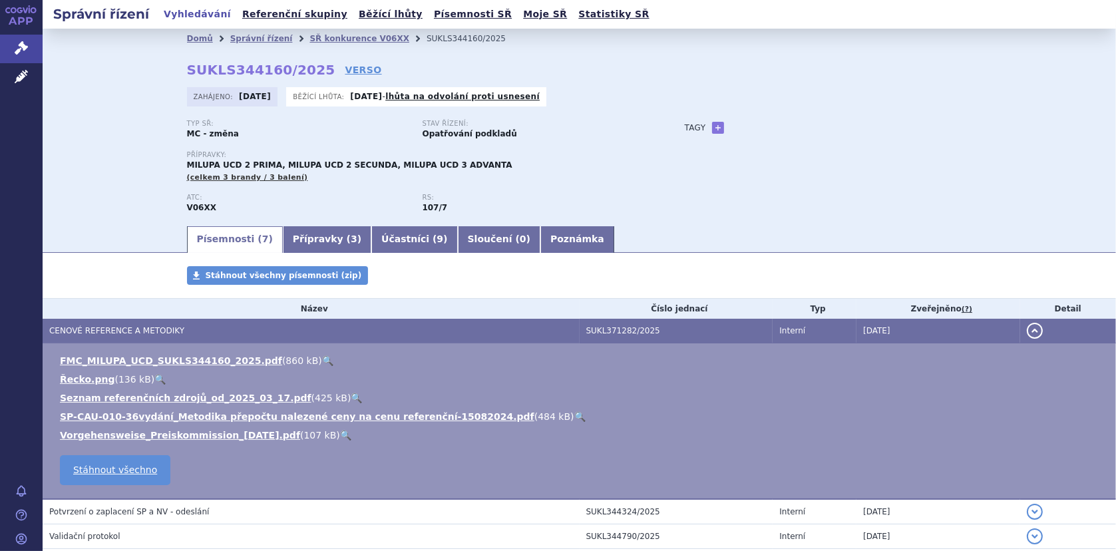
click at [322, 358] on link "🔍" at bounding box center [327, 360] width 11 height 11
click at [309, 41] on link "SŘ konkurence V06XX" at bounding box center [359, 38] width 100 height 9
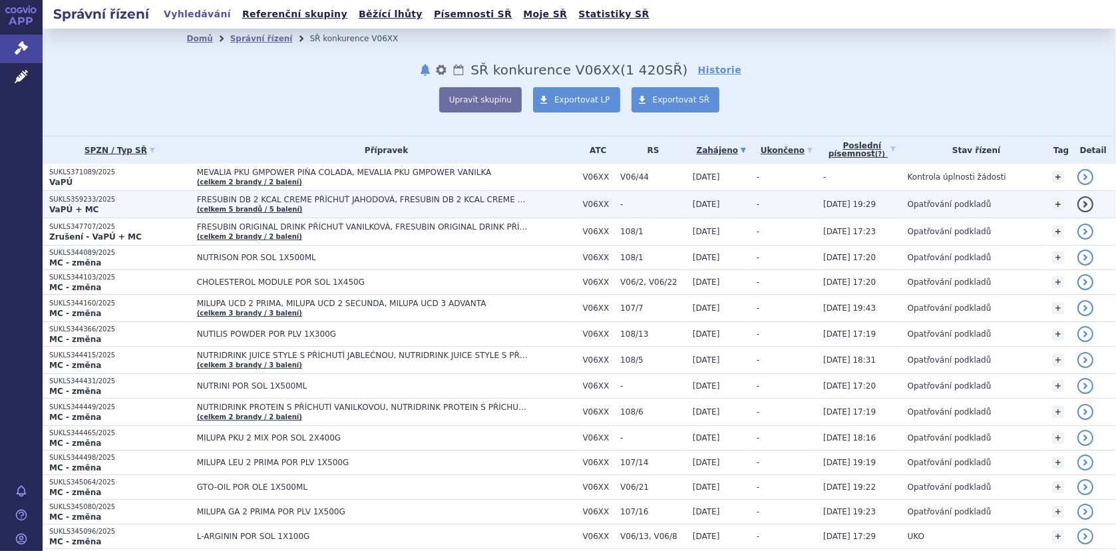
click at [222, 201] on span "FRESUBIN DB 2 KCAL CREME PŘÍCHUŤ JAHODOVÁ, FRESUBIN DB 2 KCAL CREME PŘÍCHUŤ KAP…" at bounding box center [363, 199] width 333 height 9
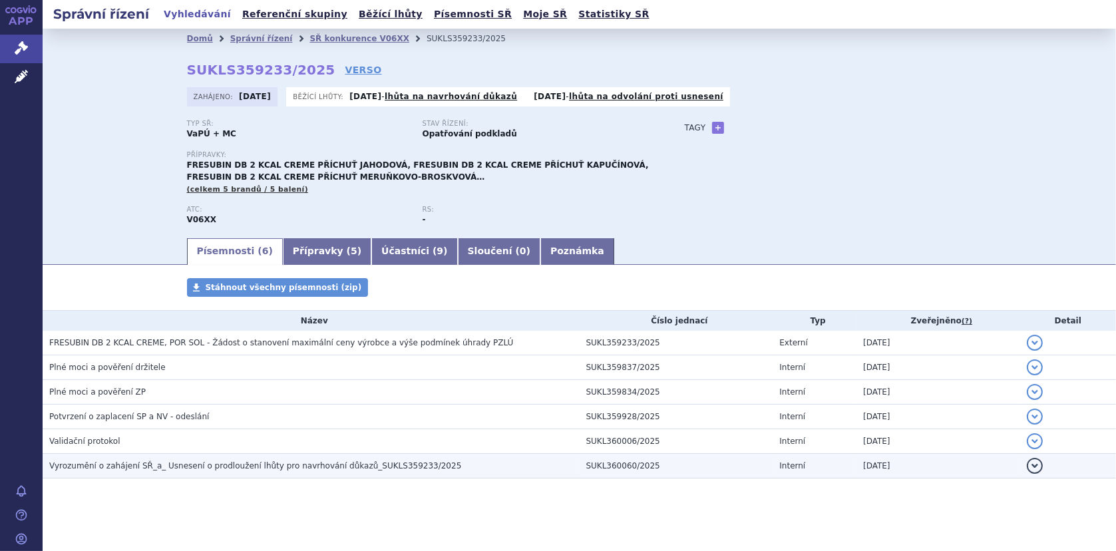
click at [149, 461] on span "Vyrozumění o zahájení SŘ_a_ Usnesení o prodloužení lhůty pro navrhování důkazů_…" at bounding box center [255, 465] width 412 height 9
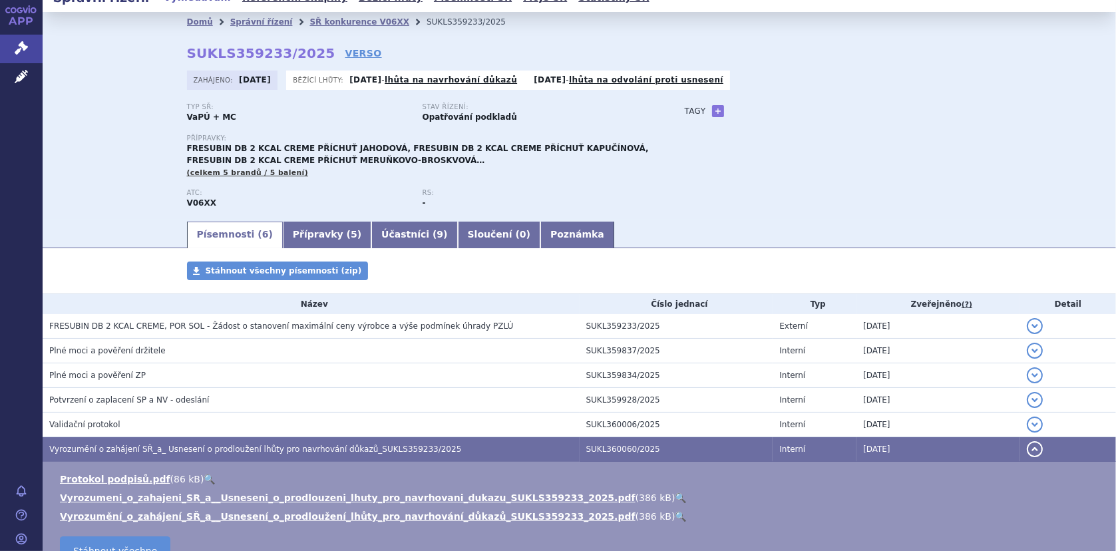
scroll to position [67, 0]
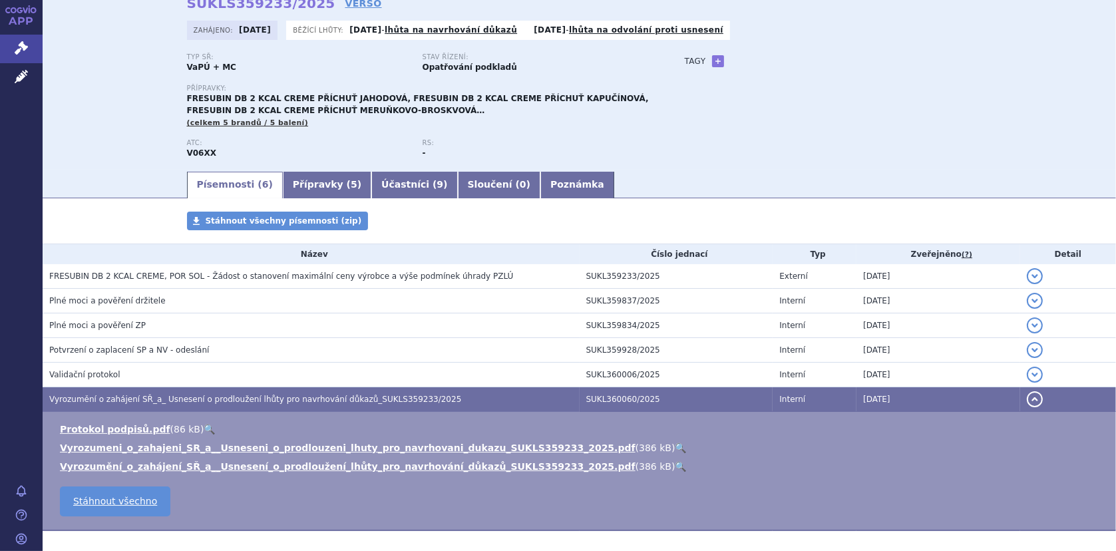
click at [238, 260] on th "Název" at bounding box center [311, 254] width 537 height 20
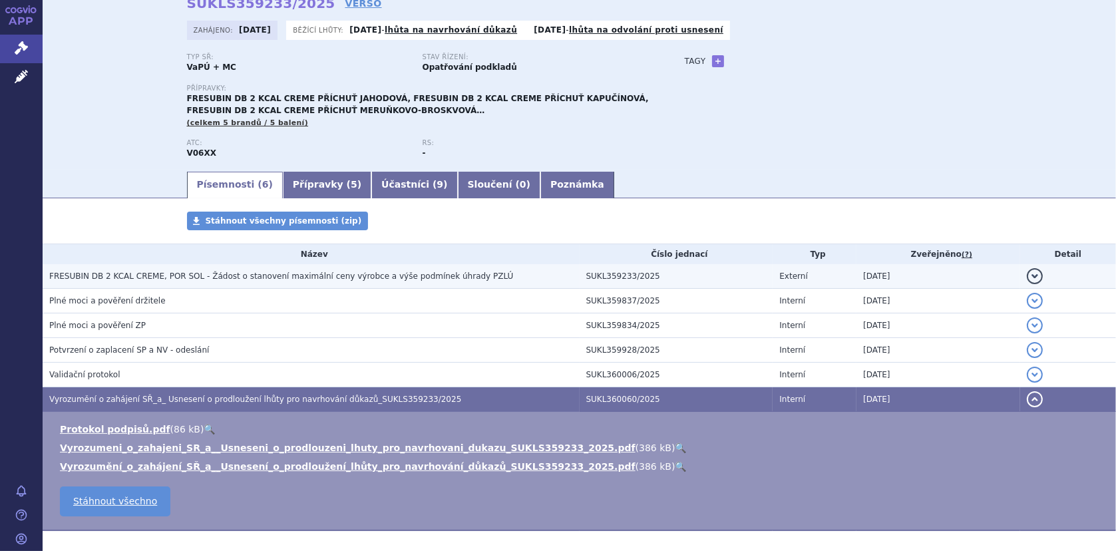
click at [237, 273] on span "FRESUBIN DB 2 KCAL CREME, POR SOL - Žádost o stanovení maximální ceny výrobce a…" at bounding box center [281, 276] width 464 height 9
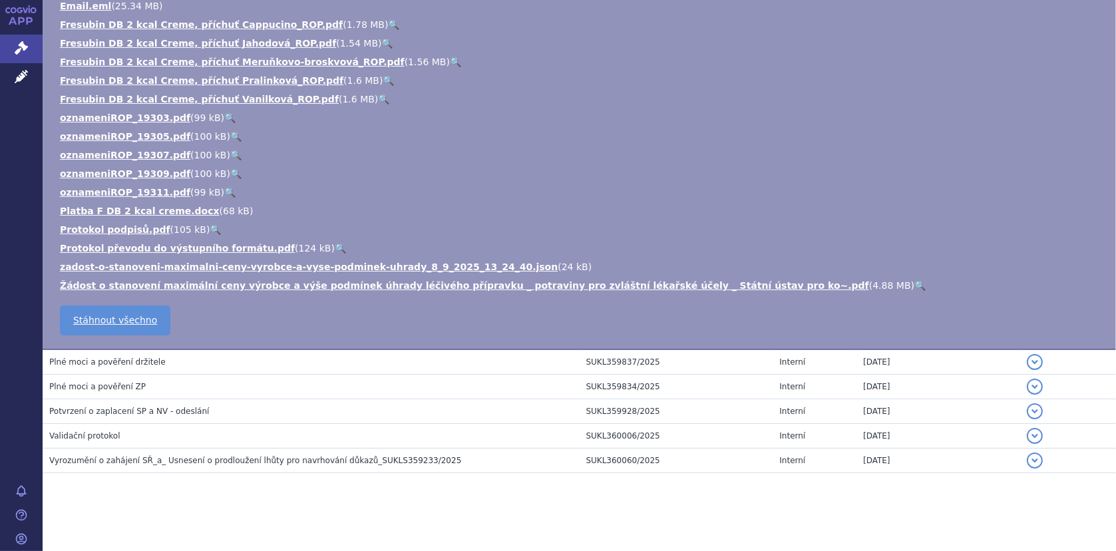
scroll to position [386, 0]
click at [914, 280] on link "🔍" at bounding box center [919, 285] width 11 height 11
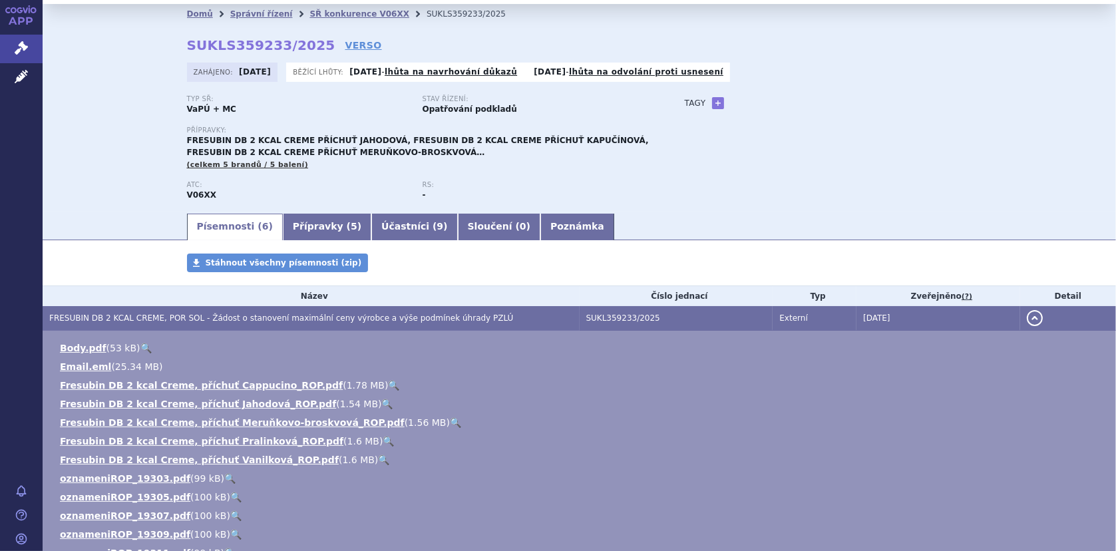
scroll to position [0, 0]
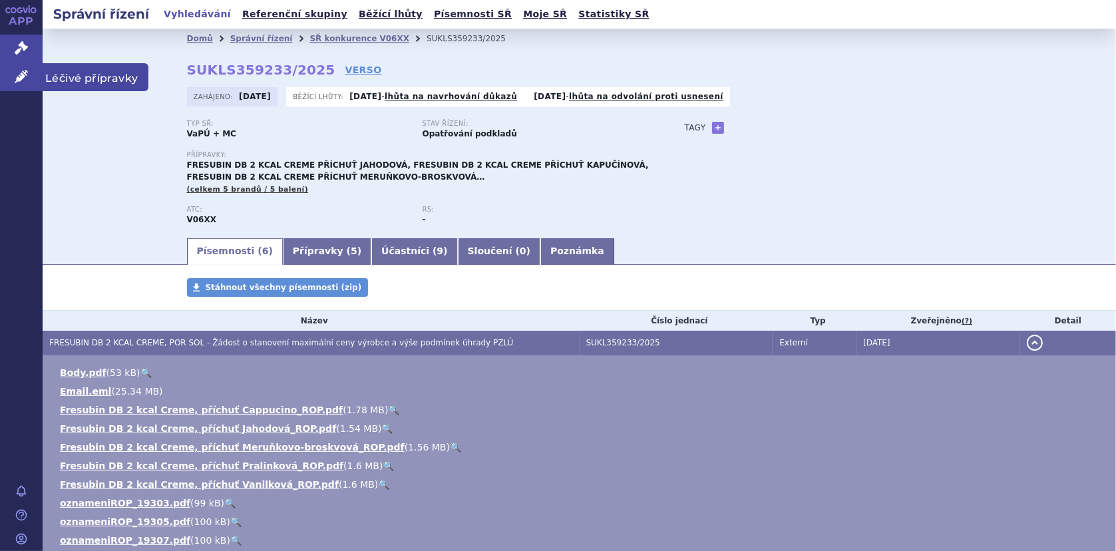
click at [23, 72] on icon at bounding box center [21, 76] width 13 height 13
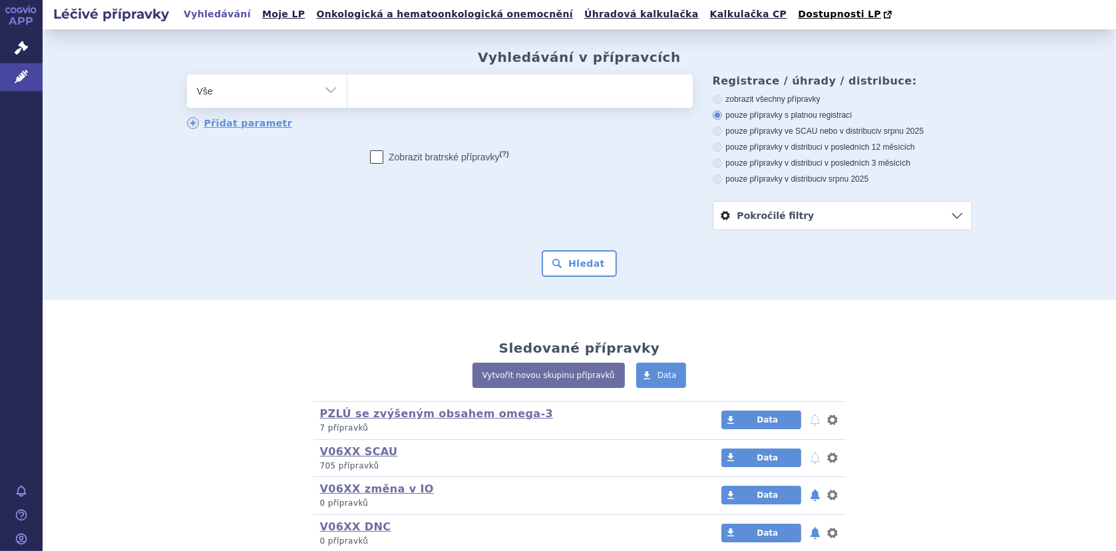
click at [361, 93] on ul at bounding box center [519, 89] width 345 height 28
click at [347, 93] on select at bounding box center [347, 90] width 1 height 33
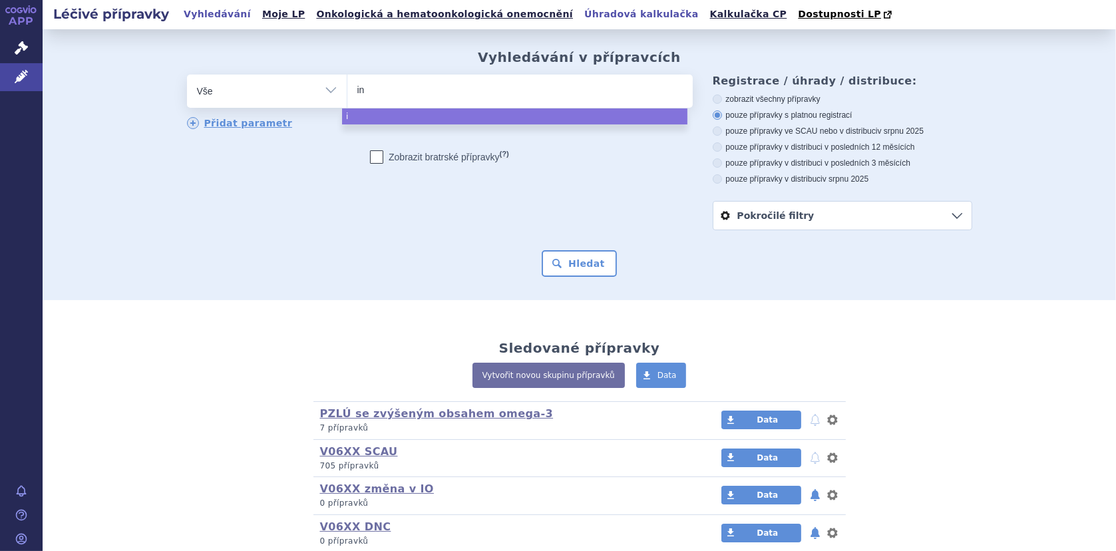
type input "inf"
type input "infa"
type input "infat"
type input "infatr"
type input "infatrin"
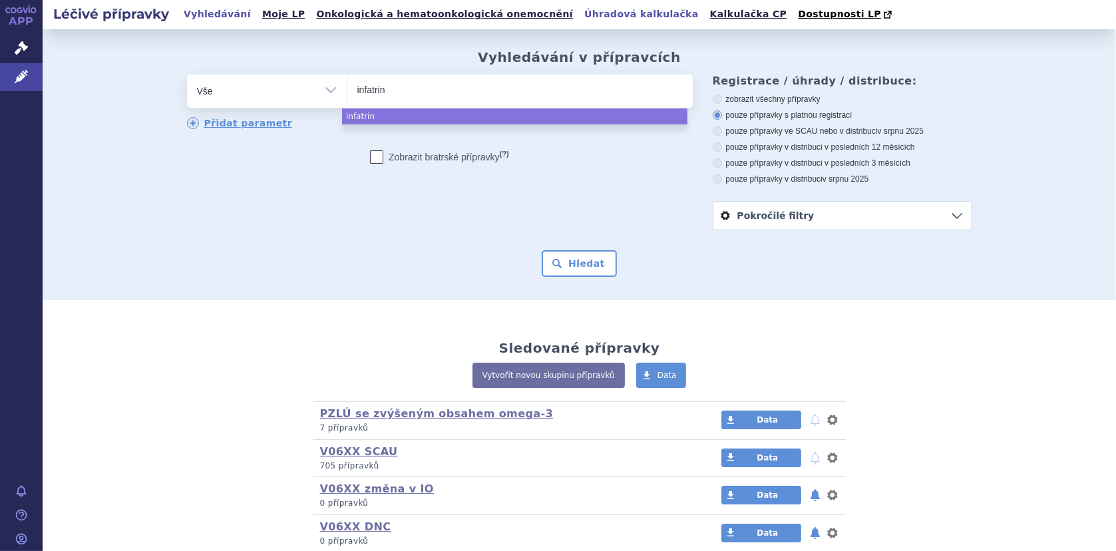
type input "infatrini"
select select "infatrini"
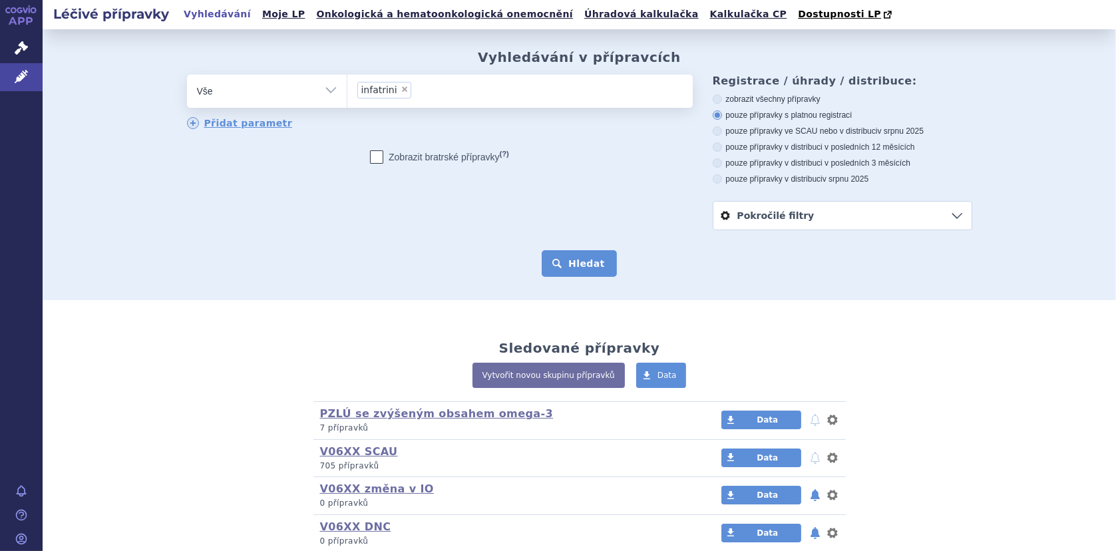
click at [558, 259] on button "Hledat" at bounding box center [579, 263] width 75 height 27
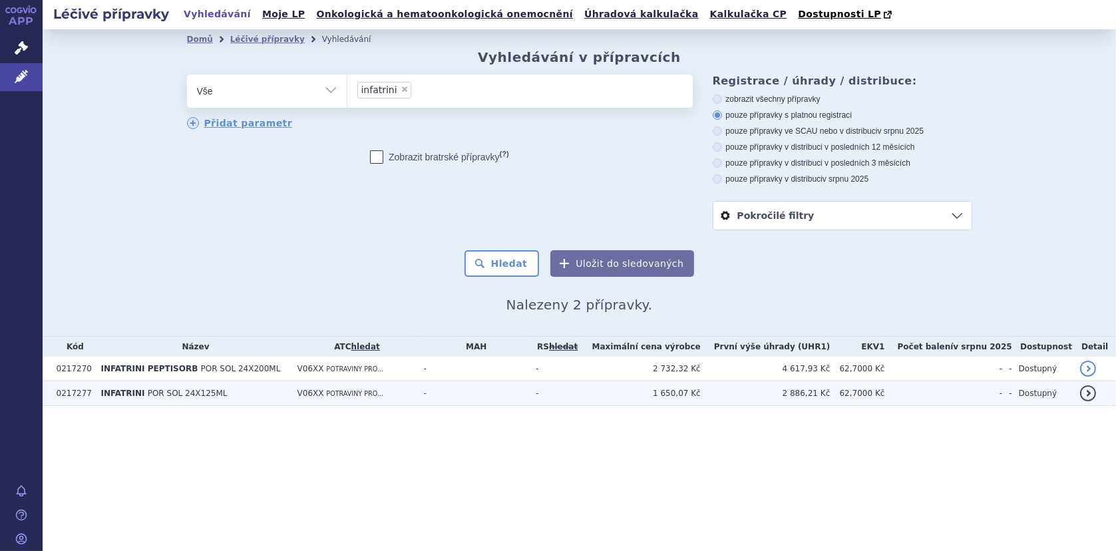
click at [134, 391] on span "INFATRINI" at bounding box center [122, 393] width 44 height 9
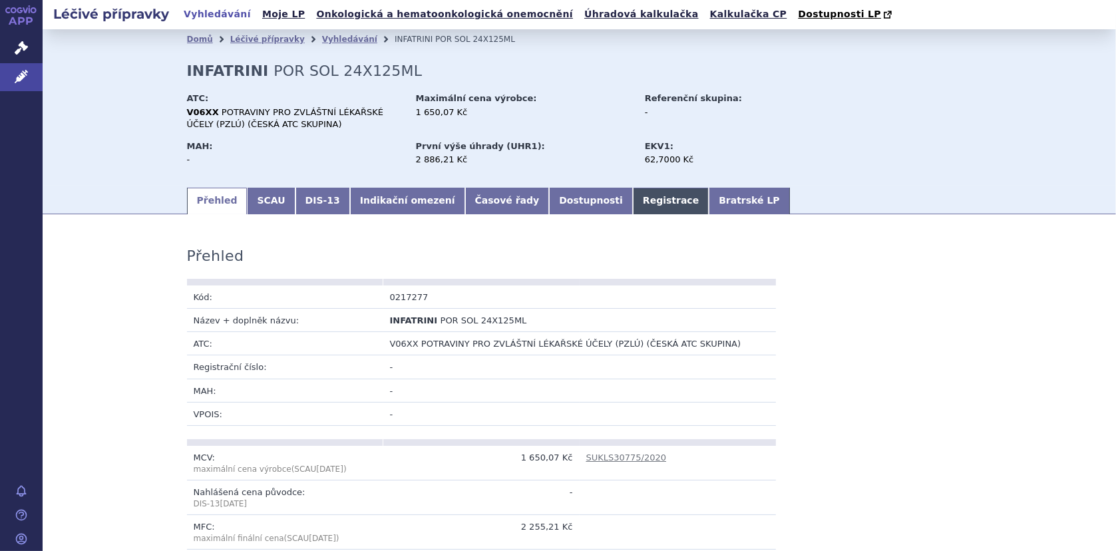
drag, startPoint x: 597, startPoint y: 200, endPoint x: 610, endPoint y: 206, distance: 14.3
click at [633, 200] on link "Registrace" at bounding box center [671, 201] width 76 height 27
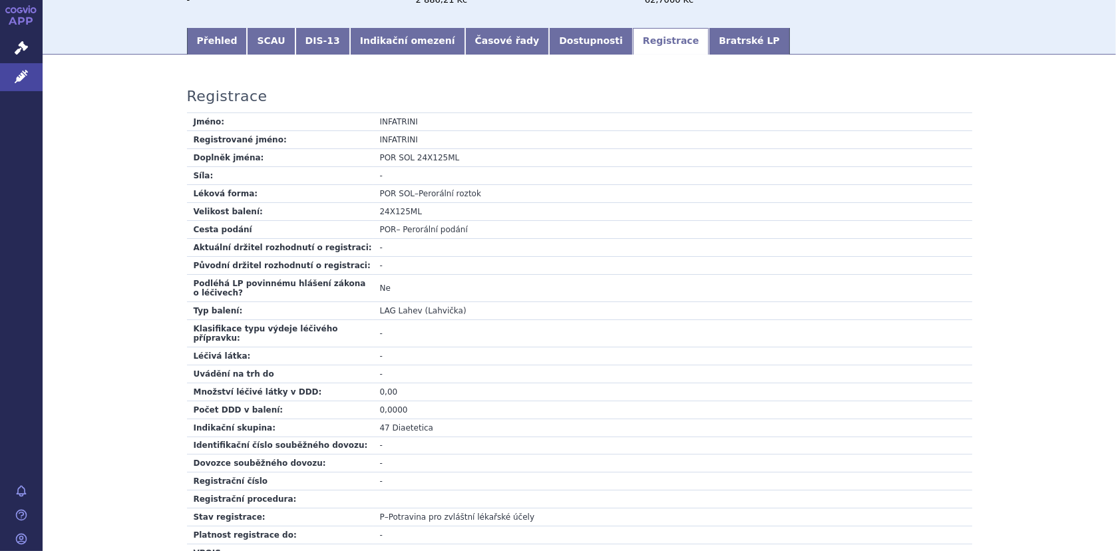
scroll to position [266, 0]
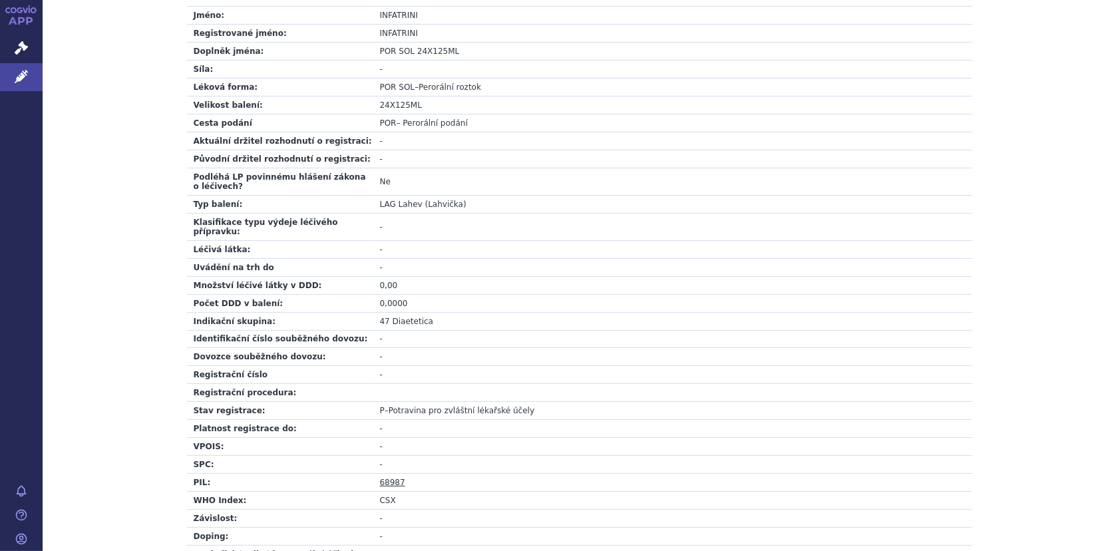
click at [389, 478] on link "68987" at bounding box center [392, 482] width 25 height 9
